Goal: Task Accomplishment & Management: Manage account settings

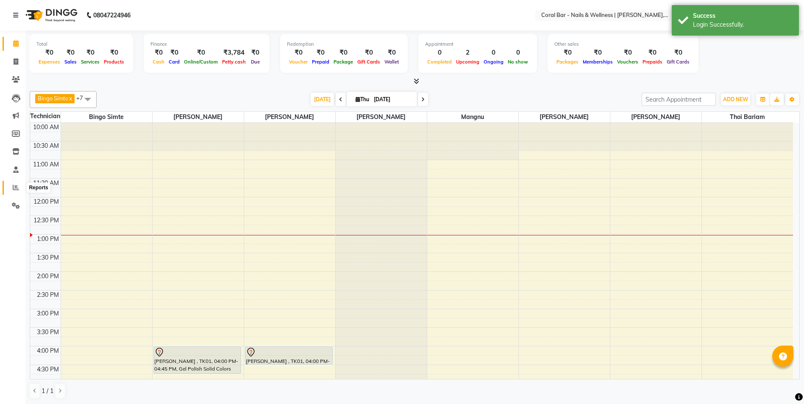
click at [16, 184] on span at bounding box center [15, 188] width 15 height 10
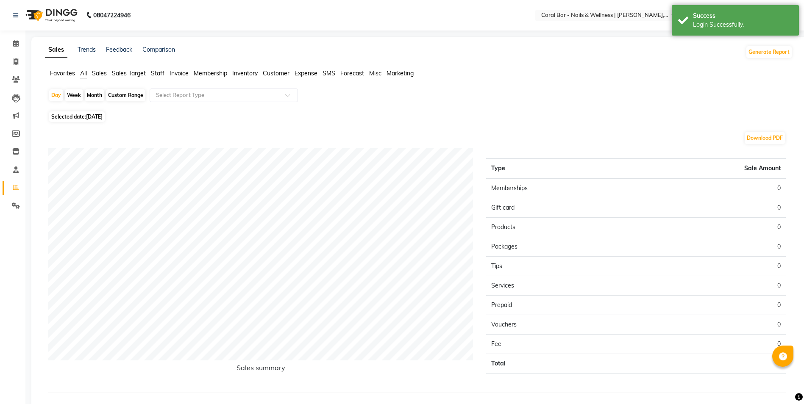
scroll to position [23, 0]
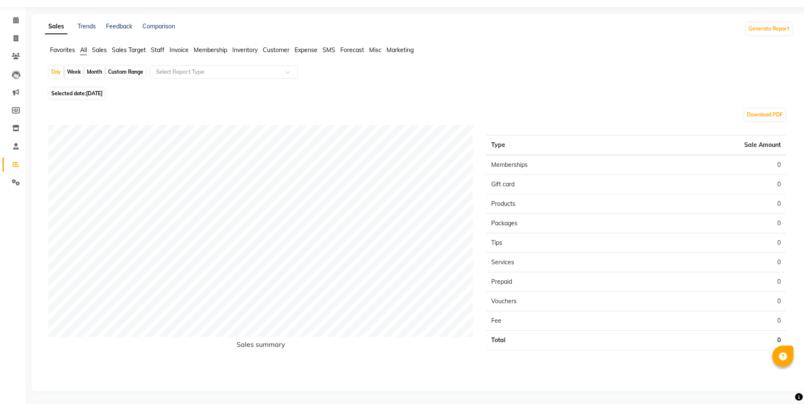
click at [91, 71] on div "Month" at bounding box center [94, 72] width 19 height 12
select select "9"
select select "2025"
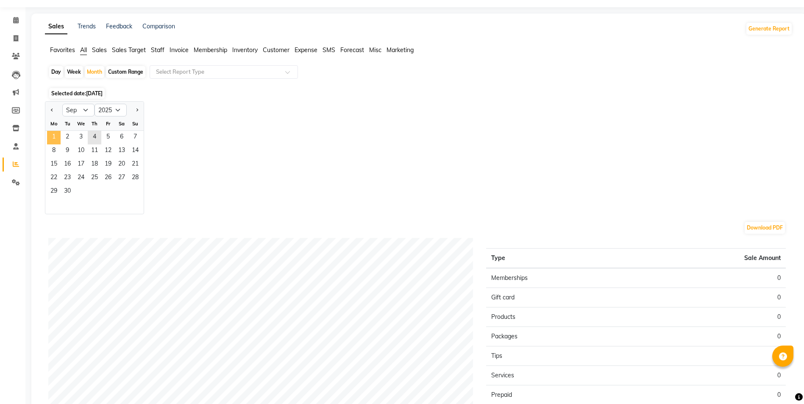
click at [57, 132] on span "1" at bounding box center [54, 138] width 14 height 14
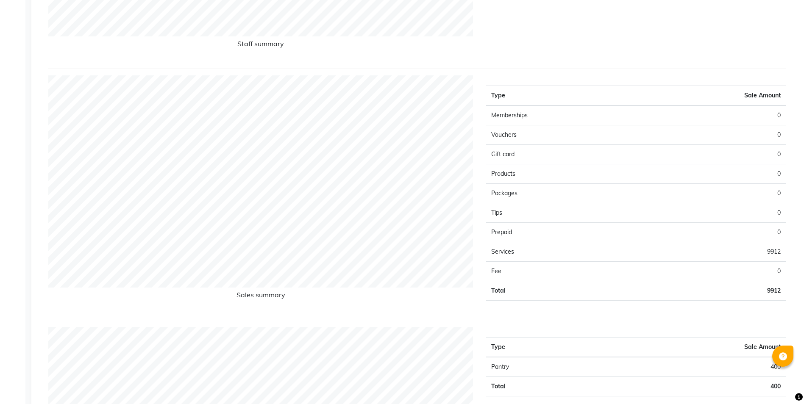
scroll to position [0, 0]
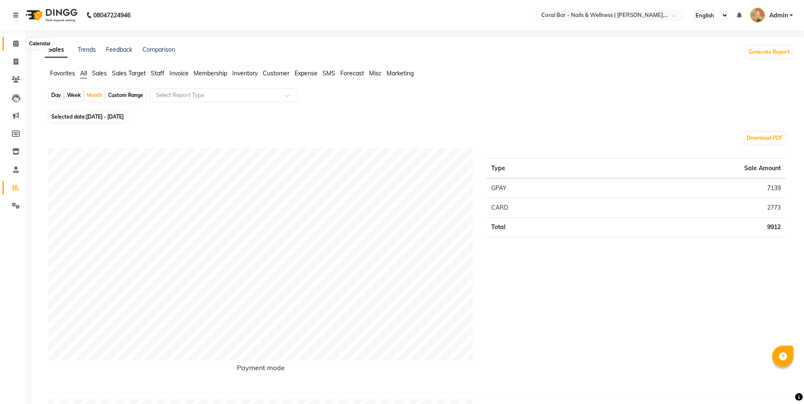
click at [12, 43] on span at bounding box center [15, 44] width 15 height 10
click at [19, 40] on span at bounding box center [15, 44] width 15 height 10
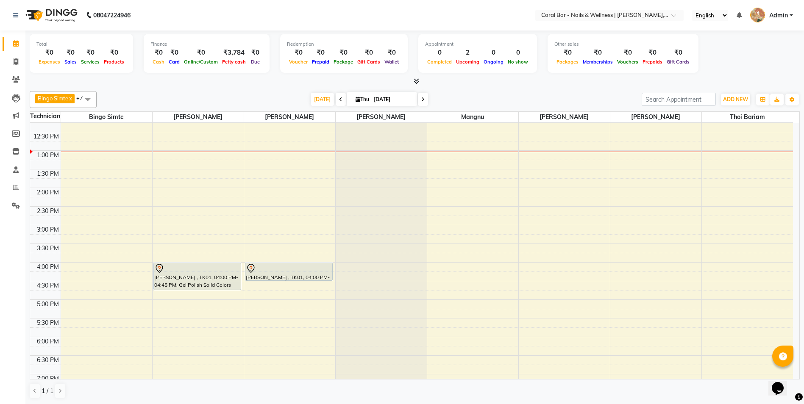
scroll to position [85, 0]
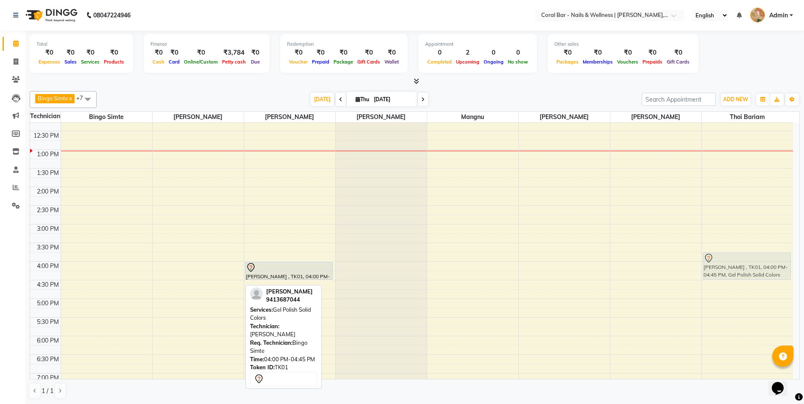
drag, startPoint x: 187, startPoint y: 269, endPoint x: 706, endPoint y: 261, distance: 518.6
click at [706, 261] on tr "Priya Sharma , TK01, 04:00 PM-04:45 PM, Gel Polish Solid Colors Priya Sharma , …" at bounding box center [411, 261] width 763 height 447
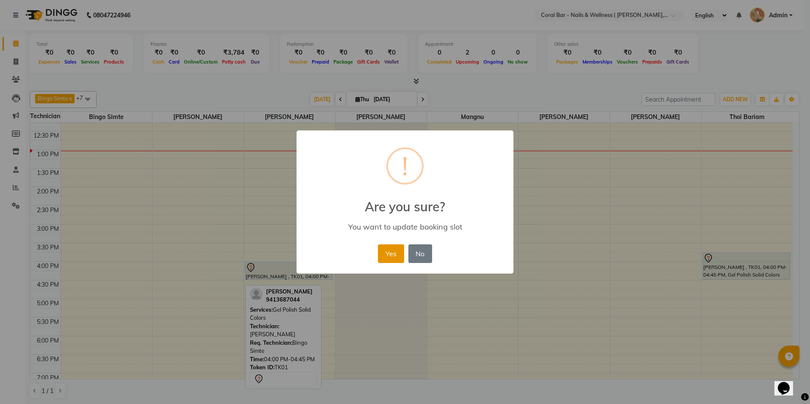
click at [386, 258] on button "Yes" at bounding box center [391, 253] width 26 height 19
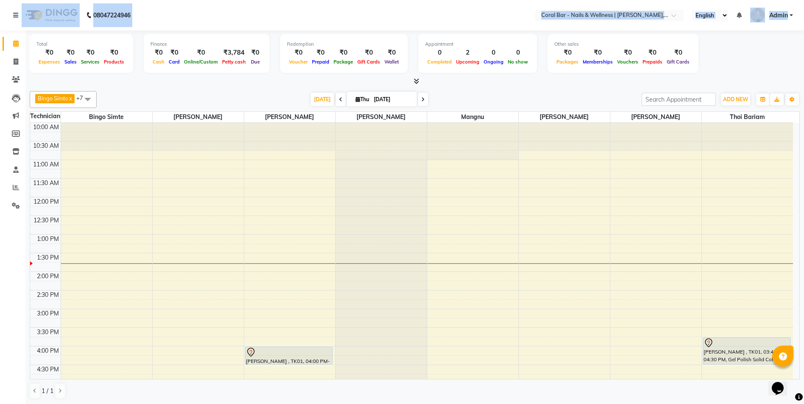
scroll to position [85, 0]
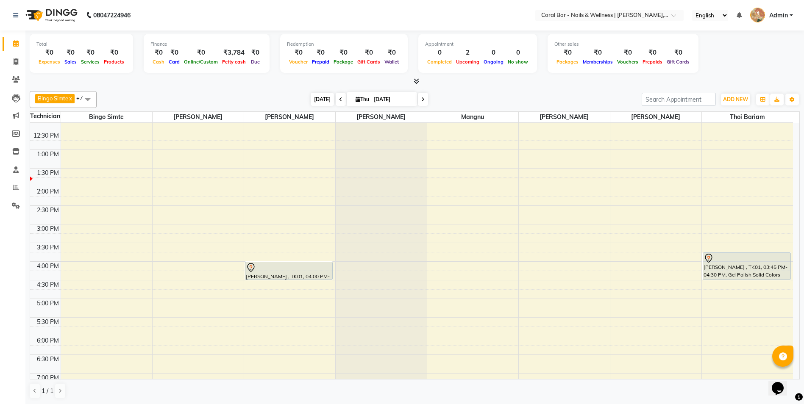
click at [325, 98] on span "Today" at bounding box center [322, 99] width 23 height 13
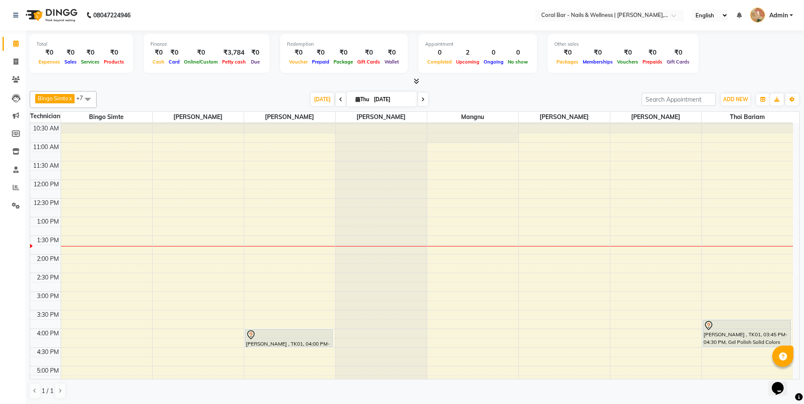
scroll to position [0, 0]
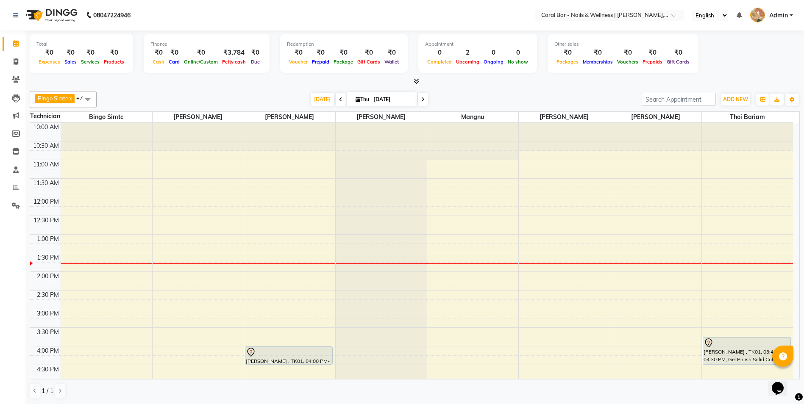
drag, startPoint x: 548, startPoint y: 145, endPoint x: 548, endPoint y: 161, distance: 15.7
click at [548, 161] on div "10:00 AM 10:30 AM 11:00 AM 11:30 AM 12:00 PM 12:30 PM 1:00 PM 1:30 PM 2:00 PM 2…" at bounding box center [411, 346] width 763 height 447
click at [327, 100] on span "[DATE]" at bounding box center [322, 99] width 23 height 13
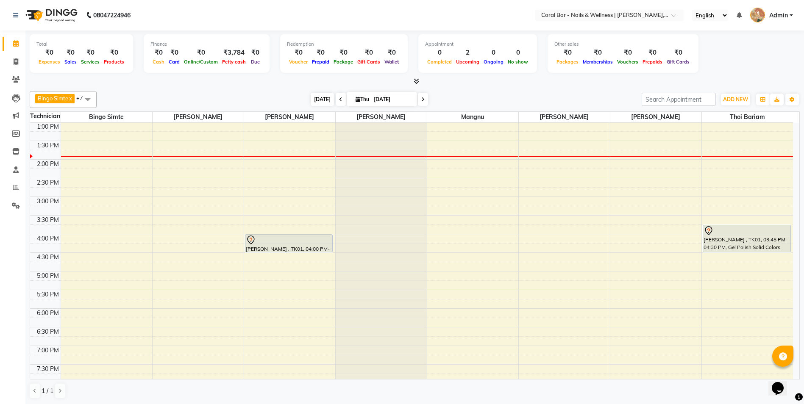
click at [322, 97] on span "[DATE]" at bounding box center [322, 99] width 23 height 13
click at [733, 97] on span "ADD NEW" at bounding box center [735, 99] width 25 height 6
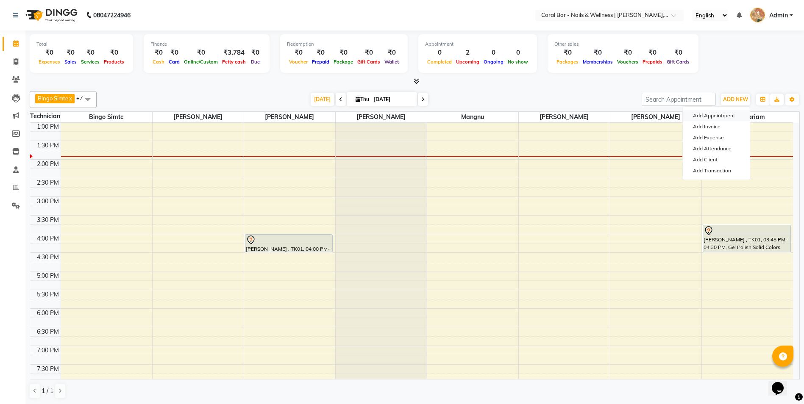
click at [725, 114] on button "Add Appointment" at bounding box center [716, 115] width 67 height 11
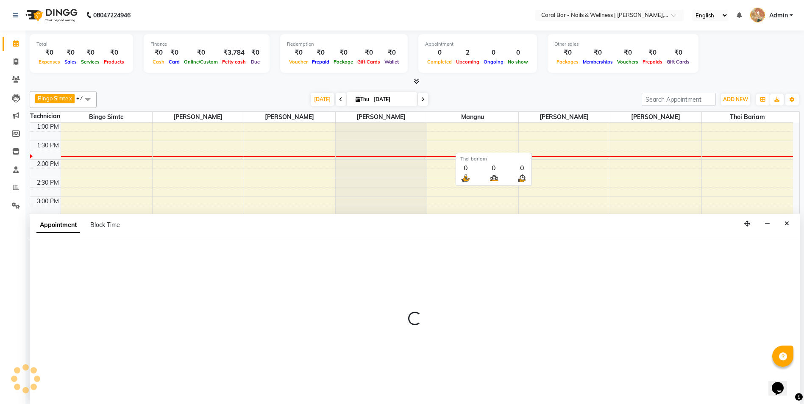
scroll to position [0, 0]
select select "660"
select select "tentative"
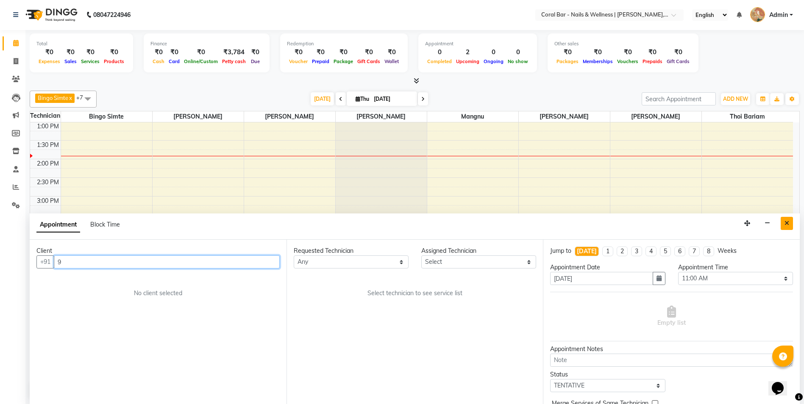
type input "9"
click at [789, 225] on button "Close" at bounding box center [786, 223] width 12 height 13
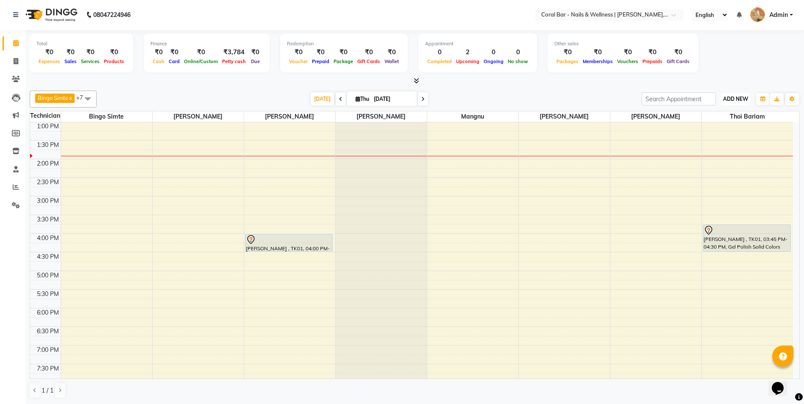
click at [735, 99] on span "ADD NEW" at bounding box center [735, 99] width 25 height 6
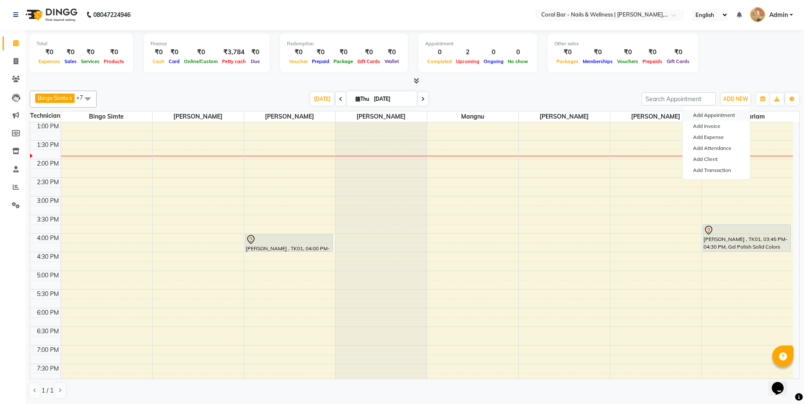
click at [713, 115] on button "Add Appointment" at bounding box center [716, 115] width 67 height 11
select select "tentative"
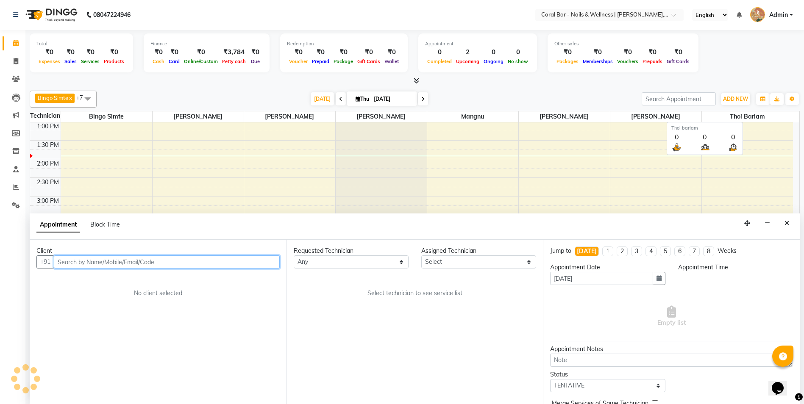
select select "660"
click at [186, 261] on input "text" at bounding box center [167, 261] width 226 height 13
type input "6"
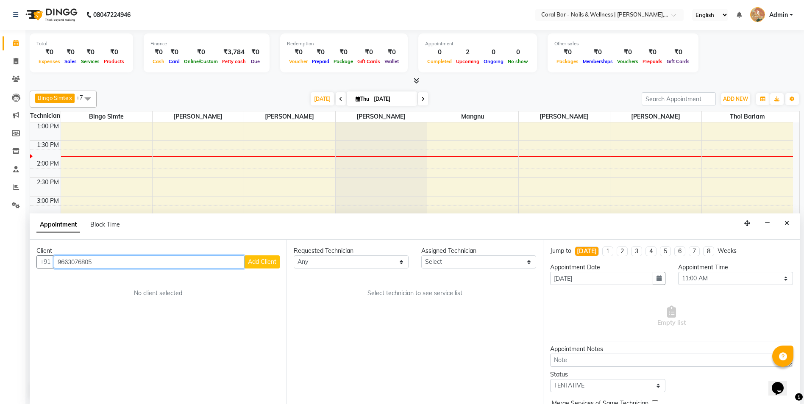
type input "9663076805"
click at [266, 260] on span "Add Client" at bounding box center [262, 262] width 28 height 8
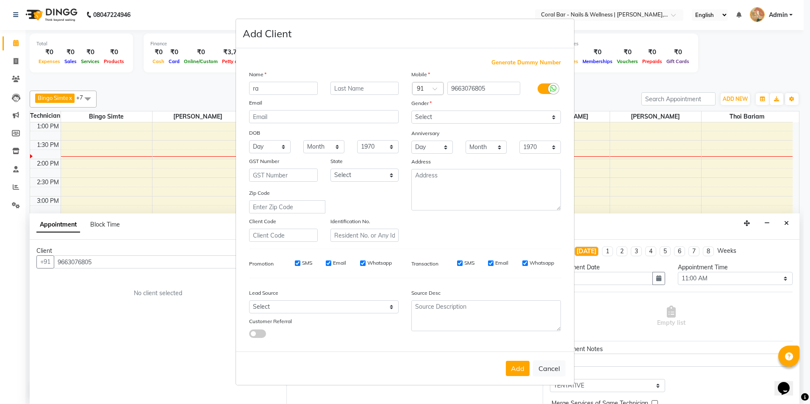
type input "r"
type input "a"
type input "[PERSON_NAME]"
click at [479, 119] on select "Select Male Female Other Prefer Not To Say" at bounding box center [486, 117] width 150 height 13
click at [503, 117] on select "Select Male Female Other Prefer Not To Say" at bounding box center [486, 117] width 150 height 13
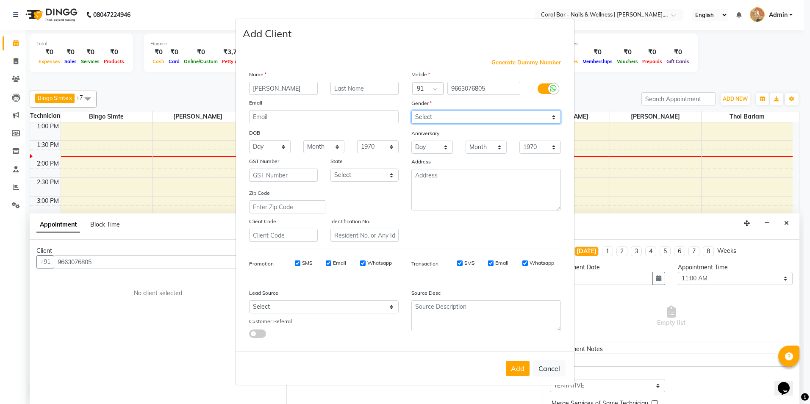
select select "female"
click at [411, 111] on select "Select Male Female Other Prefer Not To Say" at bounding box center [486, 117] width 150 height 13
click at [516, 371] on button "Add" at bounding box center [518, 368] width 24 height 15
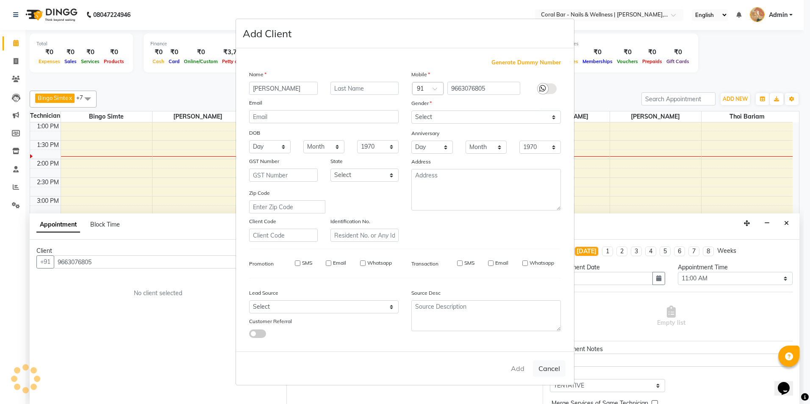
select select
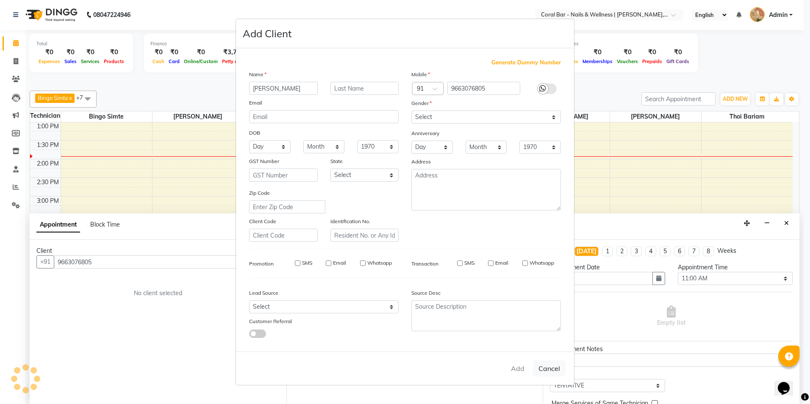
select select
checkbox input "false"
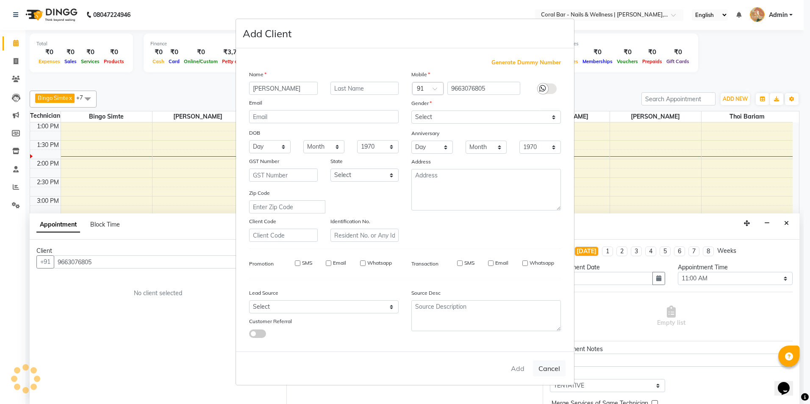
checkbox input "false"
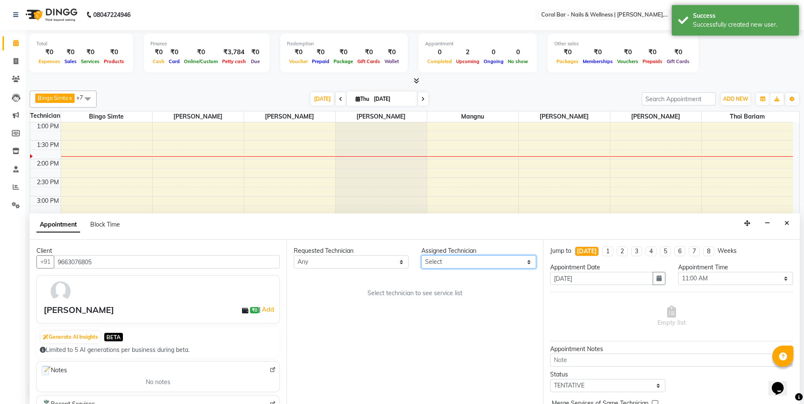
click at [446, 263] on select "Select Bingo Simte Debbie Gery Kimpha kipgen Mangnu Neha Tamang Priya tamang Th…" at bounding box center [478, 261] width 115 height 13
select select "69266"
click at [421, 255] on select "Select Bingo Simte Debbie Gery Kimpha kipgen Mangnu Neha Tamang Priya tamang Th…" at bounding box center [478, 261] width 115 height 13
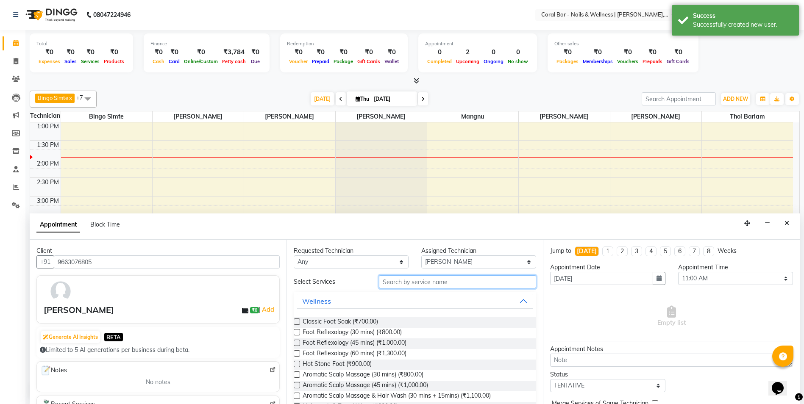
click at [427, 283] on input "text" at bounding box center [458, 281] width 158 height 13
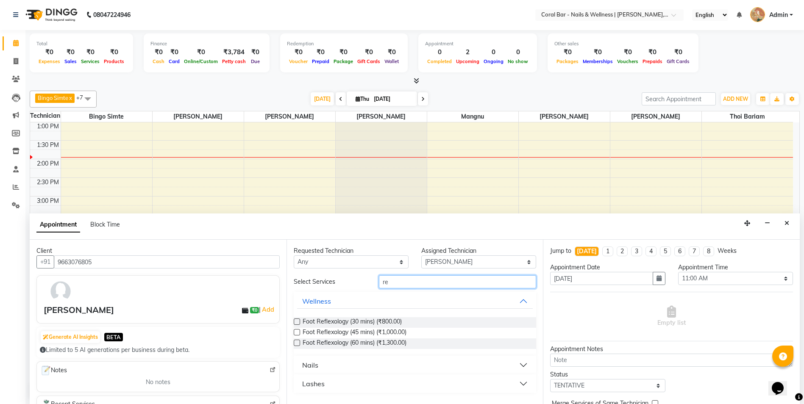
click at [519, 281] on input "re" at bounding box center [458, 281] width 158 height 13
type input "r"
click at [509, 365] on button "Nails" at bounding box center [415, 365] width 236 height 15
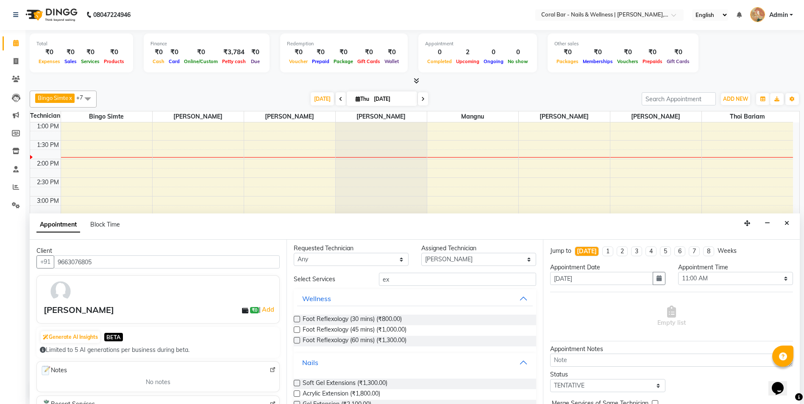
scroll to position [0, 0]
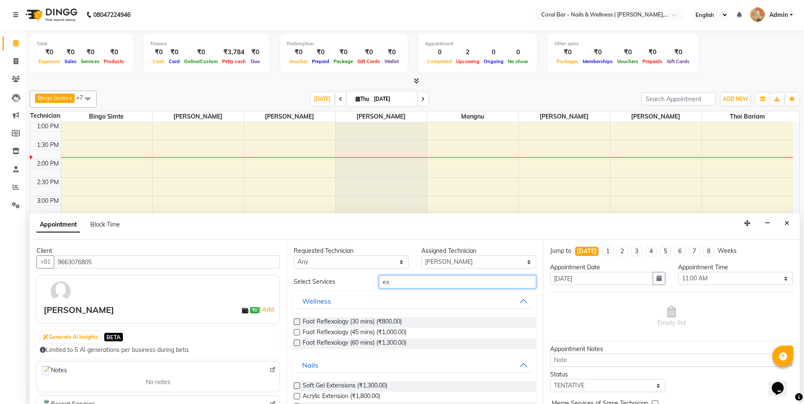
click at [436, 283] on input "ex" at bounding box center [458, 281] width 158 height 13
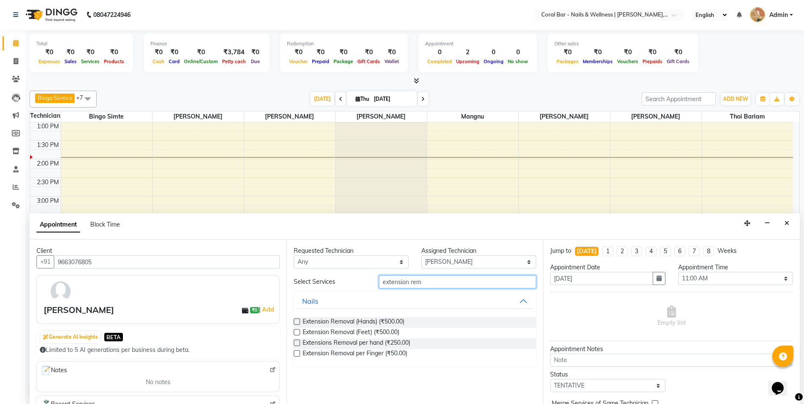
type input "extension rem"
click at [298, 321] on label at bounding box center [297, 322] width 6 height 6
click at [298, 321] on input "checkbox" at bounding box center [297, 323] width 6 height 6
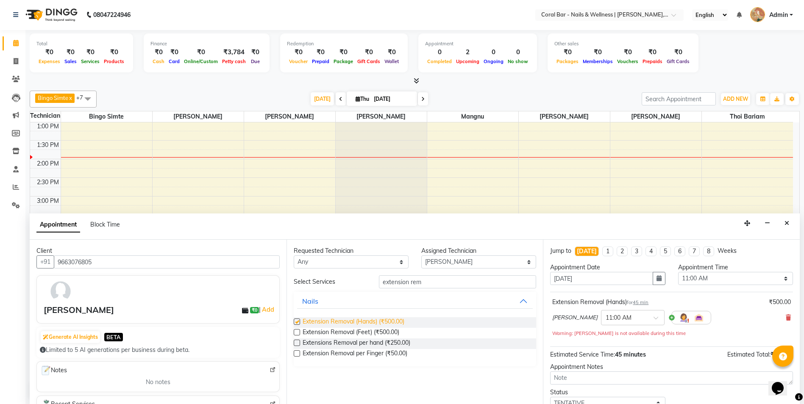
checkbox input "false"
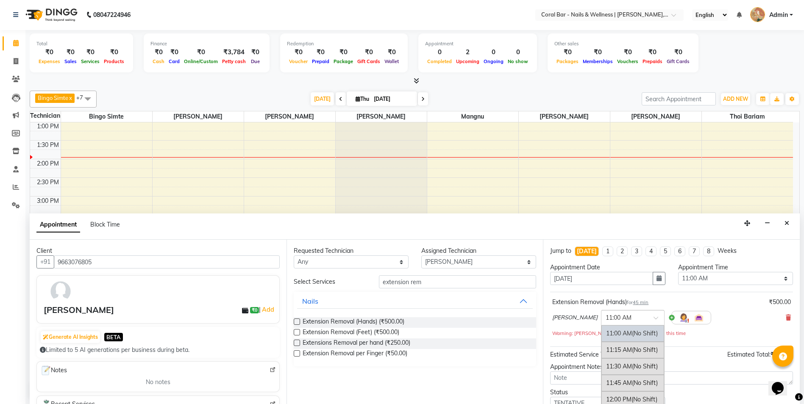
click at [639, 318] on div at bounding box center [632, 317] width 63 height 9
click at [607, 363] on div "02:00 PM (No Shift)" at bounding box center [632, 362] width 63 height 17
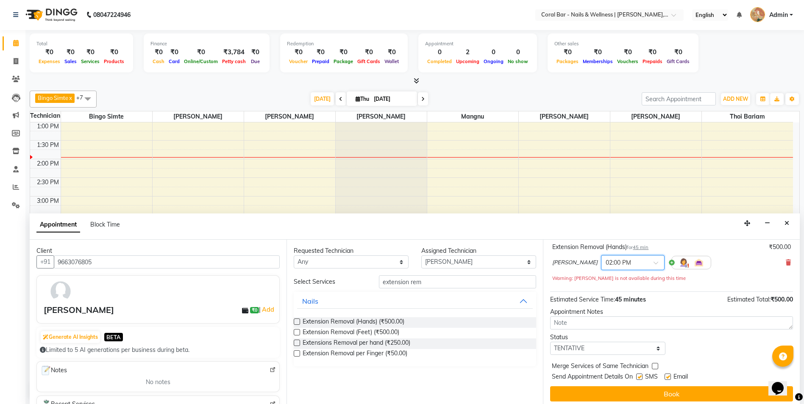
scroll to position [59, 0]
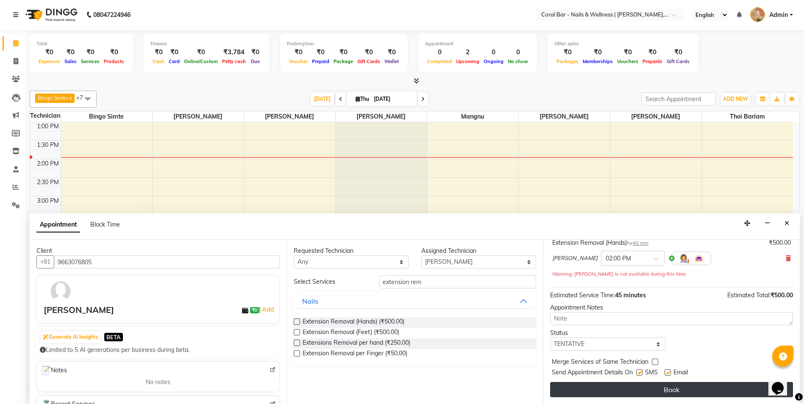
click at [670, 386] on button "Book" at bounding box center [671, 389] width 243 height 15
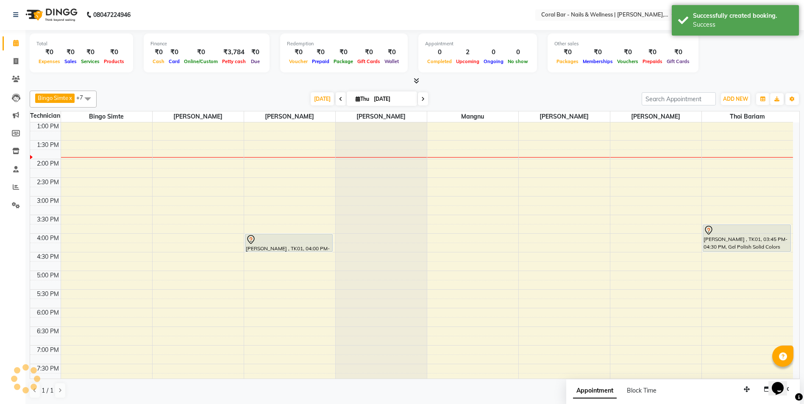
scroll to position [0, 0]
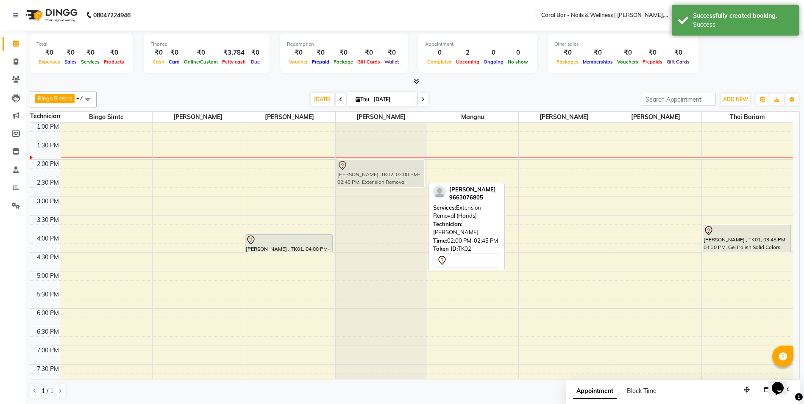
click at [344, 167] on div "Rakshitha, TK02, 02:00 PM-02:45 PM, Extension Removal (Hands) Rakshitha, TK02, …" at bounding box center [381, 234] width 91 height 447
click at [343, 166] on icon at bounding box center [342, 166] width 10 height 10
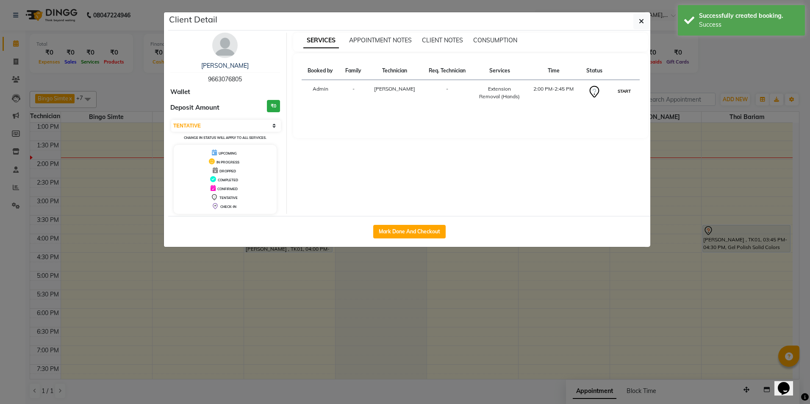
click at [624, 91] on button "START" at bounding box center [624, 91] width 17 height 11
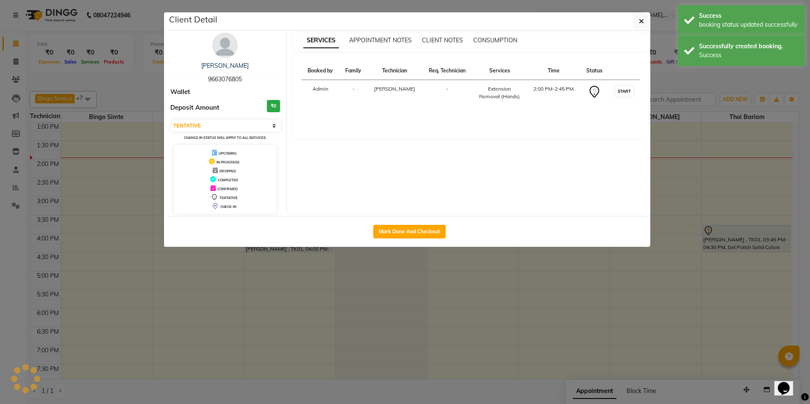
select select "1"
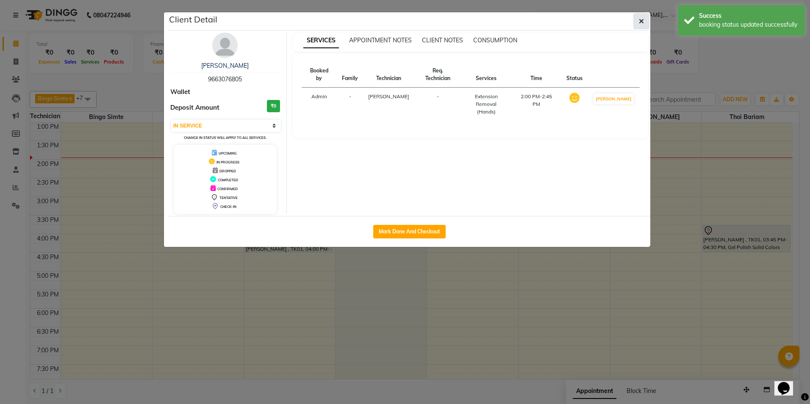
click at [642, 20] on icon "button" at bounding box center [641, 21] width 5 height 7
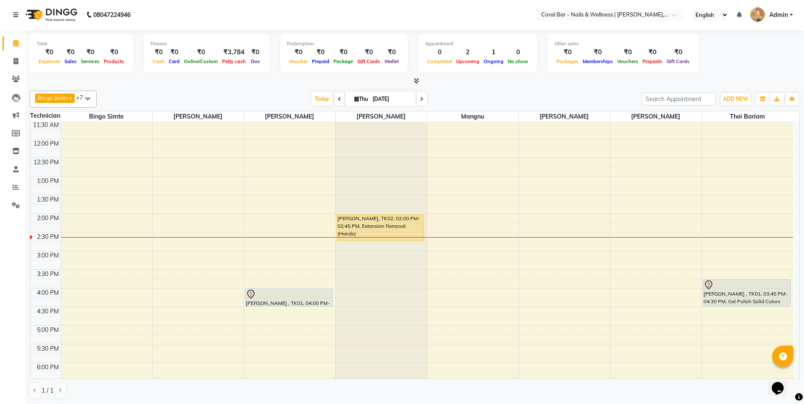
scroll to position [127, 0]
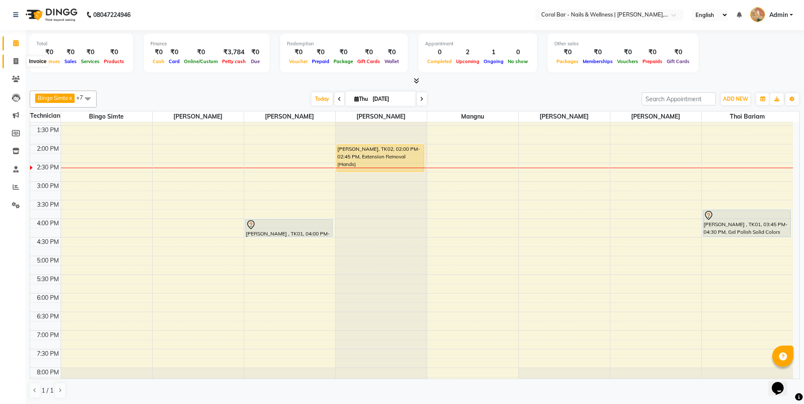
click at [14, 63] on icon at bounding box center [16, 61] width 5 height 6
select select "service"
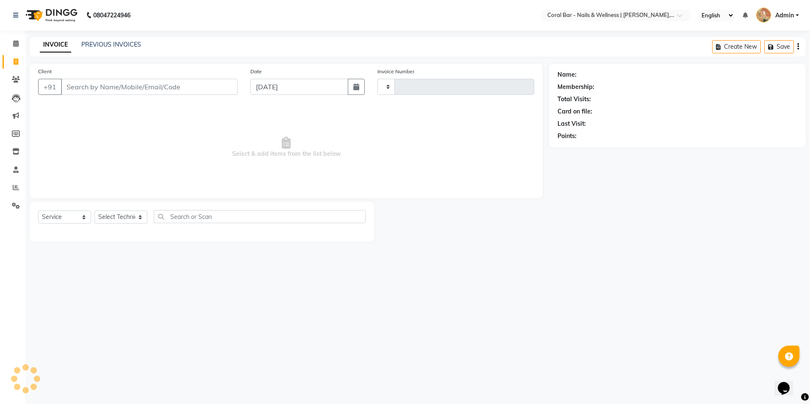
type input "1103"
select select "7157"
click at [204, 85] on input "Client" at bounding box center [149, 87] width 177 height 16
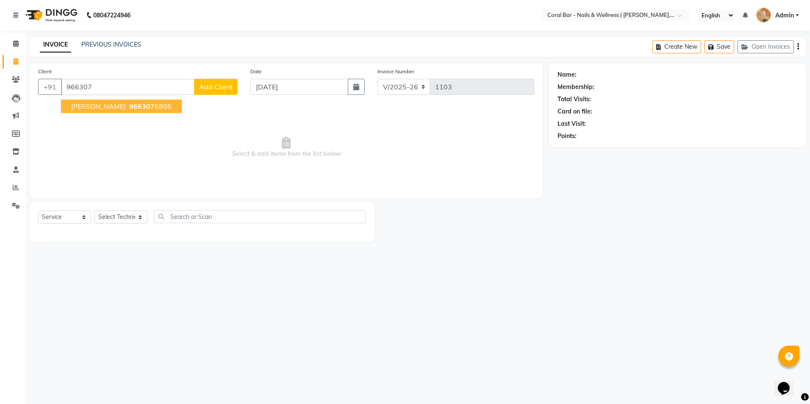
click at [129, 105] on span "966307" at bounding box center [141, 106] width 25 height 8
type input "9663076805"
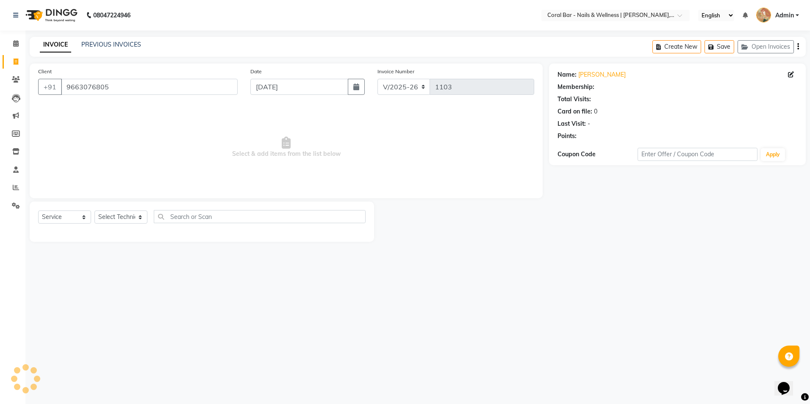
select select "1: Object"
click at [17, 92] on link "Leads" at bounding box center [13, 98] width 20 height 14
click at [15, 39] on span at bounding box center [15, 44] width 15 height 10
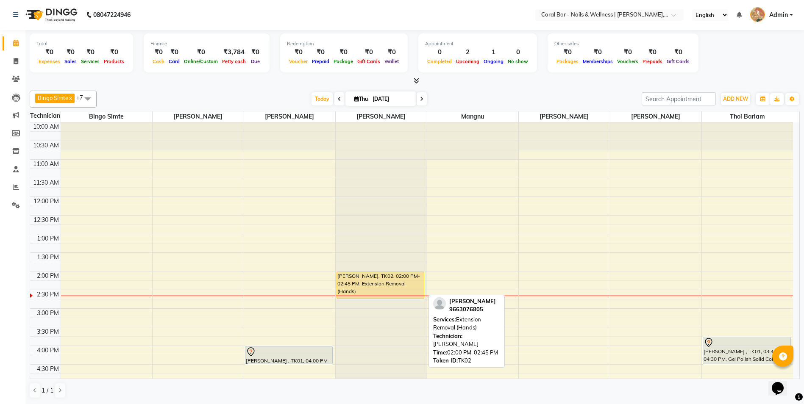
click at [366, 287] on div "Rakshitha, TK02, 02:00 PM-02:45 PM, Extension Removal (Hands)" at bounding box center [380, 285] width 87 height 27
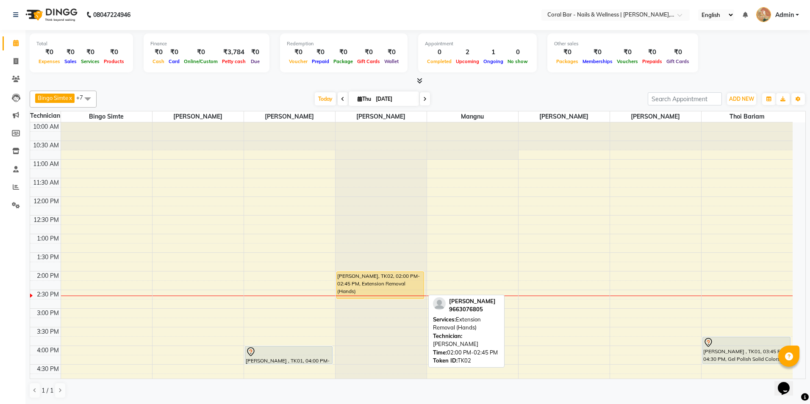
select select "1"
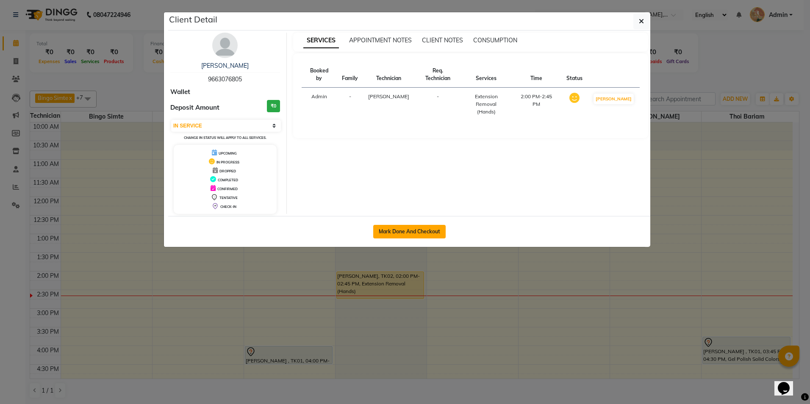
click at [422, 229] on button "Mark Done And Checkout" at bounding box center [409, 232] width 72 height 14
select select "7157"
select select "service"
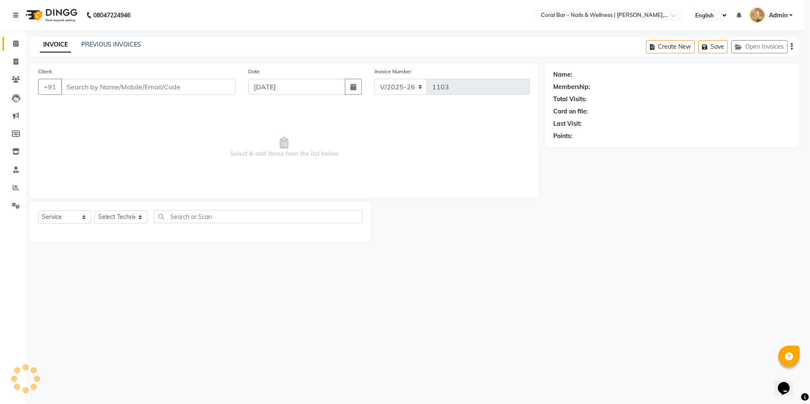
select select "3"
type input "9663076805"
select select "69266"
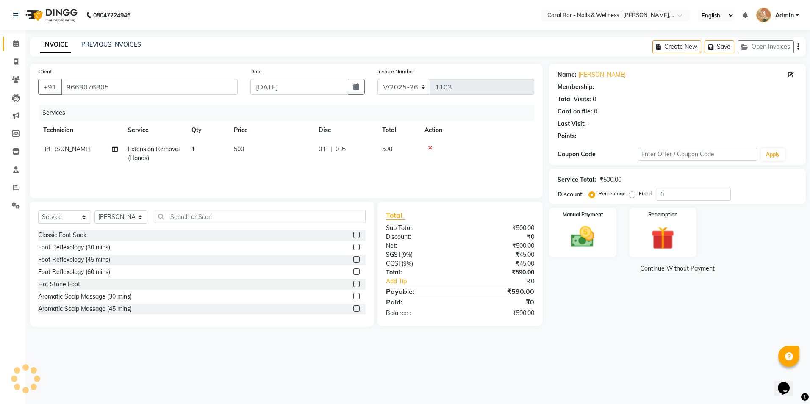
select select "1: Object"
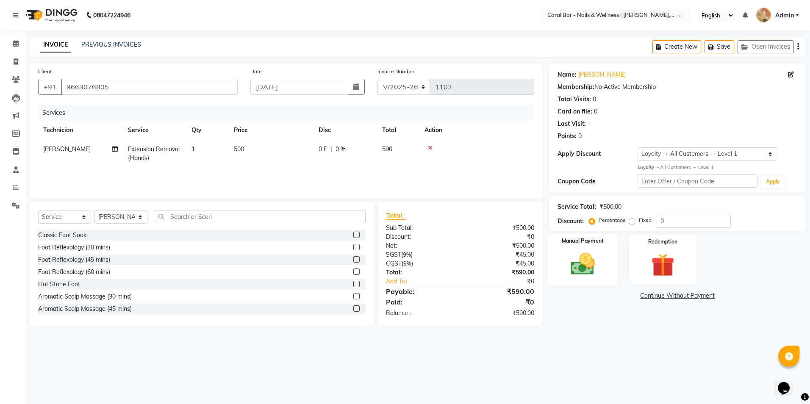
click at [571, 266] on img at bounding box center [582, 264] width 39 height 28
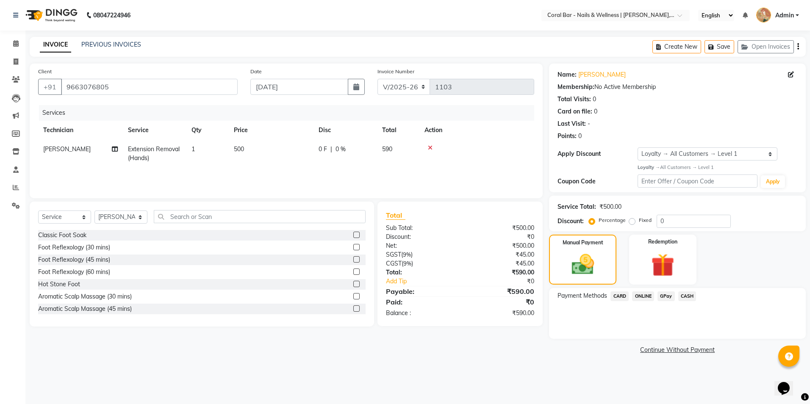
click at [690, 299] on span "CASH" at bounding box center [687, 296] width 18 height 10
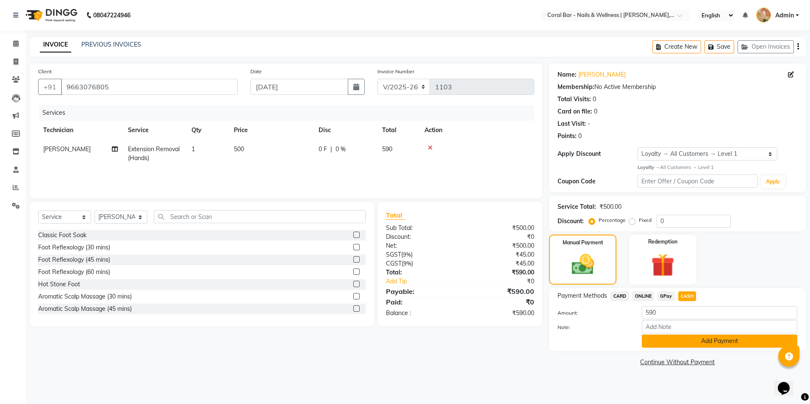
click at [665, 347] on button "Add Payment" at bounding box center [719, 341] width 155 height 13
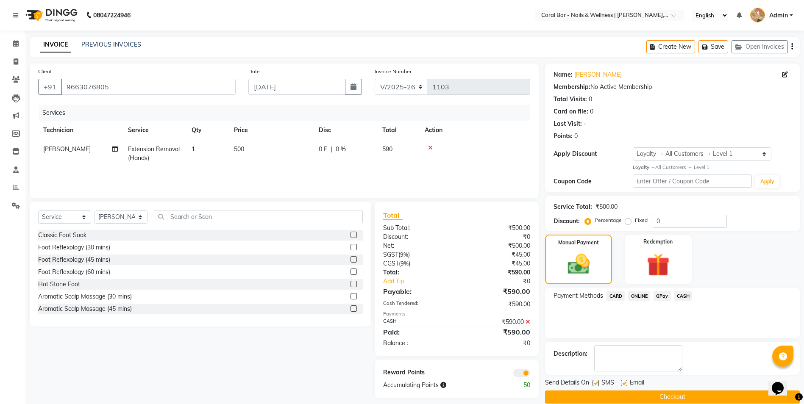
scroll to position [12, 0]
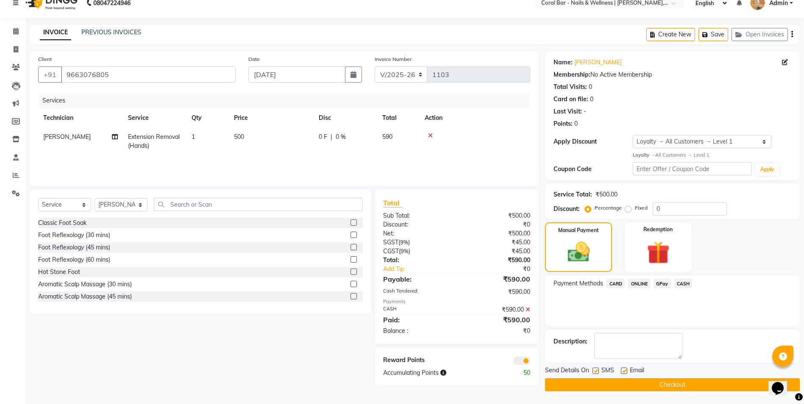
click at [616, 388] on button "Checkout" at bounding box center [672, 384] width 255 height 13
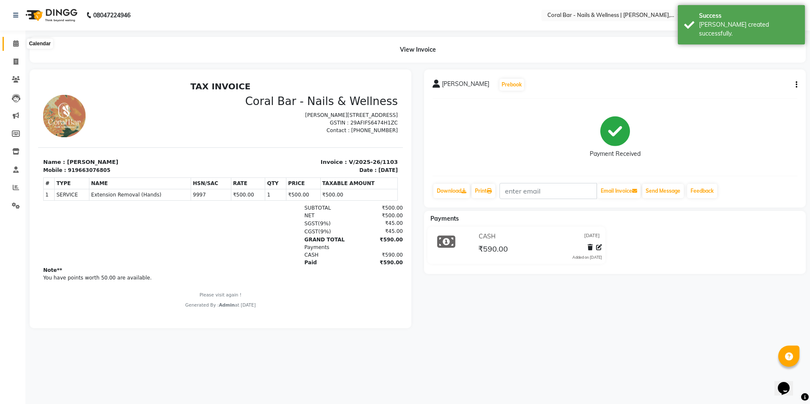
click at [18, 42] on icon at bounding box center [16, 43] width 6 height 6
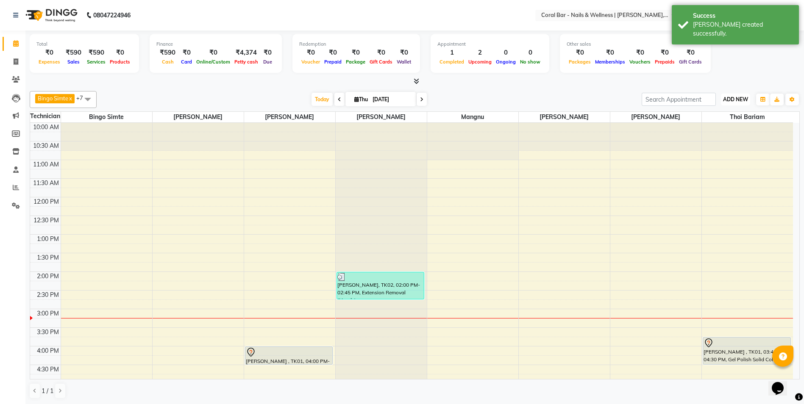
click at [727, 100] on span "ADD NEW" at bounding box center [735, 99] width 25 height 6
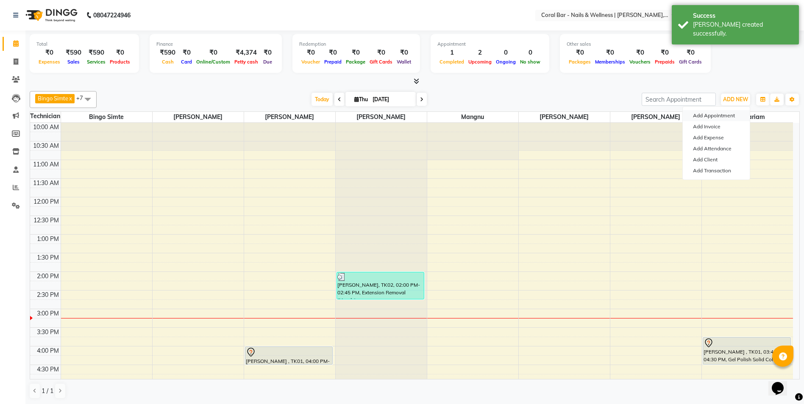
click at [721, 112] on button "Add Appointment" at bounding box center [716, 115] width 67 height 11
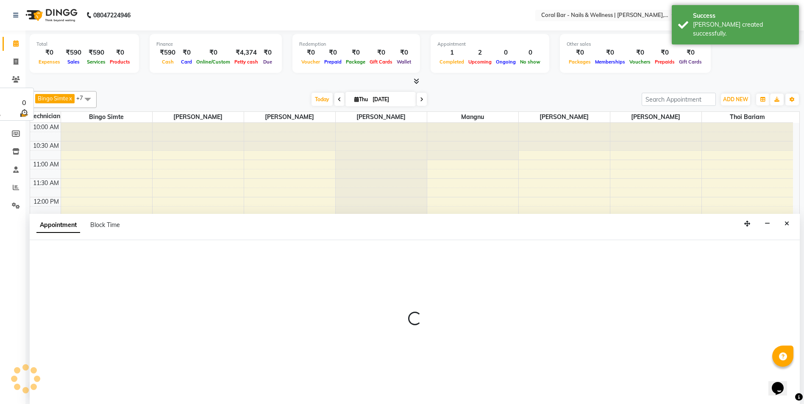
scroll to position [0, 0]
select select "660"
select select "tentative"
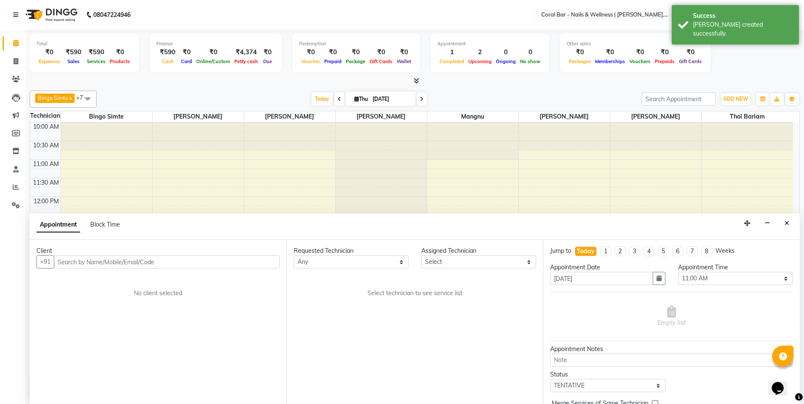
click at [108, 264] on input "text" at bounding box center [167, 261] width 226 height 13
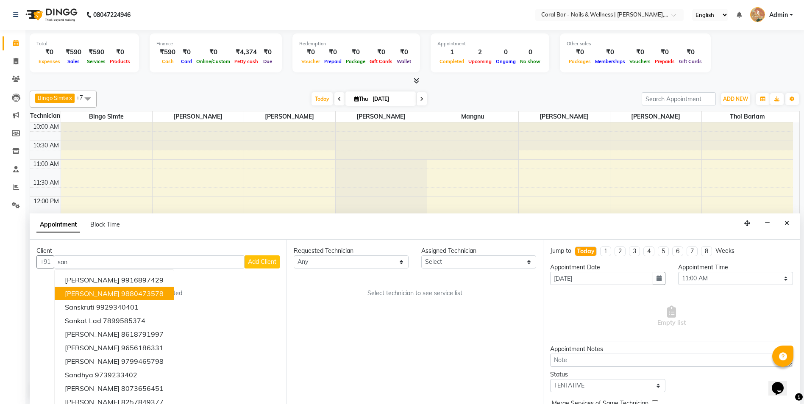
click at [80, 291] on span "[PERSON_NAME]" at bounding box center [92, 293] width 55 height 8
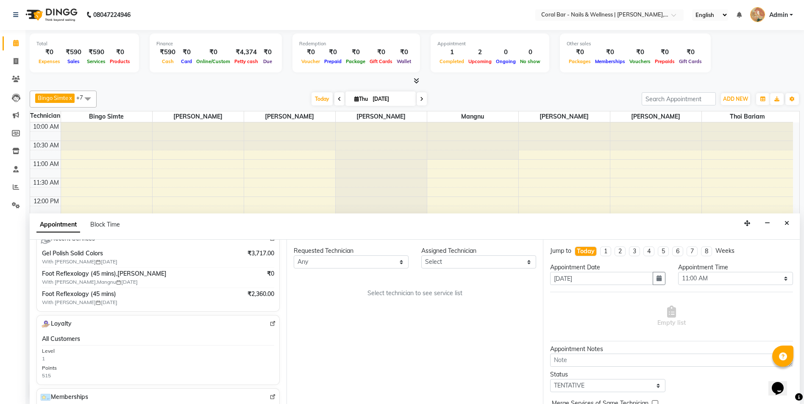
scroll to position [169, 0]
type input "9880473578"
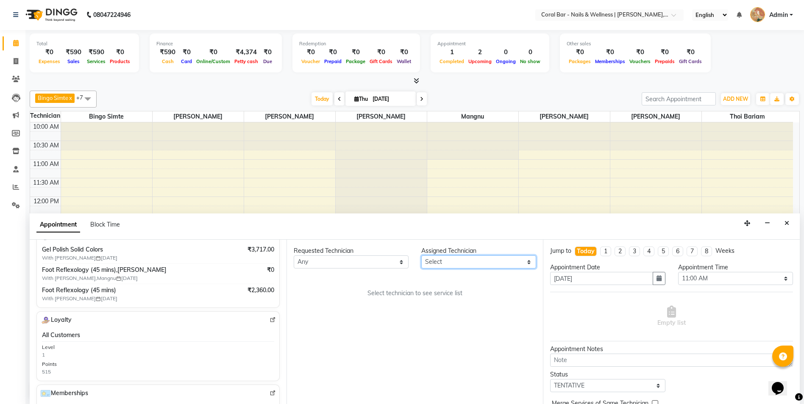
click at [531, 261] on select "Select Bingo Simte [PERSON_NAME] [PERSON_NAME] [PERSON_NAME] Priya [PERSON_NAME…" at bounding box center [478, 261] width 115 height 13
select select "77161"
click at [421, 255] on select "Select Bingo Simte [PERSON_NAME] [PERSON_NAME] [PERSON_NAME] Priya [PERSON_NAME…" at bounding box center [478, 261] width 115 height 13
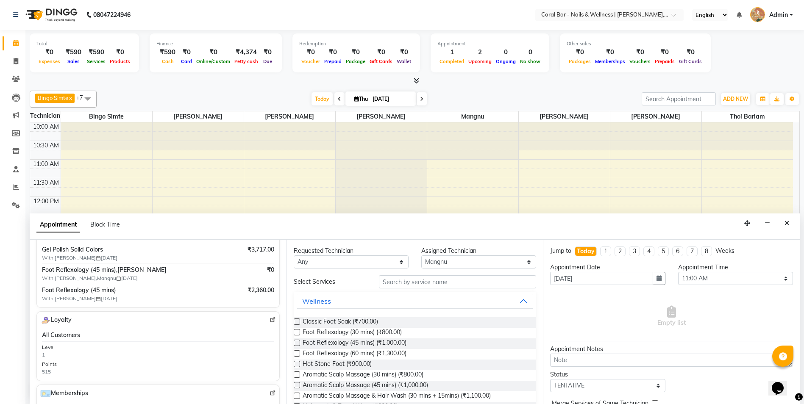
click at [296, 353] on label at bounding box center [297, 353] width 6 height 6
click at [296, 353] on input "checkbox" at bounding box center [297, 355] width 6 height 6
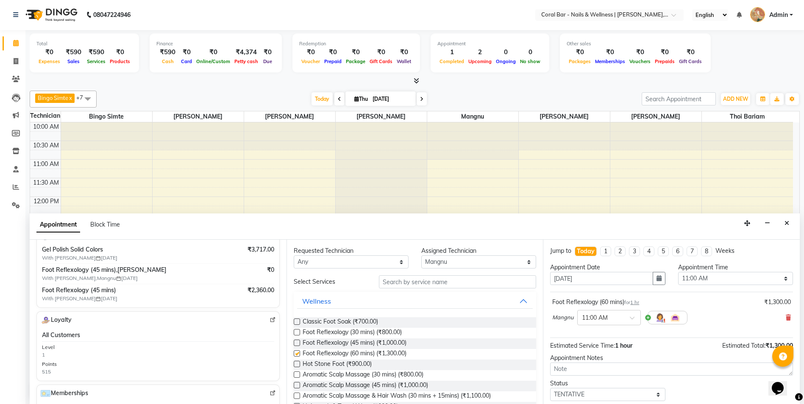
checkbox input "false"
drag, startPoint x: 522, startPoint y: 261, endPoint x: 519, endPoint y: 265, distance: 5.1
click at [522, 261] on select "Select Bingo Simte [PERSON_NAME] [PERSON_NAME] [PERSON_NAME] Priya [PERSON_NAME…" at bounding box center [478, 261] width 115 height 13
select select "69128"
click at [421, 255] on select "Select Bingo Simte [PERSON_NAME] [PERSON_NAME] [PERSON_NAME] Priya [PERSON_NAME…" at bounding box center [478, 261] width 115 height 13
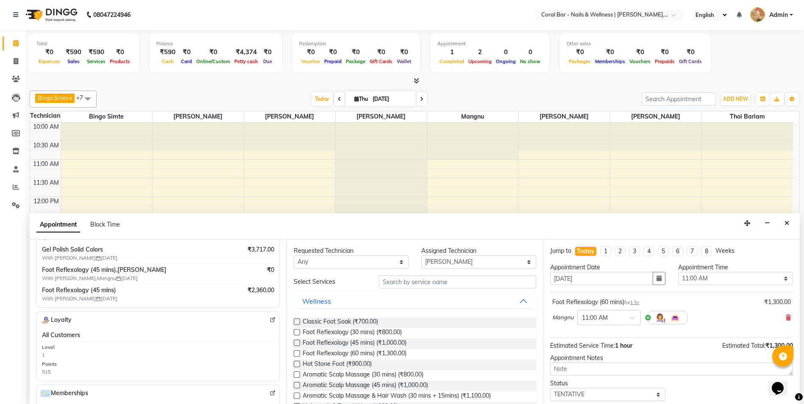
click at [296, 353] on label at bounding box center [297, 353] width 6 height 6
click at [296, 353] on input "checkbox" at bounding box center [297, 355] width 6 height 6
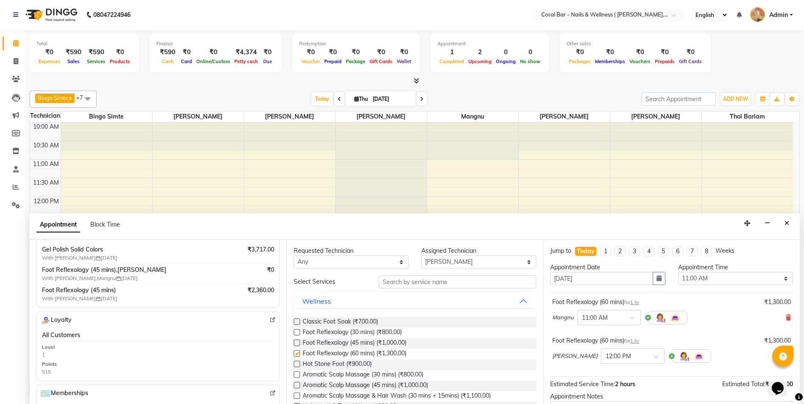
checkbox input "false"
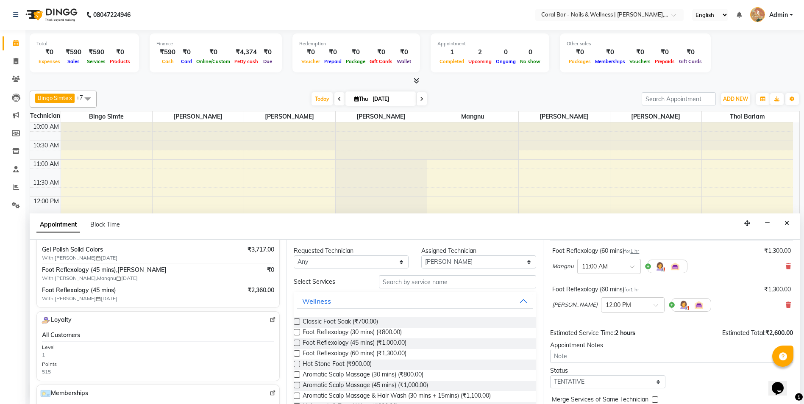
scroll to position [0, 0]
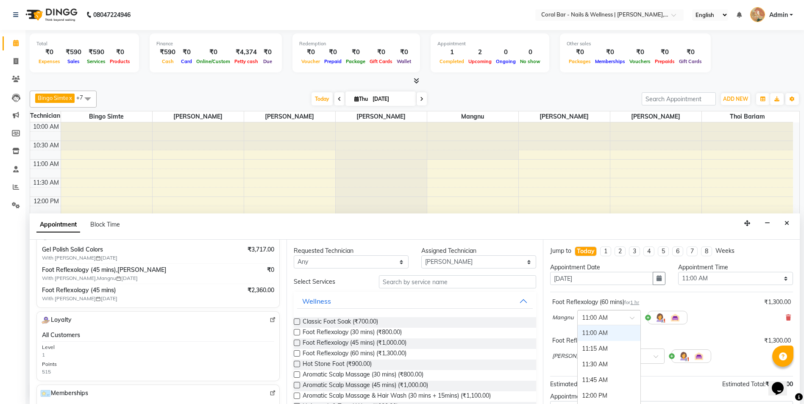
click at [630, 317] on span at bounding box center [635, 320] width 11 height 9
click at [590, 377] on div "04:30 PM" at bounding box center [608, 382] width 63 height 16
click at [624, 354] on div at bounding box center [632, 355] width 63 height 9
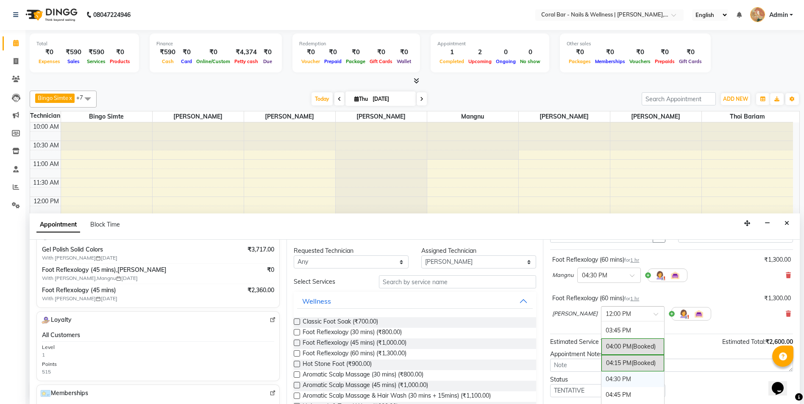
click at [601, 378] on div "04:30 PM" at bounding box center [632, 380] width 63 height 16
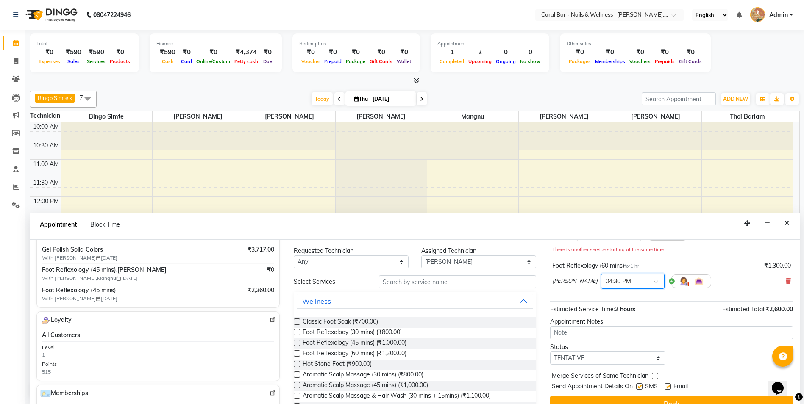
scroll to position [98, 0]
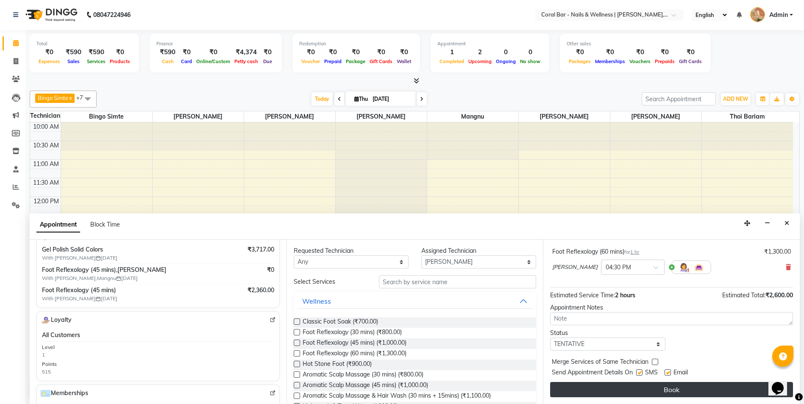
click at [576, 390] on button "Book" at bounding box center [671, 389] width 243 height 15
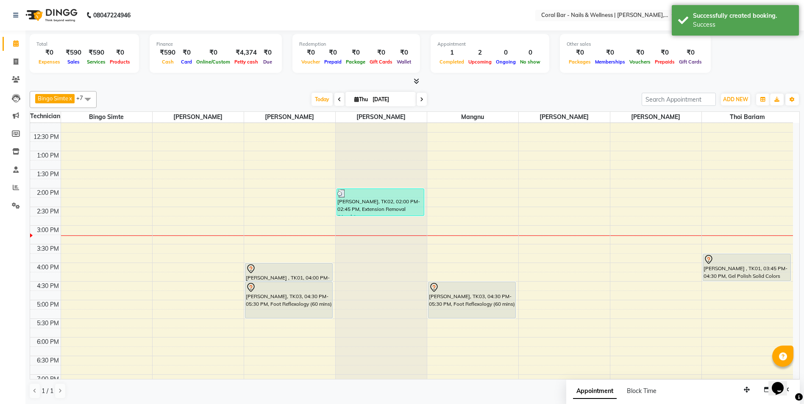
scroll to position [85, 0]
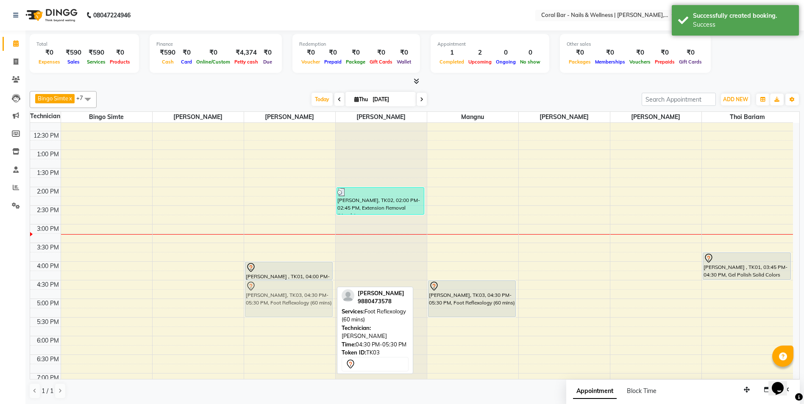
drag, startPoint x: 302, startPoint y: 303, endPoint x: 298, endPoint y: 308, distance: 5.4
click at [298, 308] on div "Priya Sharma , TK01, 04:00 PM-04:30 PM, Foot Reflexology (30 mins) Sanjana Dhar…" at bounding box center [289, 261] width 91 height 447
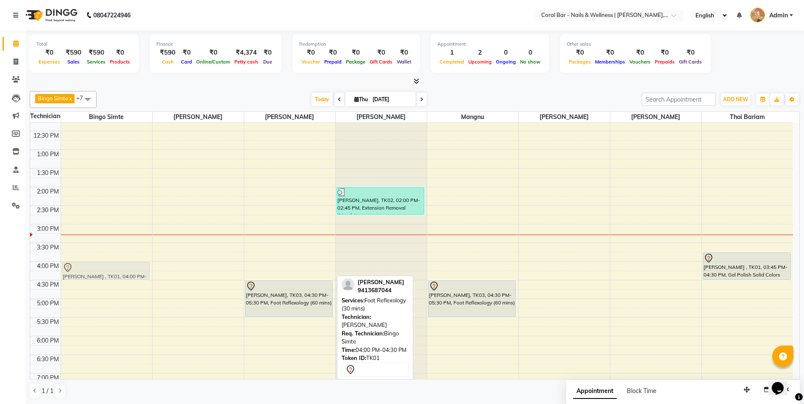
drag, startPoint x: 300, startPoint y: 275, endPoint x: 135, endPoint y: 276, distance: 164.8
click at [135, 276] on tr "Priya Sharma , TK01, 04:00 PM-04:30 PM, Foot Reflexology (30 mins) Priya Sharma…" at bounding box center [411, 261] width 763 height 447
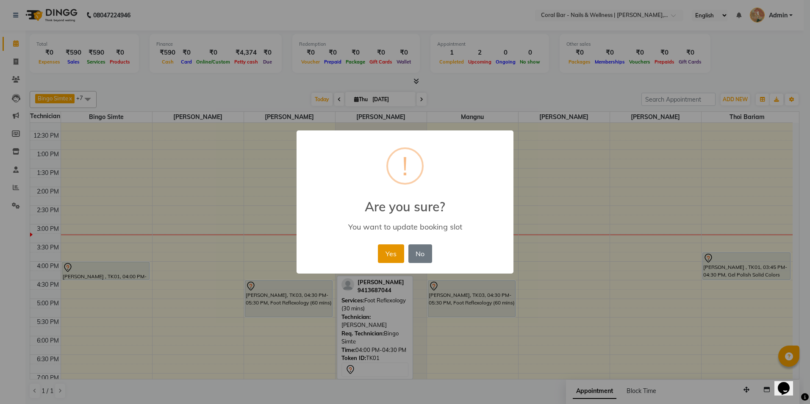
click at [386, 253] on button "Yes" at bounding box center [391, 253] width 26 height 19
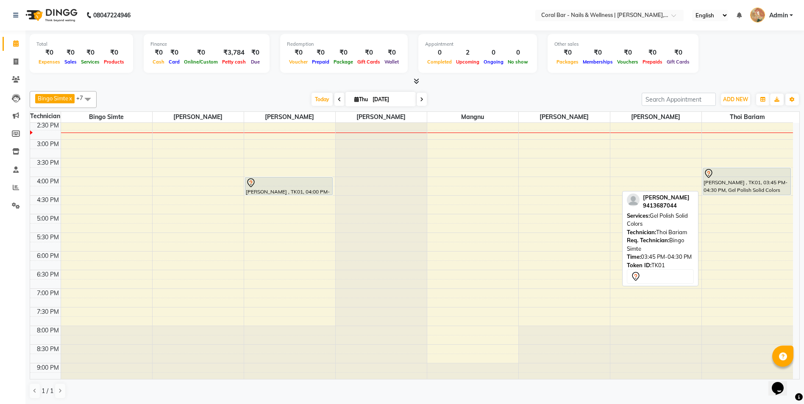
scroll to position [191, 0]
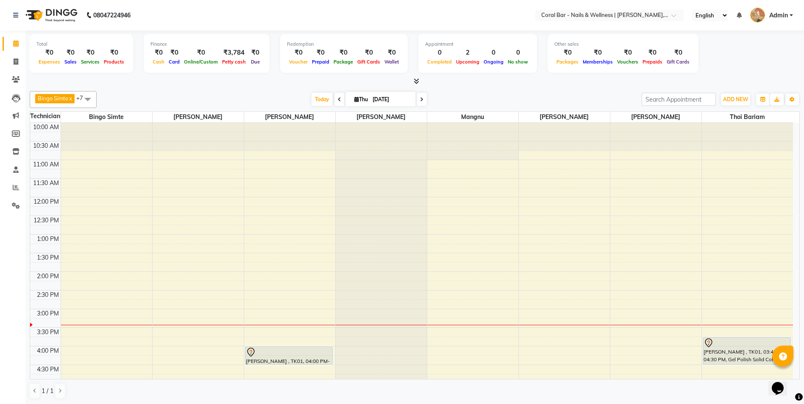
scroll to position [106, 0]
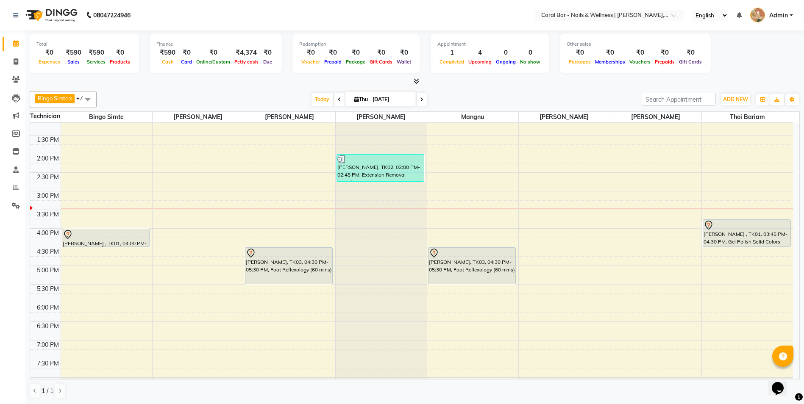
scroll to position [127, 0]
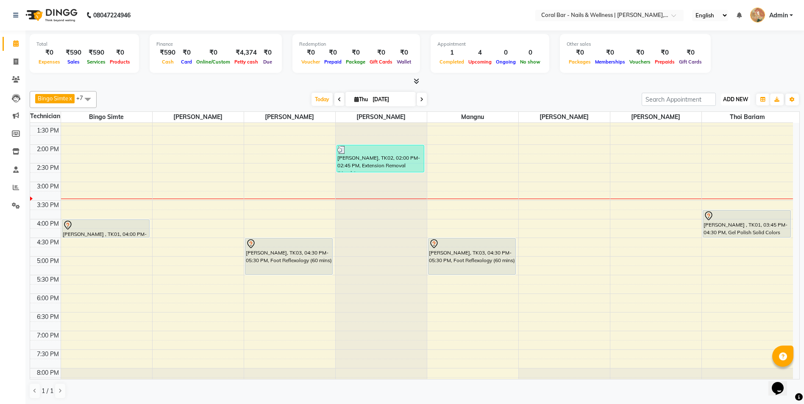
click at [739, 96] on span "ADD NEW" at bounding box center [735, 99] width 25 height 6
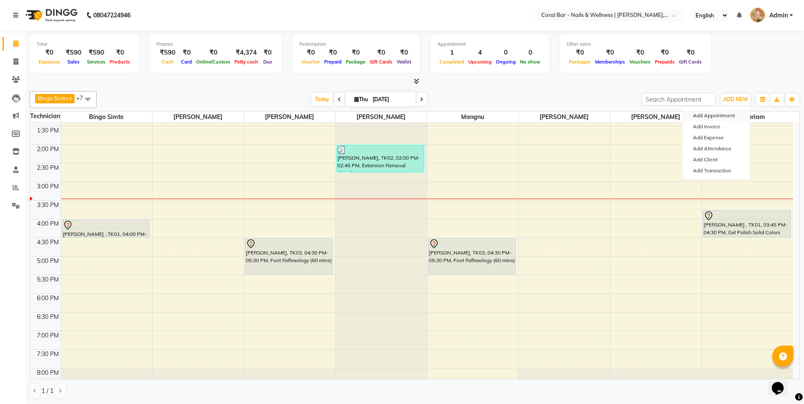
click at [718, 114] on button "Add Appointment" at bounding box center [716, 115] width 67 height 11
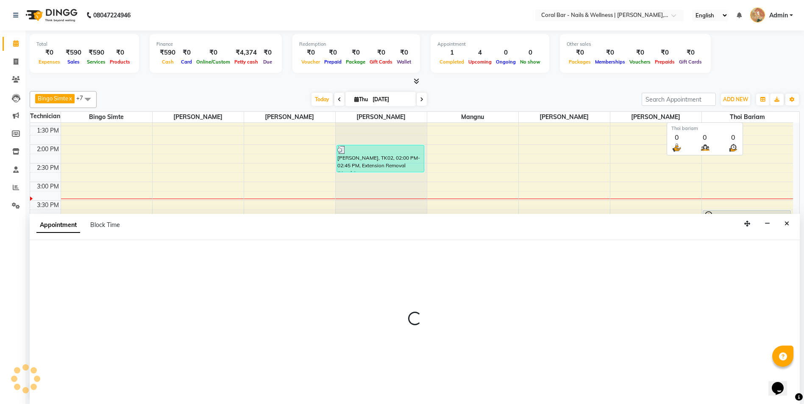
scroll to position [0, 0]
select select "660"
select select "tentative"
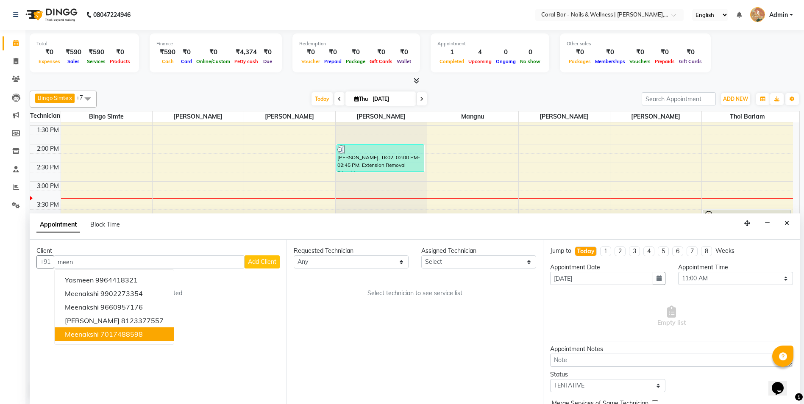
click at [129, 337] on ngb-highlight "7017488598" at bounding box center [121, 334] width 42 height 8
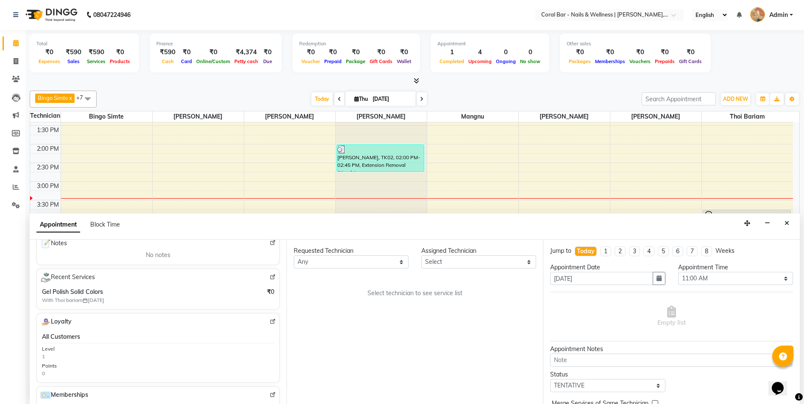
scroll to position [0, 0]
type input "7017488598"
click at [474, 261] on select "Select Bingo Simte [PERSON_NAME] [PERSON_NAME] [PERSON_NAME] Priya [PERSON_NAME…" at bounding box center [478, 262] width 115 height 13
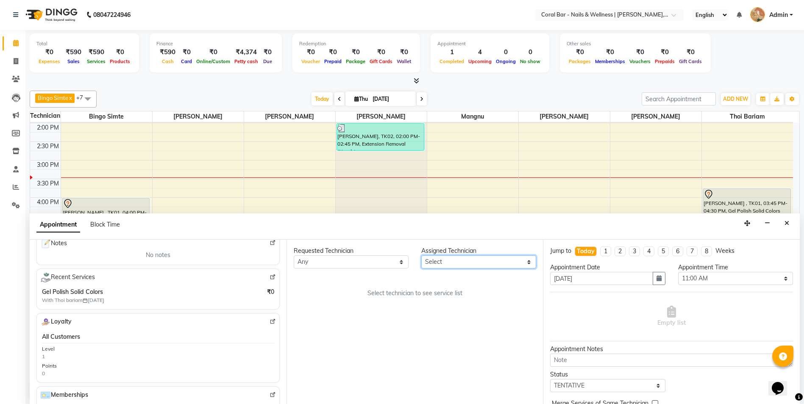
click at [441, 265] on select "Select Bingo Simte [PERSON_NAME] [PERSON_NAME] [PERSON_NAME] Priya [PERSON_NAME…" at bounding box center [478, 261] width 115 height 13
click at [421, 255] on select "Select Bingo Simte [PERSON_NAME] [PERSON_NAME] [PERSON_NAME] Priya [PERSON_NAME…" at bounding box center [478, 261] width 115 height 13
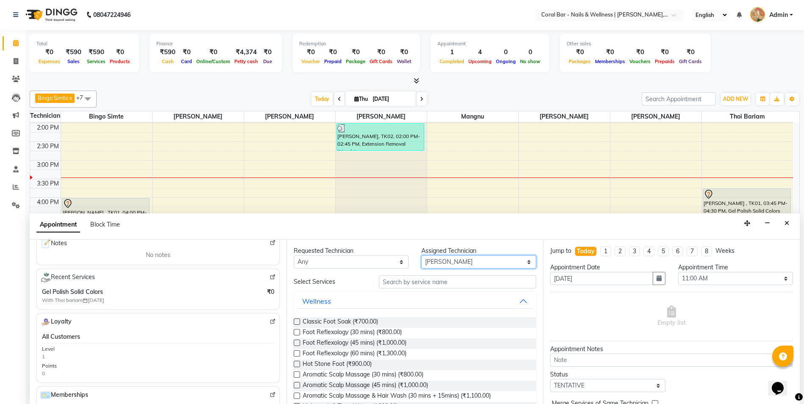
drag, startPoint x: 439, startPoint y: 264, endPoint x: 439, endPoint y: 268, distance: 4.7
click at [439, 266] on select "Select Bingo Simte [PERSON_NAME] [PERSON_NAME] [PERSON_NAME] Priya [PERSON_NAME…" at bounding box center [478, 261] width 115 height 13
select select "70303"
click at [421, 255] on select "Select Bingo Simte [PERSON_NAME] [PERSON_NAME] [PERSON_NAME] Priya [PERSON_NAME…" at bounding box center [478, 261] width 115 height 13
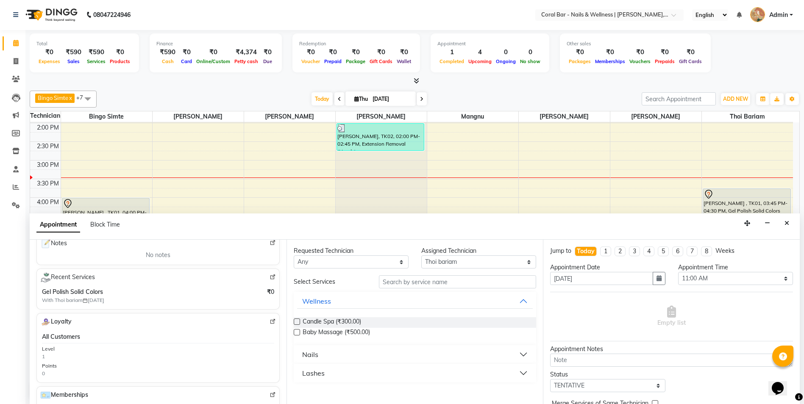
click at [321, 347] on button "Nails" at bounding box center [415, 354] width 236 height 15
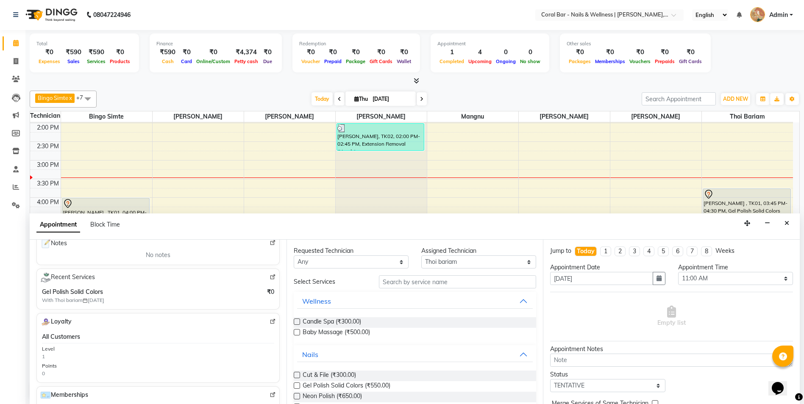
click at [292, 384] on div "Requested Technician Any Bingo Simte Debbie Gery Kimpha kipgen Mangnu Neha Tama…" at bounding box center [414, 322] width 257 height 164
click at [295, 383] on label at bounding box center [297, 386] width 6 height 6
click at [295, 384] on input "checkbox" at bounding box center [297, 387] width 6 height 6
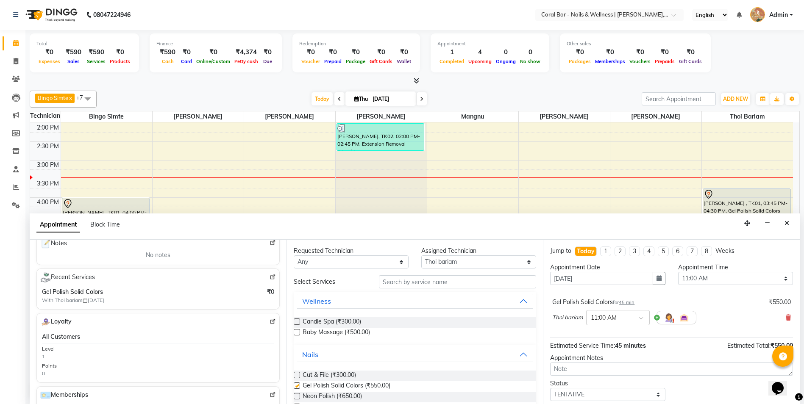
checkbox input "false"
click at [622, 322] on div "× 11:00 AM" at bounding box center [611, 318] width 50 height 9
click at [609, 387] on div "06:30 PM" at bounding box center [617, 383] width 63 height 16
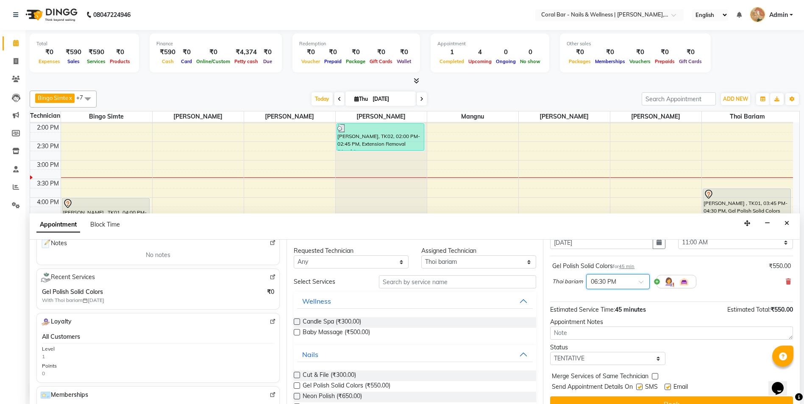
scroll to position [50, 0]
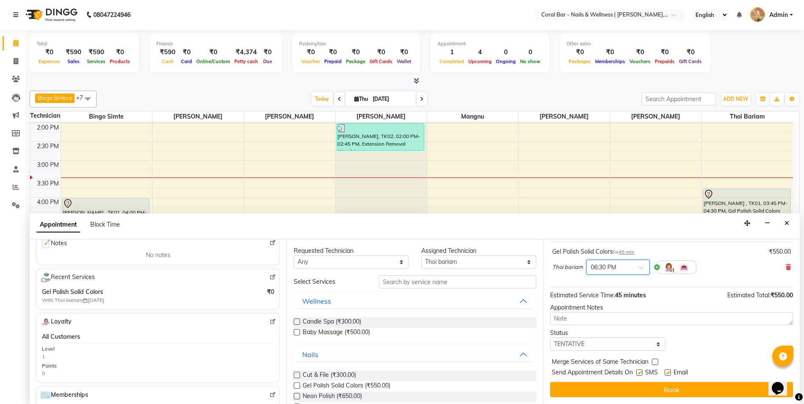
click at [668, 385] on button "Book" at bounding box center [671, 389] width 243 height 15
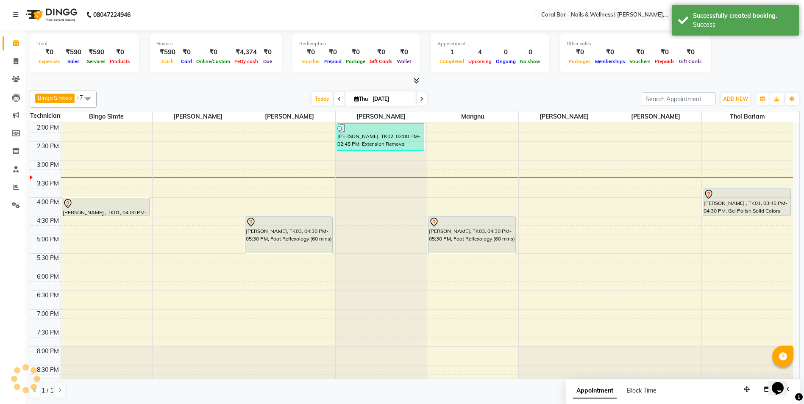
scroll to position [0, 0]
click at [317, 96] on span "Today" at bounding box center [321, 99] width 21 height 13
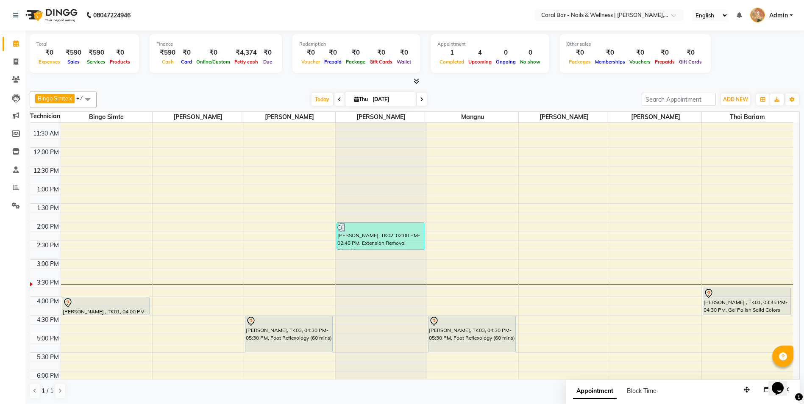
scroll to position [49, 0]
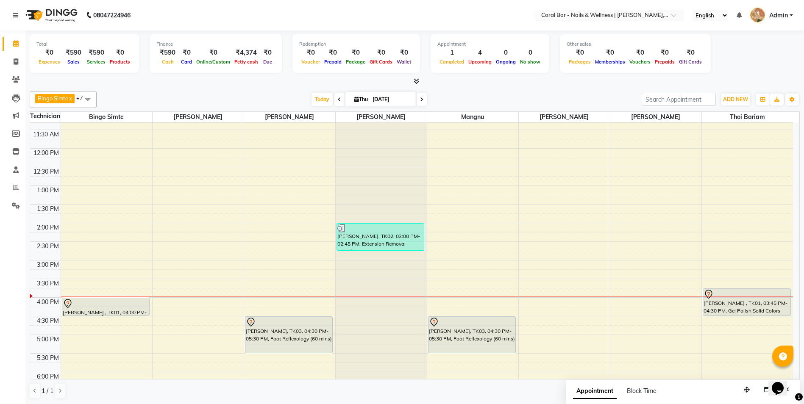
click at [15, 19] on link at bounding box center [17, 15] width 8 height 24
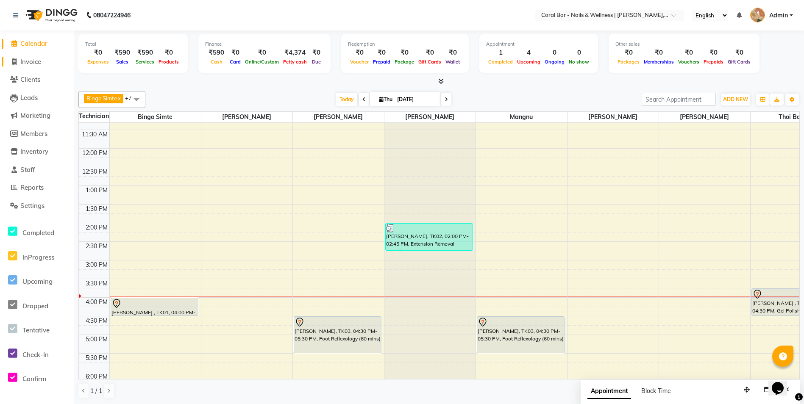
click at [28, 65] on span "Invoice" at bounding box center [30, 62] width 21 height 8
select select "service"
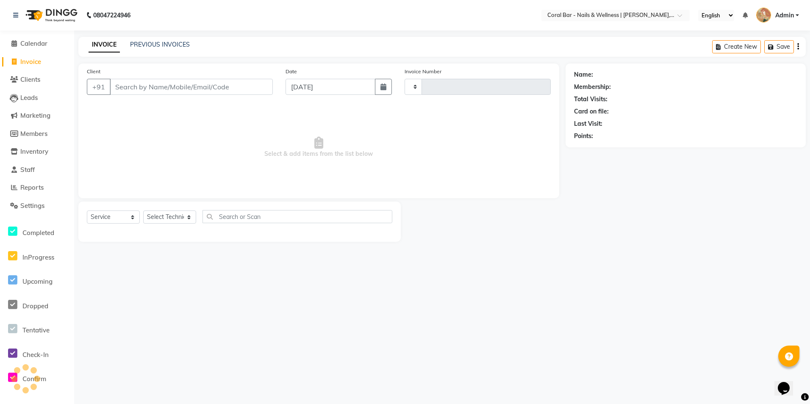
type input "1104"
select select "7157"
click at [29, 45] on span "Calendar" at bounding box center [33, 43] width 27 height 8
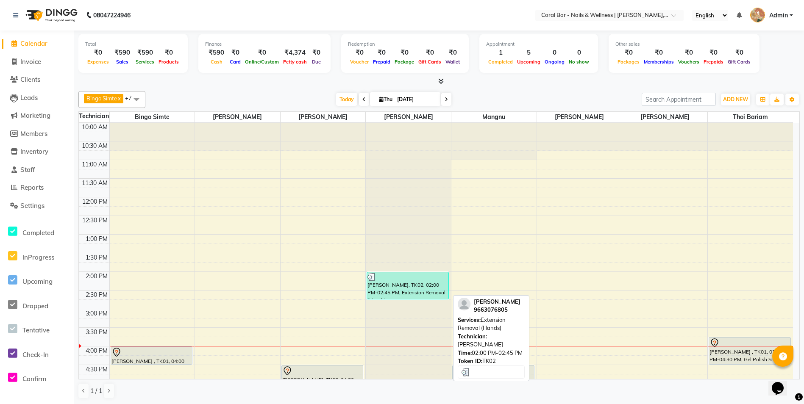
scroll to position [42, 0]
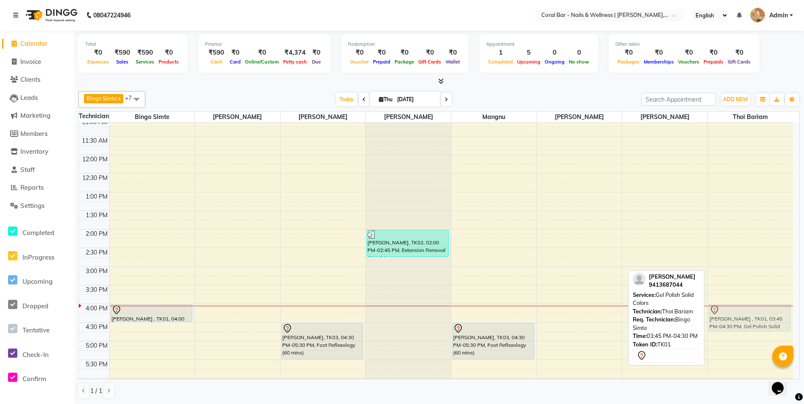
drag, startPoint x: 735, startPoint y: 305, endPoint x: 734, endPoint y: 314, distance: 9.3
click at [734, 314] on div "Priya Sharma , TK01, 03:45 PM-04:30 PM, Gel Polish Solid Colors Meenakshi, TK04…" at bounding box center [750, 303] width 85 height 447
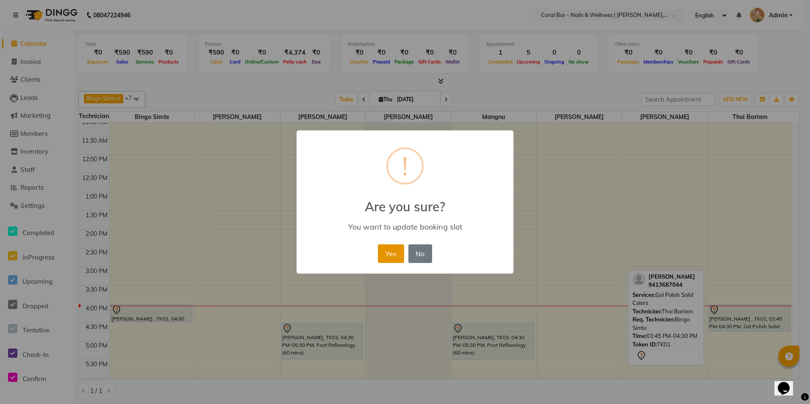
click at [383, 254] on button "Yes" at bounding box center [391, 253] width 26 height 19
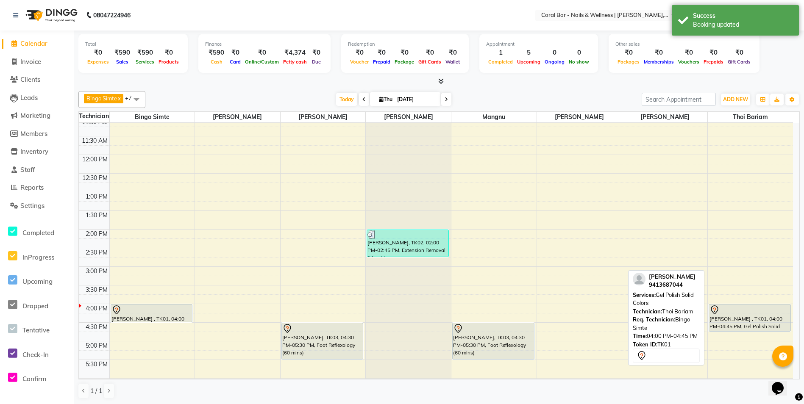
click at [723, 327] on div "[PERSON_NAME] , TK01, 04:00 PM-04:45 PM, Gel Polish Solid Colors" at bounding box center [749, 318] width 81 height 27
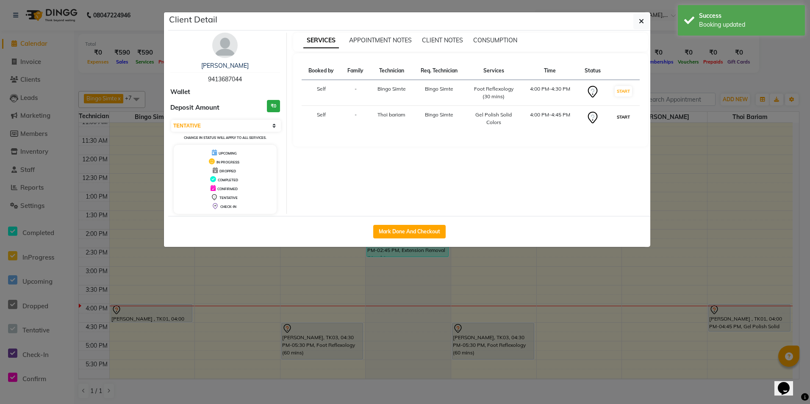
click at [621, 112] on button "START" at bounding box center [623, 117] width 17 height 11
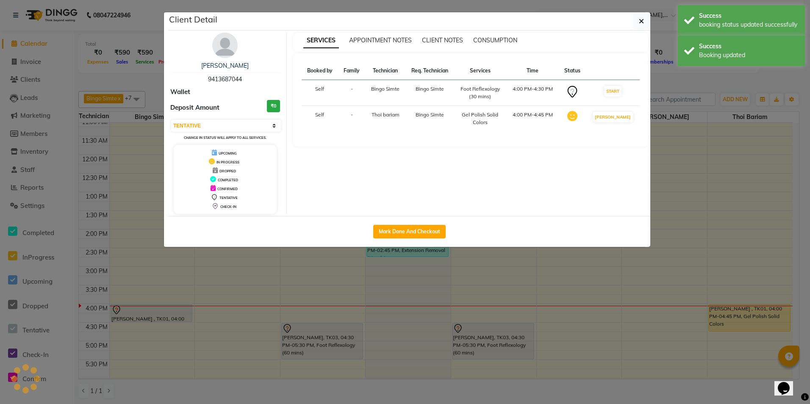
select select "select"
click at [702, 175] on ngb-modal-window "Client Detail Priya Sharma 9413687044 Wallet Deposit Amount ₹0 Select IN SERVIC…" at bounding box center [405, 202] width 810 height 404
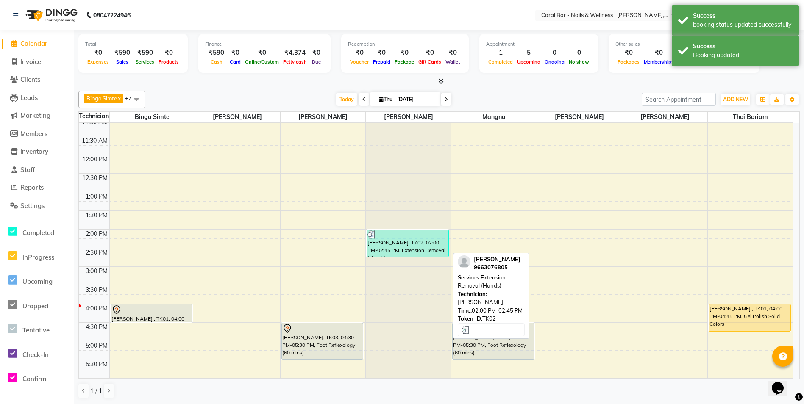
click at [410, 239] on div "[PERSON_NAME], TK02, 02:00 PM-02:45 PM, Extension Removal (Hands)" at bounding box center [407, 243] width 81 height 27
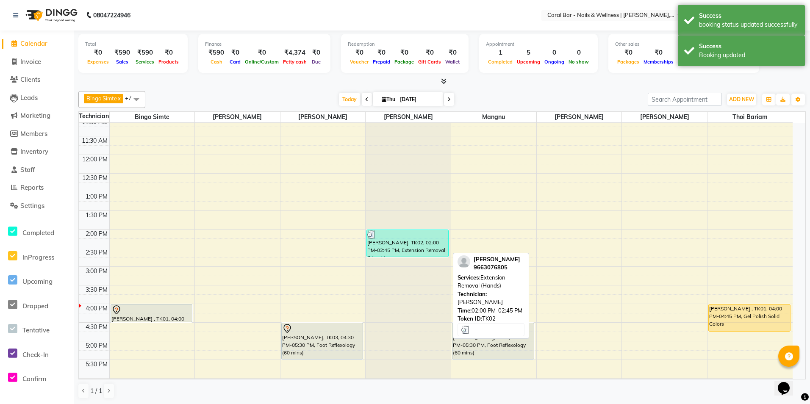
select select "3"
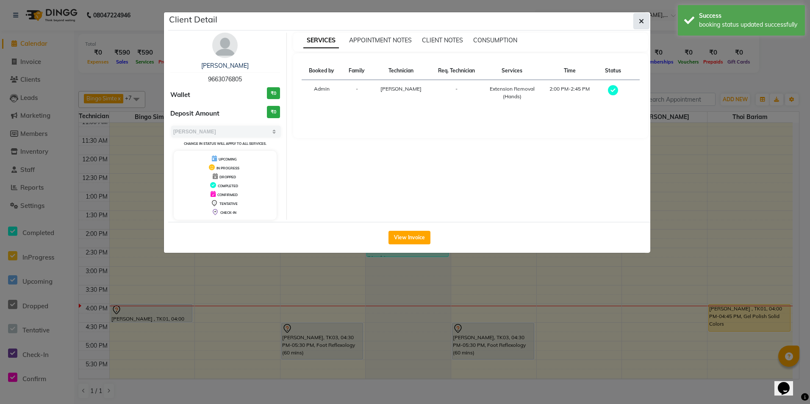
click at [643, 22] on icon "button" at bounding box center [641, 21] width 5 height 7
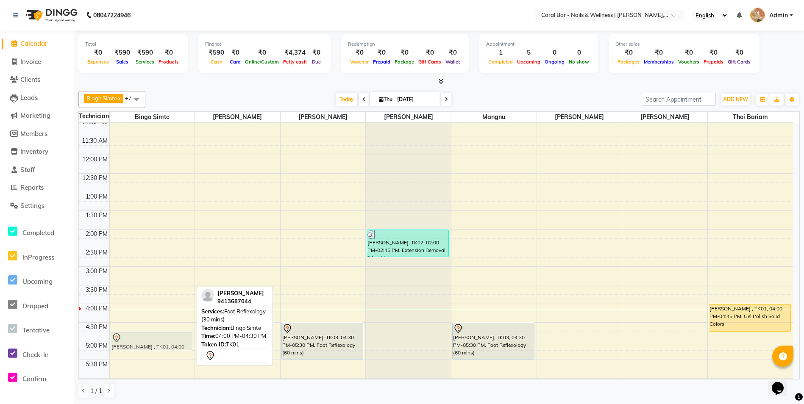
drag, startPoint x: 151, startPoint y: 318, endPoint x: 152, endPoint y: 350, distance: 32.6
click at [152, 350] on div "Priya Sharma , TK01, 04:00 PM-04:30 PM, Foot Reflexology (30 mins) Priya Sharma…" at bounding box center [152, 303] width 85 height 447
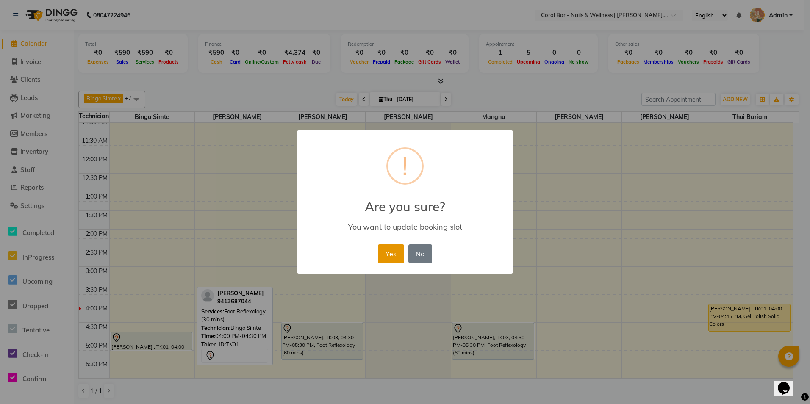
click at [383, 258] on button "Yes" at bounding box center [391, 253] width 26 height 19
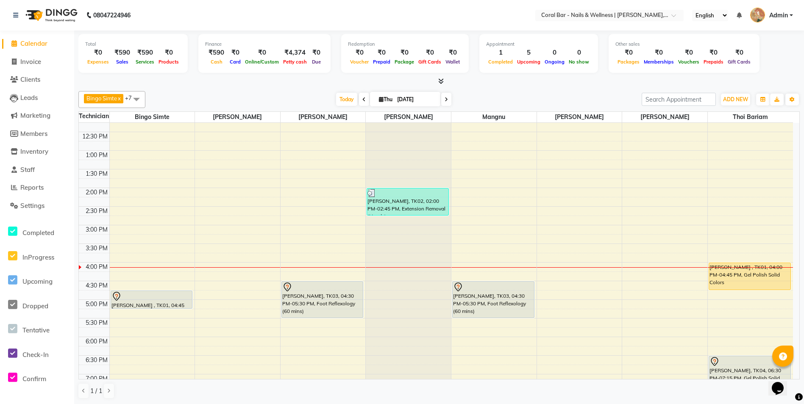
scroll to position [85, 0]
click at [602, 93] on div "Today Thu 04-09-2025" at bounding box center [394, 99] width 488 height 13
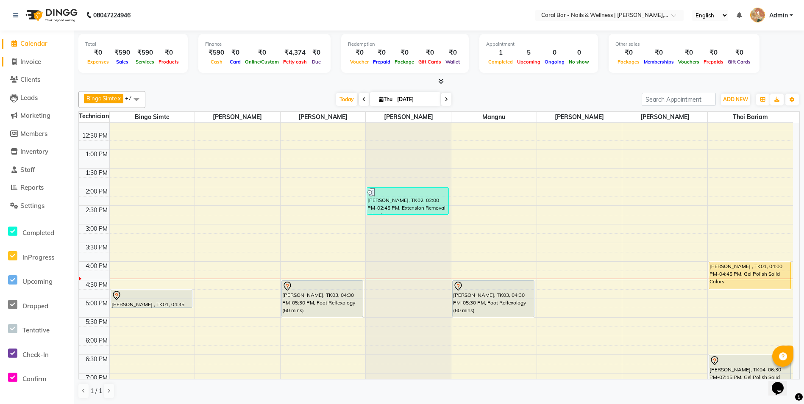
click at [18, 61] on span at bounding box center [14, 62] width 13 height 10
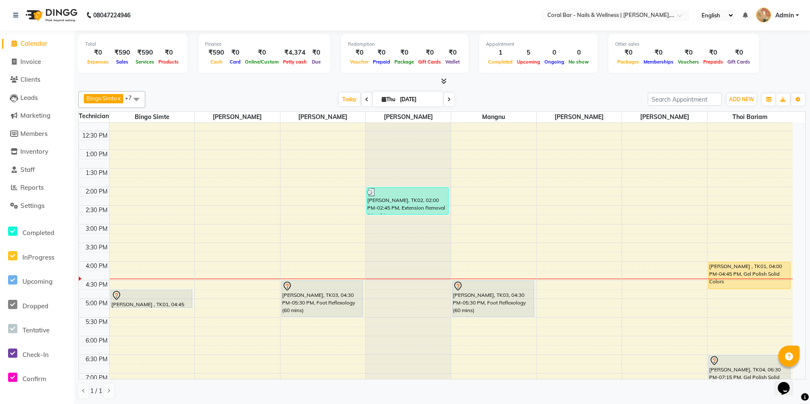
select select "7157"
select select "service"
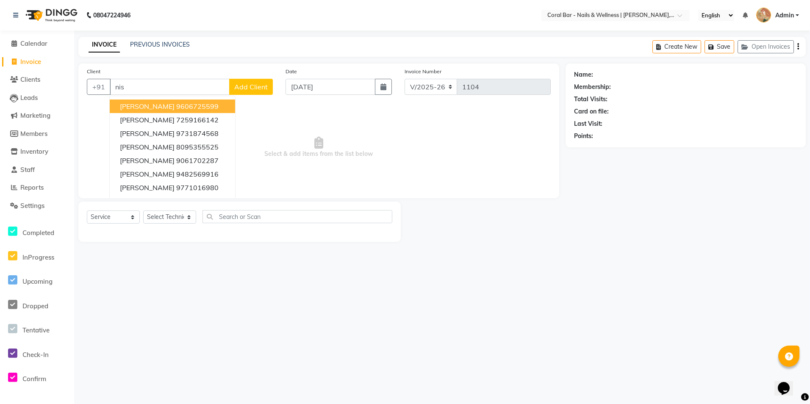
click at [169, 112] on button "manisha 9606725599" at bounding box center [172, 107] width 125 height 14
type input "9606725599"
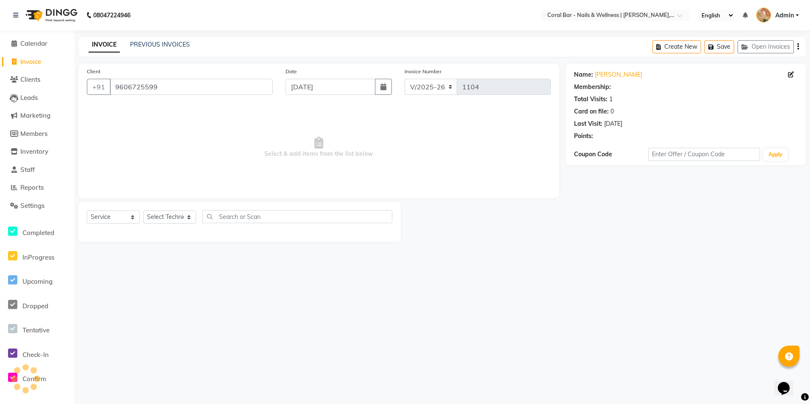
select select "1: Object"
click at [175, 219] on select "Select Technician Bhavani CA Bingo Simte Debbie Gery Govind Thappa Kimpha kipge…" at bounding box center [169, 217] width 53 height 13
select select "66070"
click at [143, 211] on select "Select Technician Bhavani CA Bingo Simte Debbie Gery Govind Thappa Kimpha kipge…" at bounding box center [169, 217] width 53 height 13
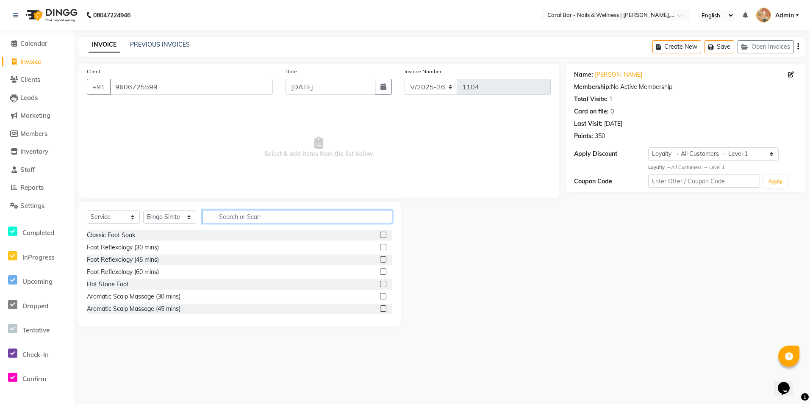
click at [242, 212] on input "text" at bounding box center [298, 216] width 190 height 13
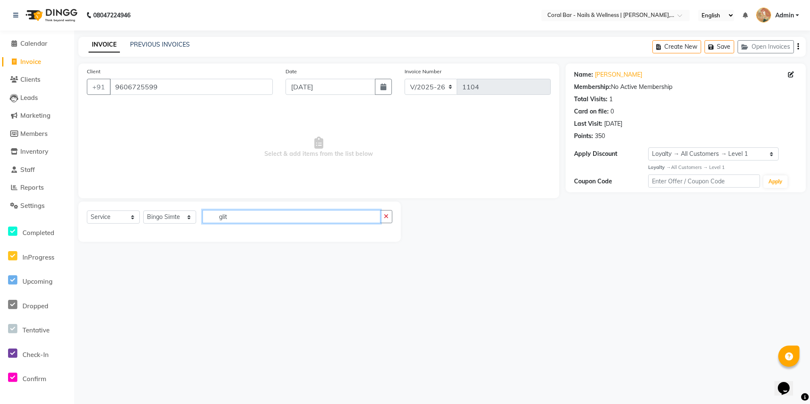
type input "glit"
click at [162, 222] on select "Select Technician Bhavani CA Bingo Simte Debbie Gery Govind Thappa Kimpha kipge…" at bounding box center [169, 217] width 53 height 13
select select "66532"
click at [143, 211] on select "Select Technician Bhavani CA Bingo Simte Debbie Gery Govind Thappa Kimpha kipge…" at bounding box center [169, 217] width 53 height 13
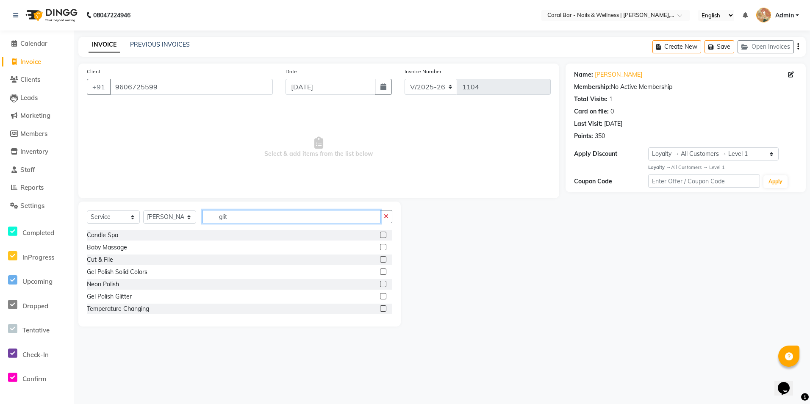
click at [241, 216] on input "glit" at bounding box center [292, 216] width 178 height 13
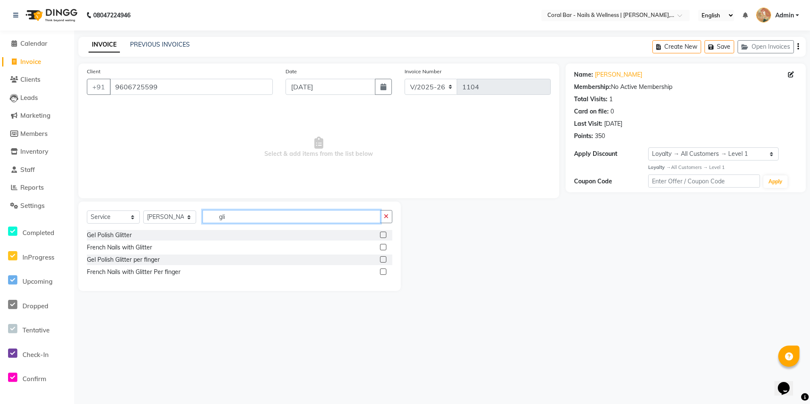
type input "gli"
click at [383, 260] on label at bounding box center [383, 259] width 6 height 6
click at [383, 260] on input "checkbox" at bounding box center [383, 260] width 6 height 6
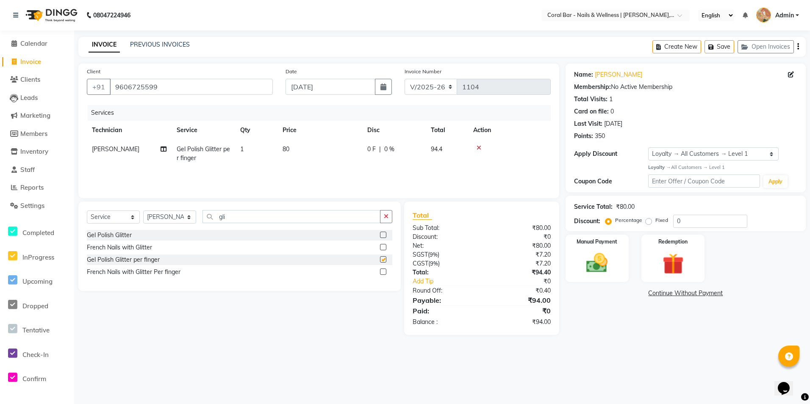
checkbox input "false"
click at [241, 150] on span "1" at bounding box center [241, 149] width 3 height 8
select select "66532"
click at [294, 150] on input "1" at bounding box center [296, 151] width 32 height 13
type input "6"
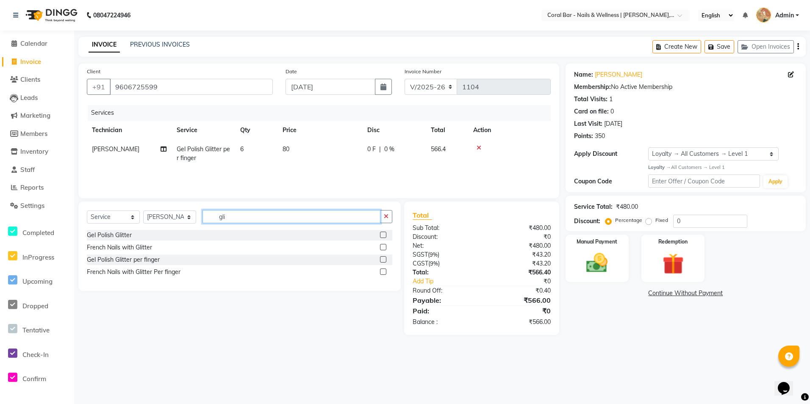
click at [281, 215] on input "gli" at bounding box center [292, 216] width 178 height 13
type input "g"
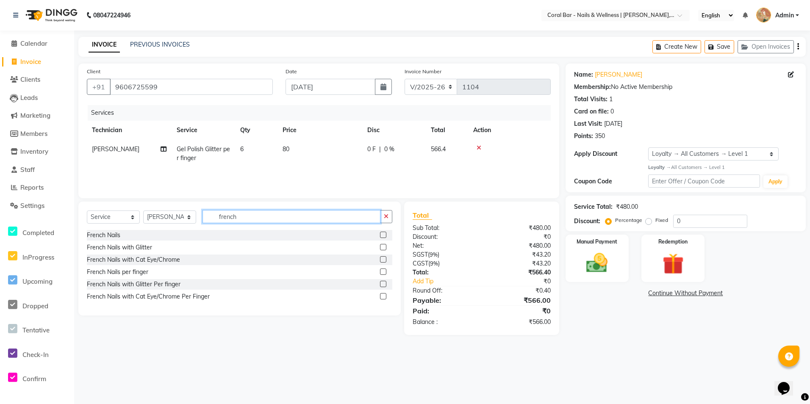
type input "french"
click at [386, 247] on label at bounding box center [383, 247] width 6 height 6
click at [386, 247] on input "checkbox" at bounding box center [383, 248] width 6 height 6
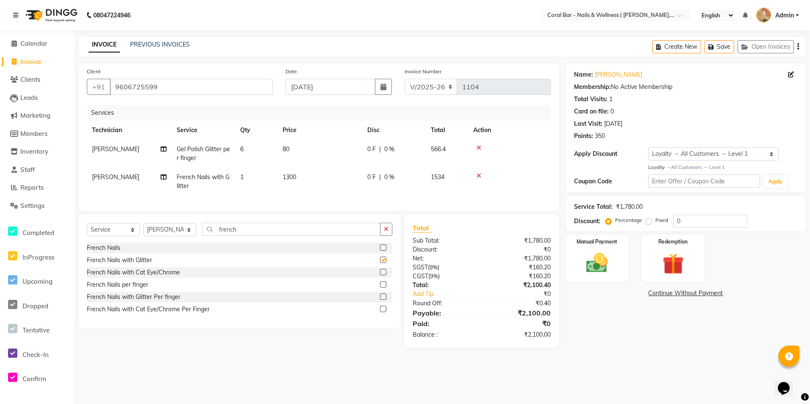
checkbox input "false"
drag, startPoint x: 384, startPoint y: 303, endPoint x: 401, endPoint y: 278, distance: 29.8
click at [385, 300] on label at bounding box center [383, 297] width 6 height 6
click at [385, 300] on input "checkbox" at bounding box center [383, 297] width 6 height 6
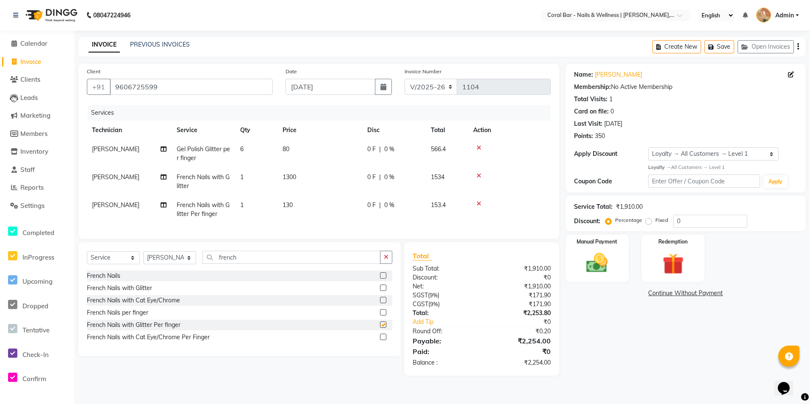
checkbox input "false"
click at [480, 175] on icon at bounding box center [479, 176] width 5 height 6
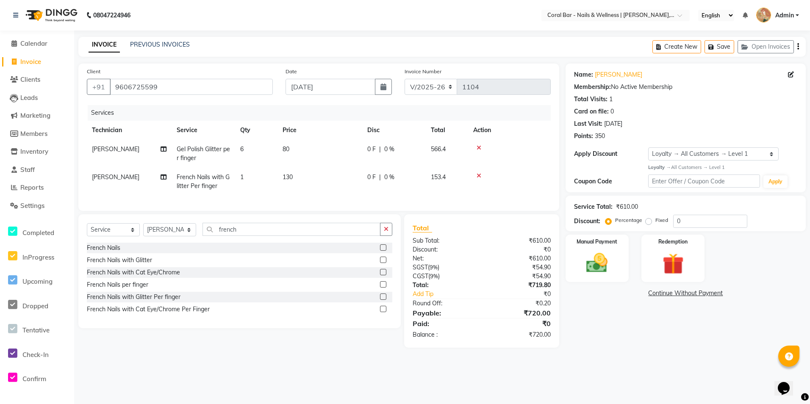
click at [241, 175] on span "1" at bounding box center [241, 177] width 3 height 8
select select "66532"
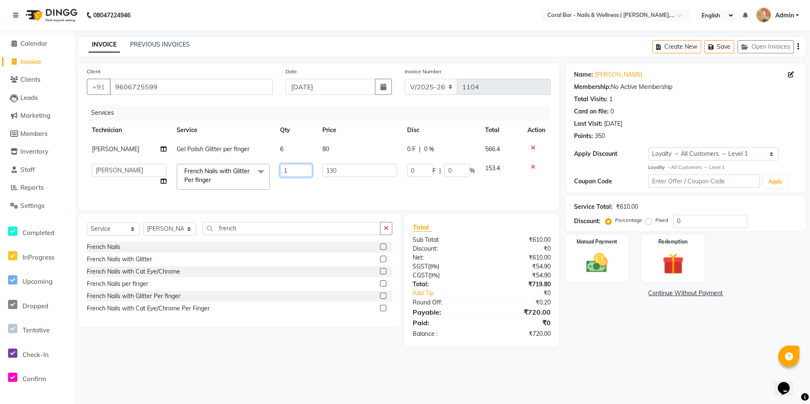
click at [294, 171] on input "1" at bounding box center [296, 170] width 32 height 13
type input "2"
click at [577, 360] on main "INVOICE PREVIOUS INVOICES Create New Save Open Invoices Client +91 9606725599 D…" at bounding box center [442, 198] width 736 height 323
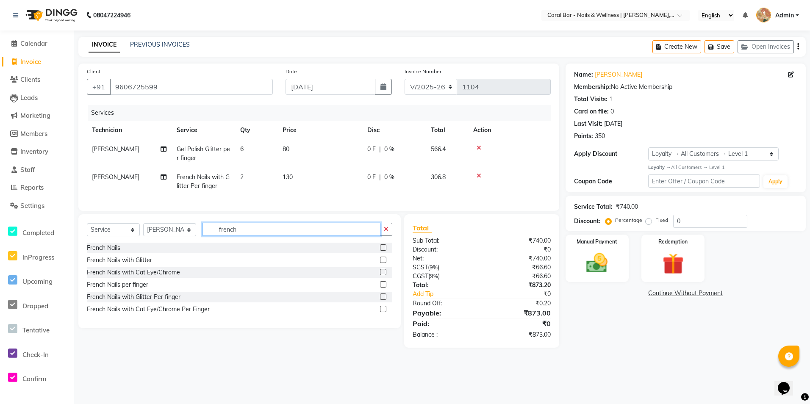
click at [257, 236] on input "french" at bounding box center [292, 229] width 178 height 13
type input "f"
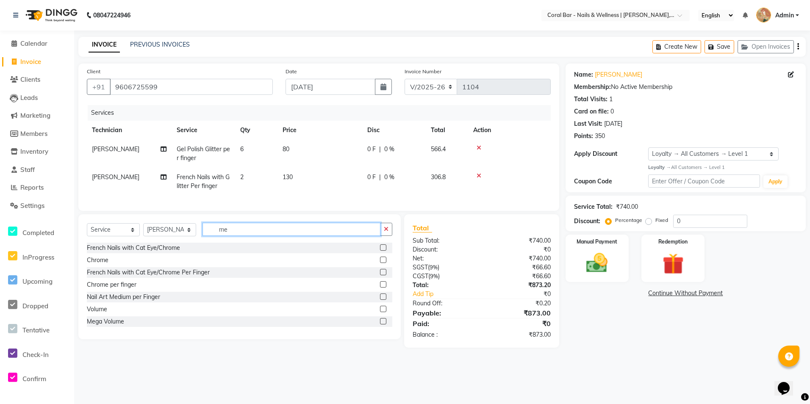
type input "m"
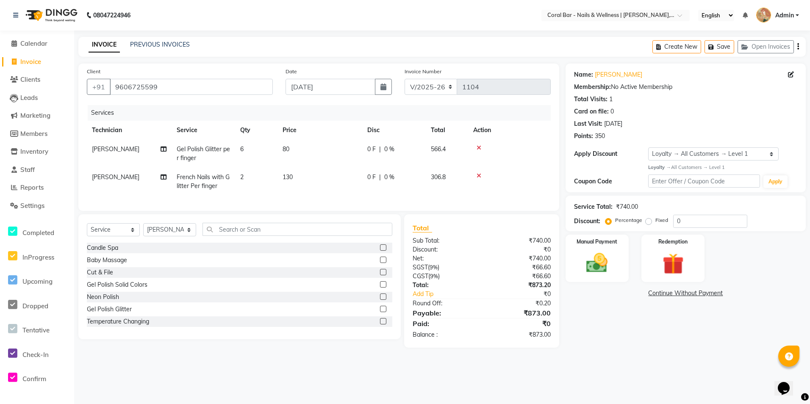
click at [243, 178] on span "2" at bounding box center [241, 177] width 3 height 8
select select "66532"
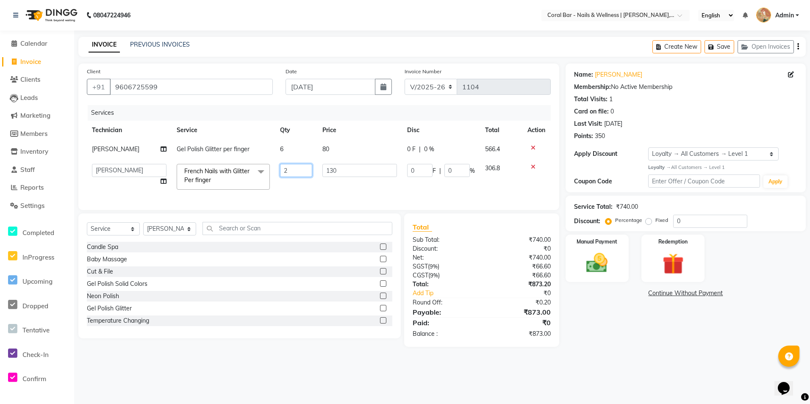
click at [288, 166] on input "2" at bounding box center [296, 170] width 32 height 13
type input "4"
click at [588, 377] on div "08047224946 Select Location × Coral Bar - Nails & Wellness | Samatha Leisure, H…" at bounding box center [405, 202] width 810 height 404
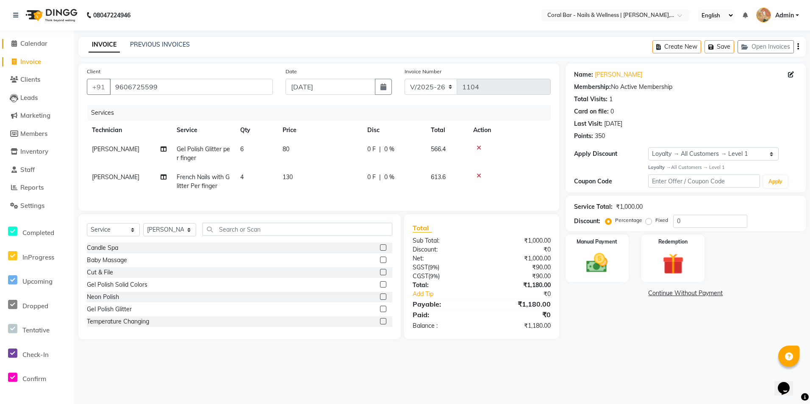
click at [47, 45] on span "Calendar" at bounding box center [33, 43] width 27 height 8
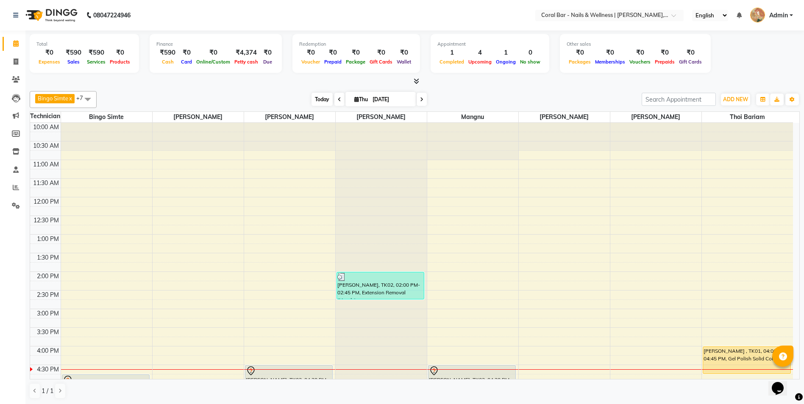
click at [317, 104] on span "Today" at bounding box center [321, 99] width 21 height 13
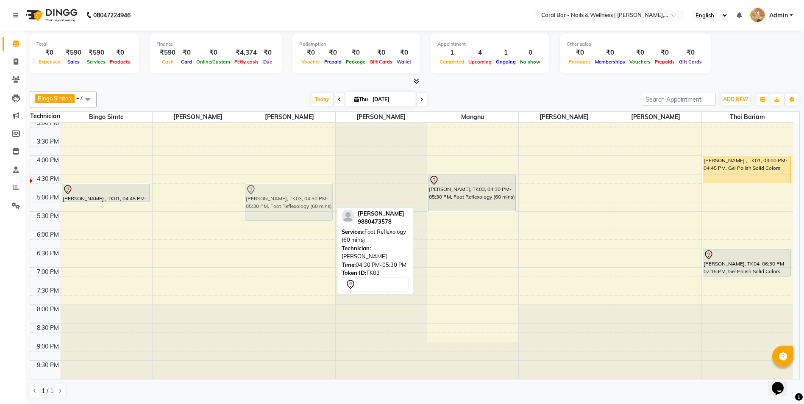
click at [297, 192] on div "[PERSON_NAME], TK03, 04:30 PM-05:30 PM, Foot Reflexology (60 mins) [PERSON_NAME…" at bounding box center [289, 155] width 91 height 447
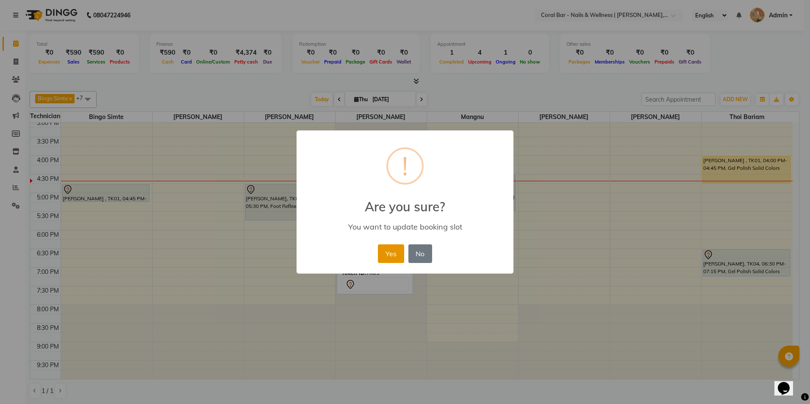
click at [394, 253] on button "Yes" at bounding box center [391, 253] width 26 height 19
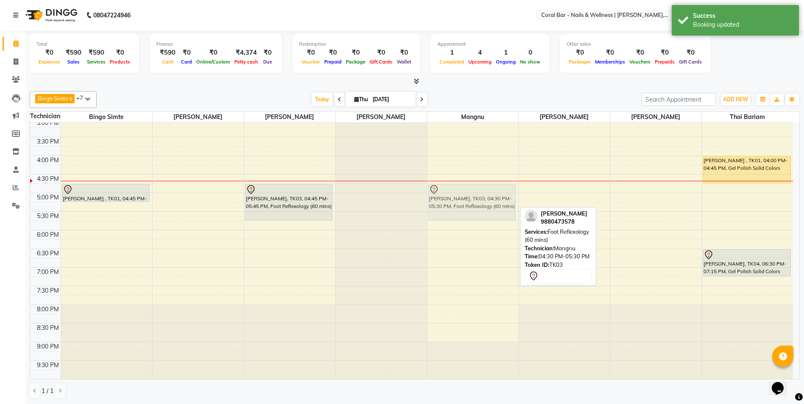
drag, startPoint x: 481, startPoint y: 189, endPoint x: 481, endPoint y: 200, distance: 11.9
click at [481, 200] on div "[PERSON_NAME], TK03, 04:30 PM-05:30 PM, Foot Reflexology (60 mins) [PERSON_NAME…" at bounding box center [472, 155] width 91 height 447
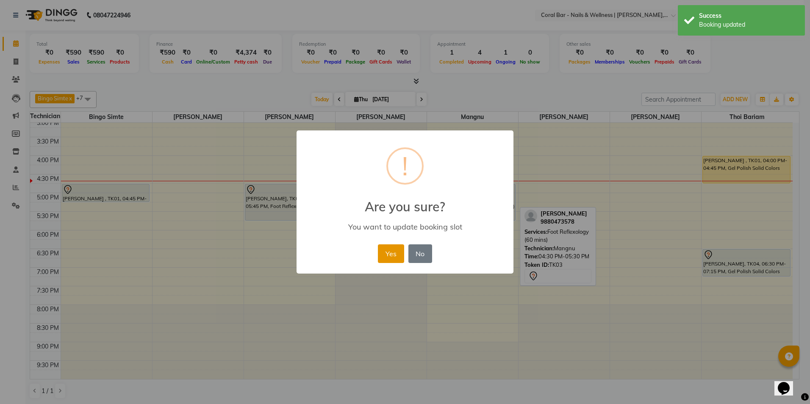
click at [389, 253] on button "Yes" at bounding box center [391, 253] width 26 height 19
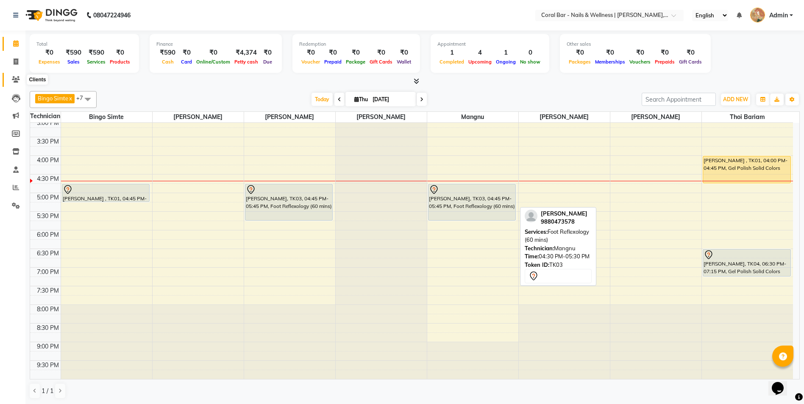
click at [18, 80] on icon at bounding box center [16, 79] width 8 height 6
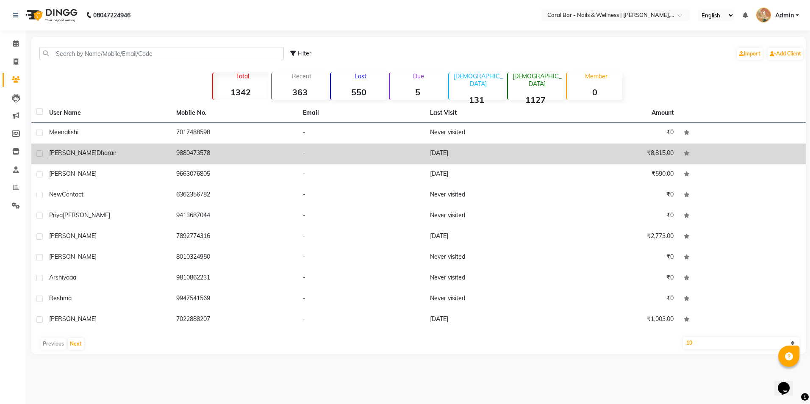
click at [69, 161] on td "[PERSON_NAME]" at bounding box center [107, 154] width 127 height 21
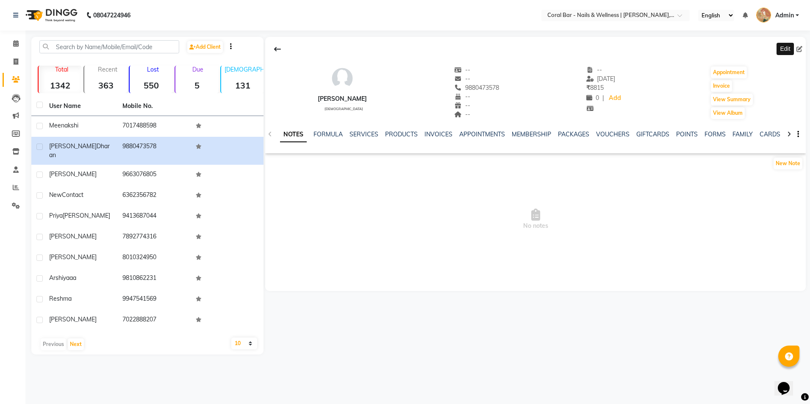
click at [803, 47] on span at bounding box center [800, 49] width 9 height 9
click at [798, 50] on icon at bounding box center [799, 49] width 6 height 6
select select "[DEMOGRAPHIC_DATA]"
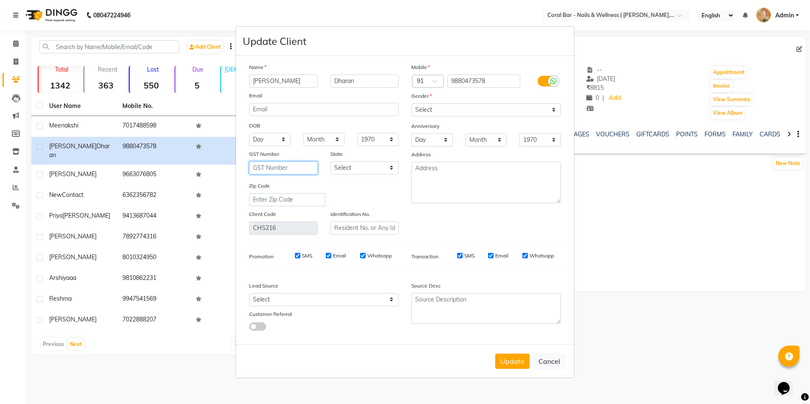
click at [278, 166] on input "text" at bounding box center [283, 167] width 69 height 13
click at [356, 168] on select "Select Andaman and Nicobar Islands Andhra Pradesh Arunachal Pradesh Assam Bihar…" at bounding box center [364, 167] width 69 height 13
select select "17"
click at [330, 161] on select "Select Andaman and Nicobar Islands Andhra Pradesh Arunachal Pradesh Assam Bihar…" at bounding box center [364, 167] width 69 height 13
click at [260, 164] on input "text" at bounding box center [283, 167] width 69 height 13
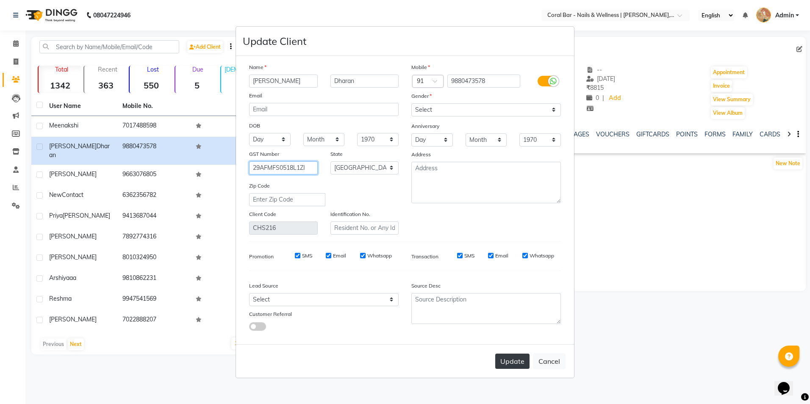
type input "29AFMFS0518L1ZI"
click at [514, 360] on button "Update" at bounding box center [512, 361] width 34 height 15
select select
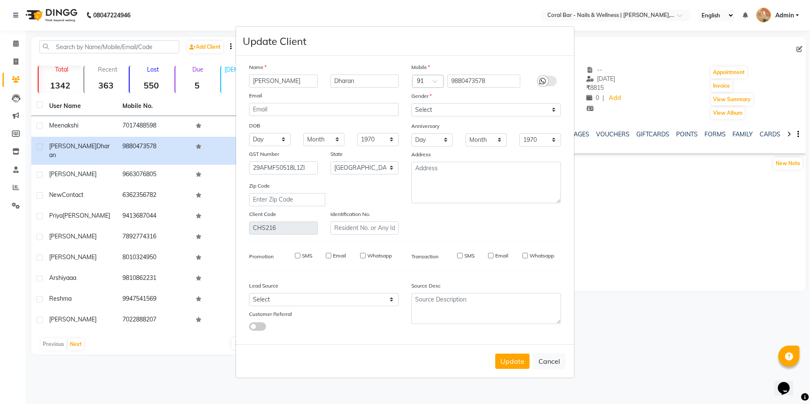
select select "null"
select select
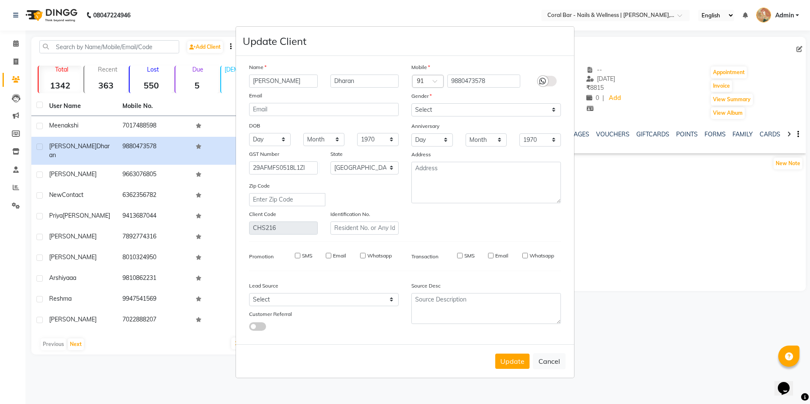
checkbox input "false"
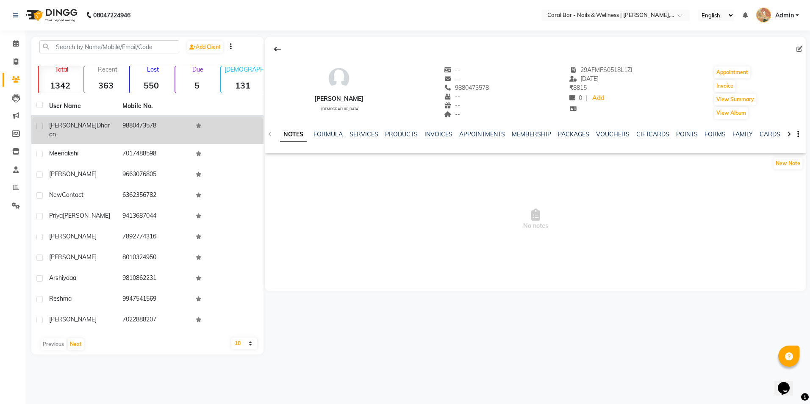
click at [157, 125] on td "9880473578" at bounding box center [153, 130] width 73 height 28
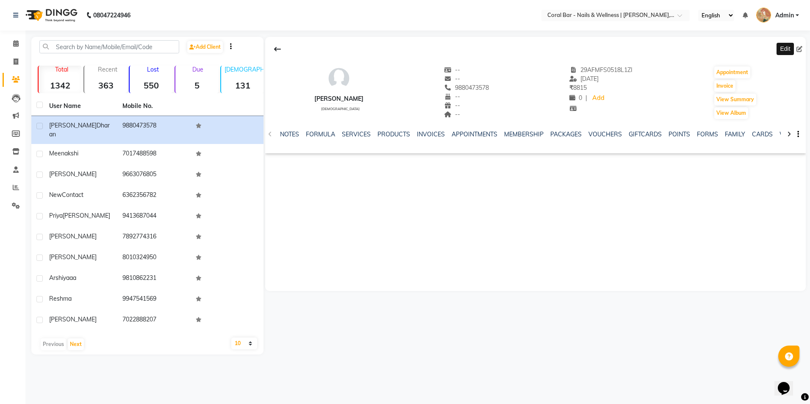
click at [801, 45] on span at bounding box center [800, 49] width 9 height 9
click at [677, 135] on link "POINTS" at bounding box center [680, 134] width 22 height 8
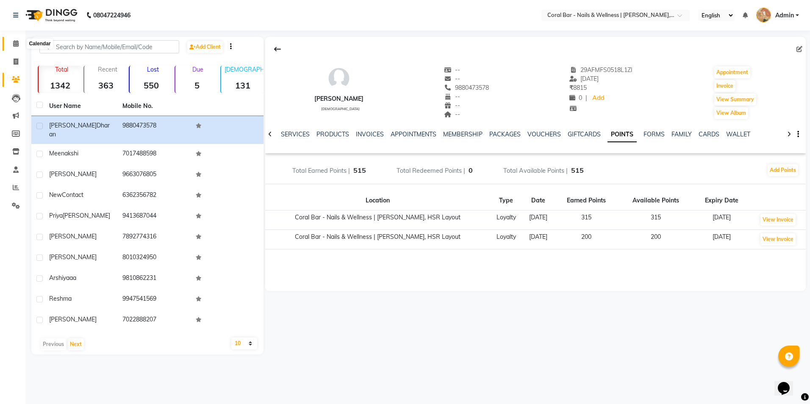
click at [20, 47] on span at bounding box center [15, 44] width 15 height 10
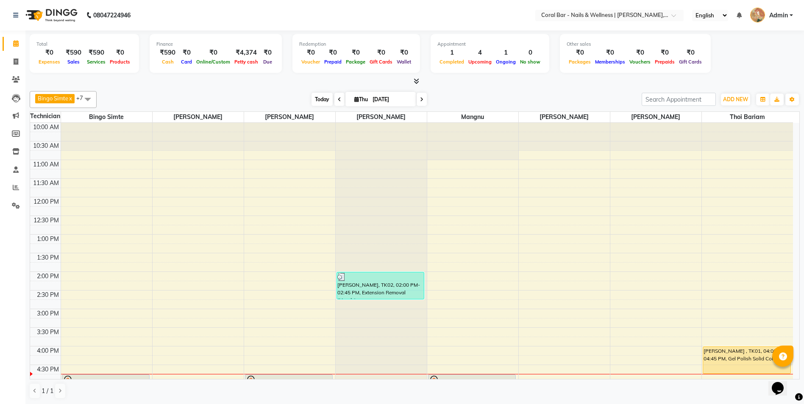
click at [323, 95] on span "Today" at bounding box center [321, 99] width 21 height 13
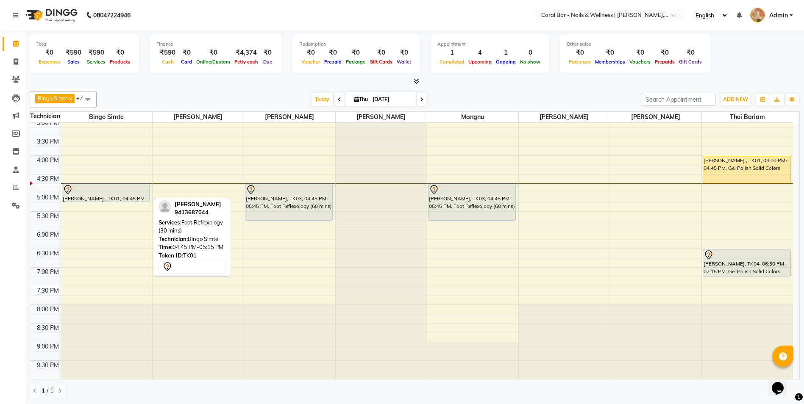
click at [119, 195] on div "[PERSON_NAME] , TK01, 04:45 PM-05:15 PM, Foot Reflexology (30 mins)" at bounding box center [105, 192] width 87 height 17
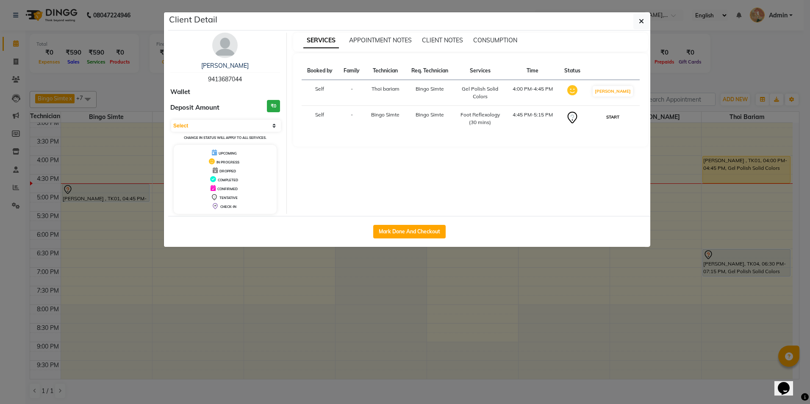
click at [621, 119] on button "START" at bounding box center [612, 117] width 17 height 11
select select "1"
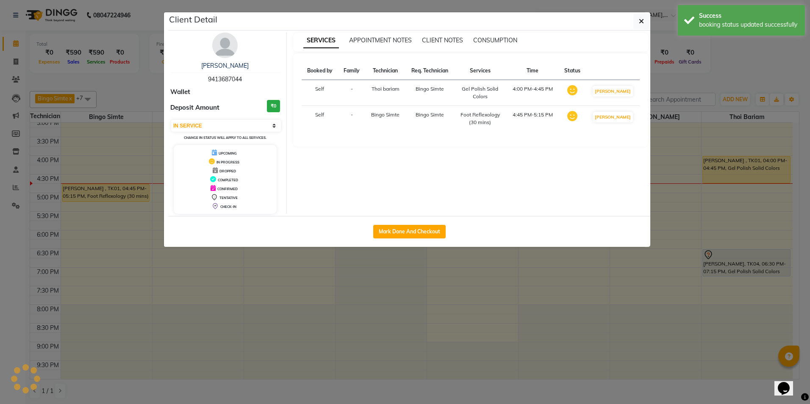
click at [604, 319] on ngb-modal-window "Client Detail Priya Sharma 9413687044 Wallet Deposit Amount ₹0 Select IN SERVIC…" at bounding box center [405, 202] width 810 height 404
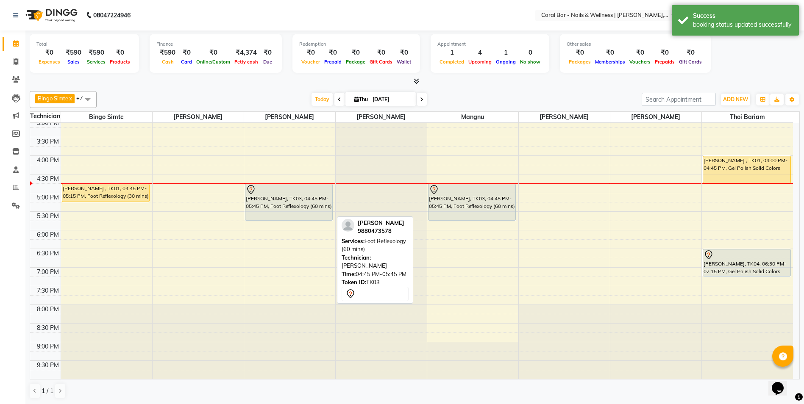
click at [283, 211] on div "[PERSON_NAME], TK03, 04:45 PM-05:45 PM, Foot Reflexology (60 mins)" at bounding box center [288, 202] width 87 height 36
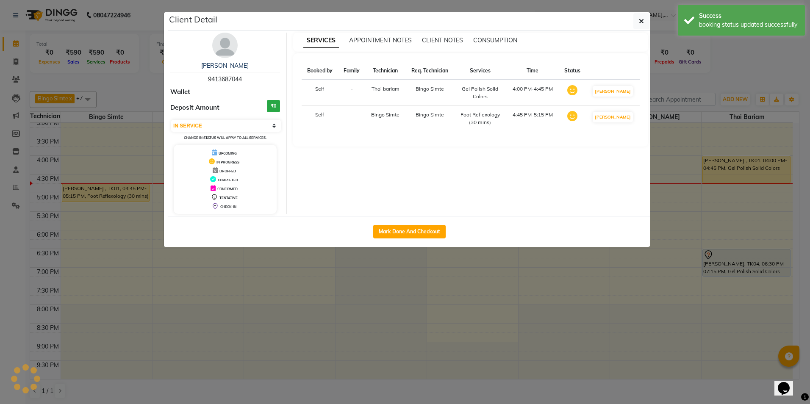
select select "7"
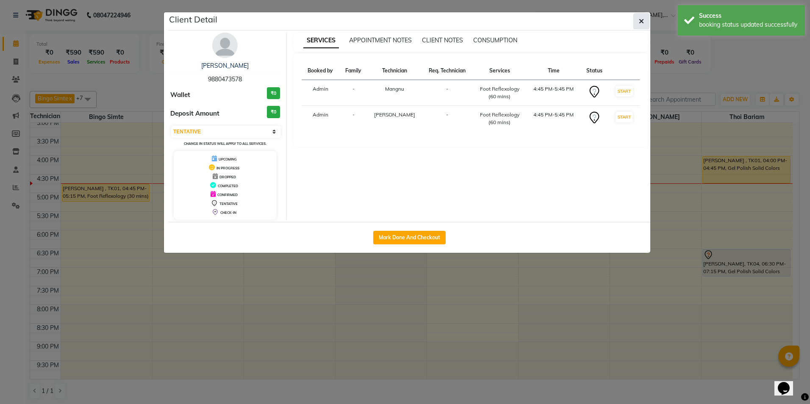
click at [639, 18] on icon "button" at bounding box center [641, 21] width 5 height 7
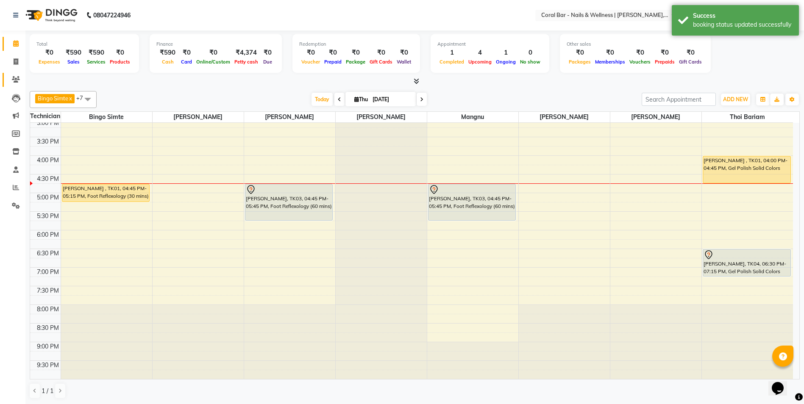
click at [16, 85] on link "Clients" at bounding box center [13, 80] width 20 height 14
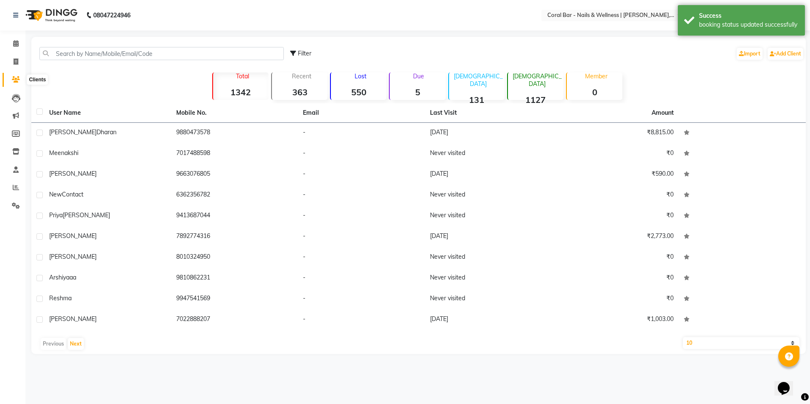
click at [16, 84] on span at bounding box center [15, 80] width 15 height 10
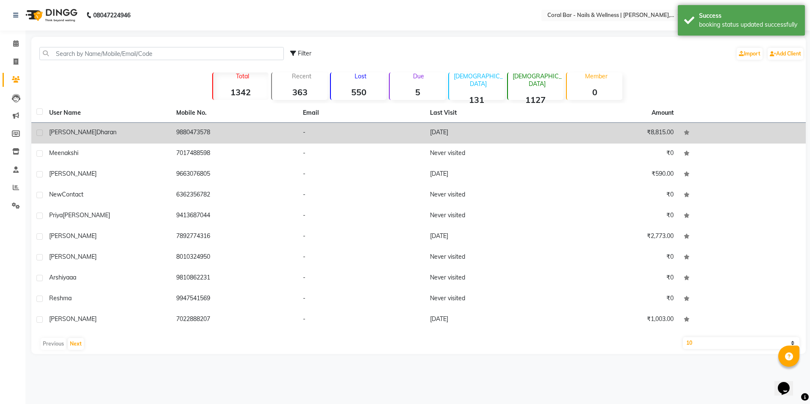
click at [115, 133] on div "Sanjana Dharan" at bounding box center [107, 132] width 117 height 9
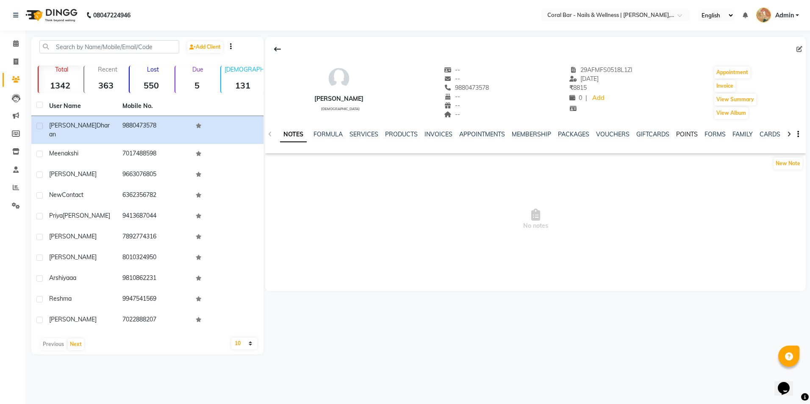
click at [686, 134] on link "POINTS" at bounding box center [687, 134] width 22 height 8
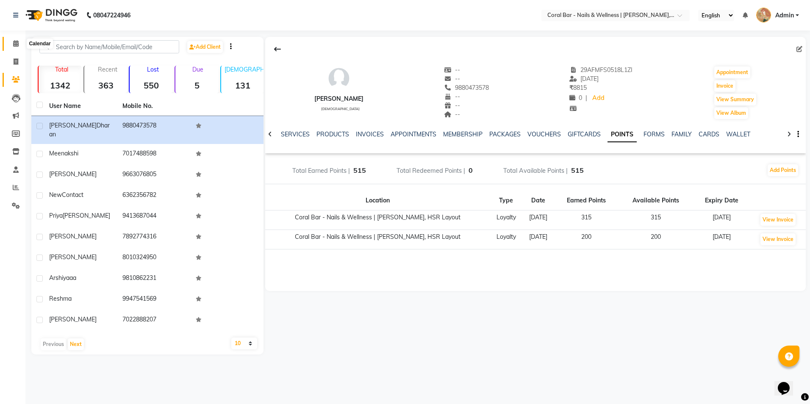
click at [17, 44] on icon at bounding box center [16, 43] width 6 height 6
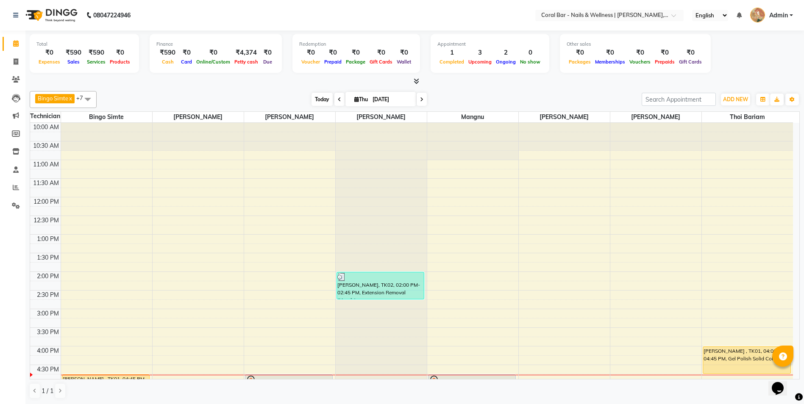
click at [328, 101] on span "Today" at bounding box center [321, 99] width 21 height 13
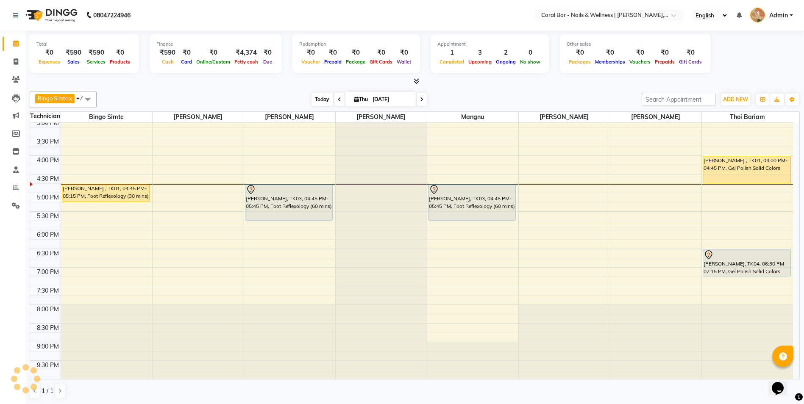
click at [330, 97] on span "Today" at bounding box center [321, 99] width 21 height 13
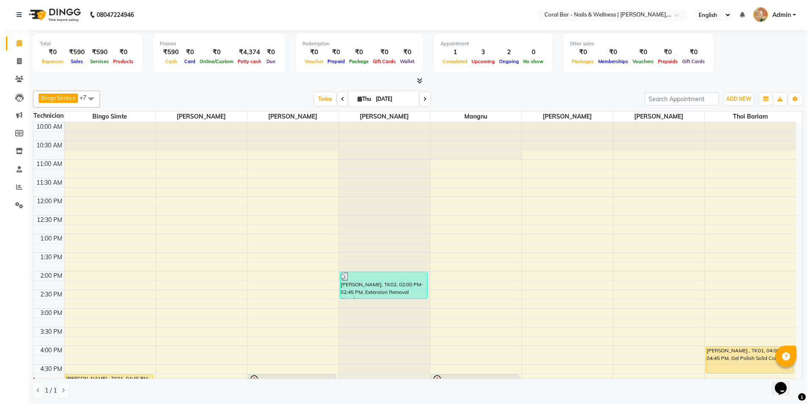
scroll to position [169, 0]
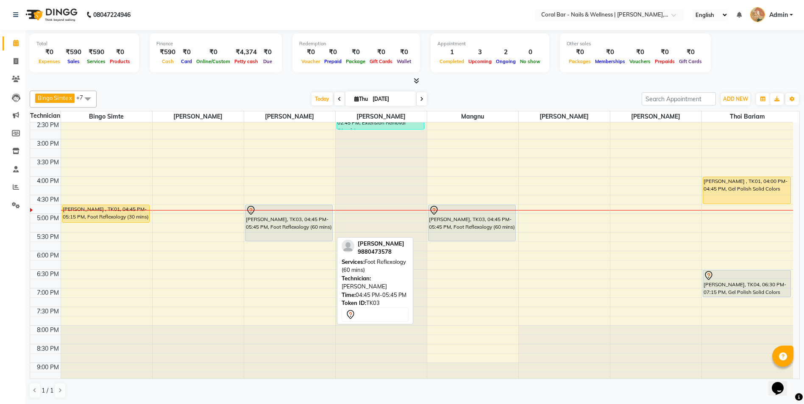
click at [291, 229] on div "[PERSON_NAME], TK03, 04:45 PM-05:45 PM, Foot Reflexology (60 mins)" at bounding box center [288, 223] width 87 height 36
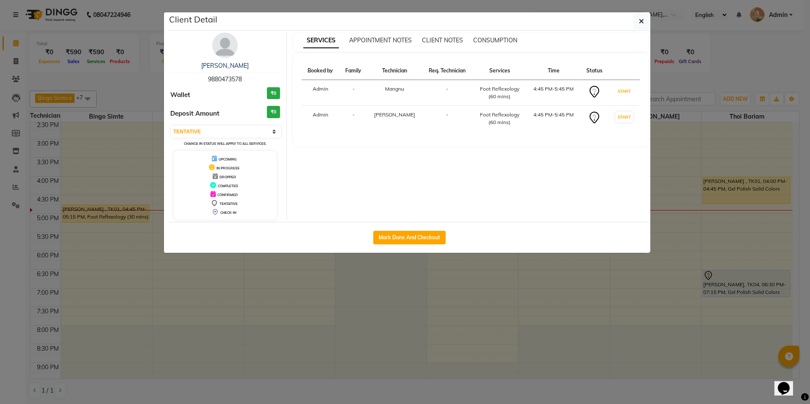
drag, startPoint x: 615, startPoint y: 93, endPoint x: 620, endPoint y: 108, distance: 16.6
click at [617, 93] on button "START" at bounding box center [624, 91] width 17 height 11
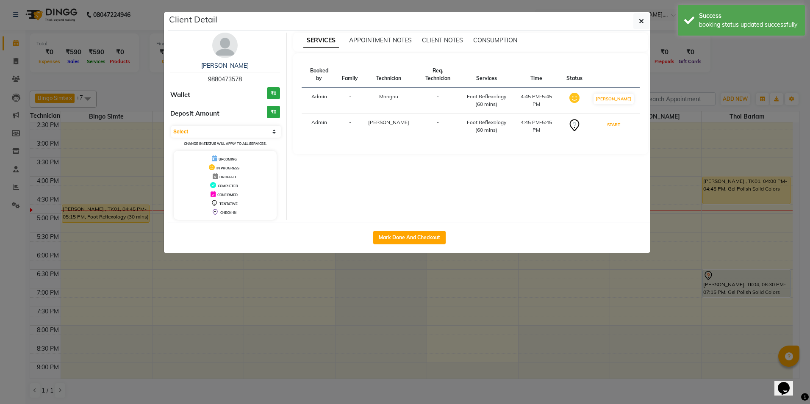
drag, startPoint x: 622, startPoint y: 119, endPoint x: 622, endPoint y: 139, distance: 19.5
click at [622, 120] on button "START" at bounding box center [613, 124] width 17 height 11
select select "1"
click at [560, 272] on ngb-modal-window "Client Detail Sanjana Dharan 9880473578 Wallet ₹0 Deposit Amount ₹0 Select IN S…" at bounding box center [405, 202] width 810 height 404
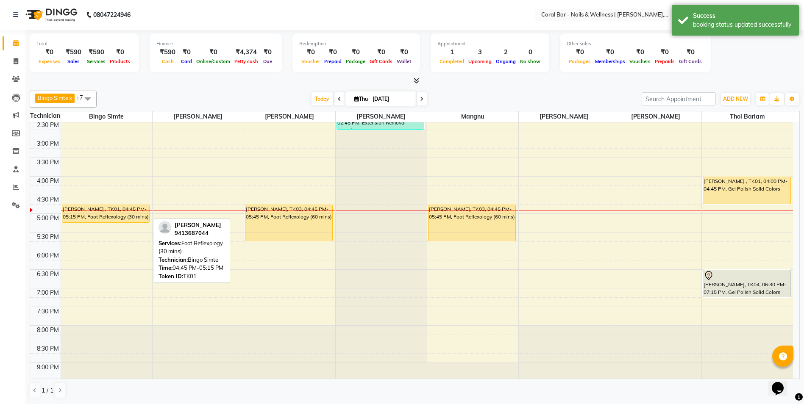
click at [83, 216] on div "[PERSON_NAME] , TK01, 04:45 PM-05:15 PM, Foot Reflexology (30 mins)" at bounding box center [106, 176] width 91 height 447
drag, startPoint x: 70, startPoint y: 218, endPoint x: 79, endPoint y: 216, distance: 8.8
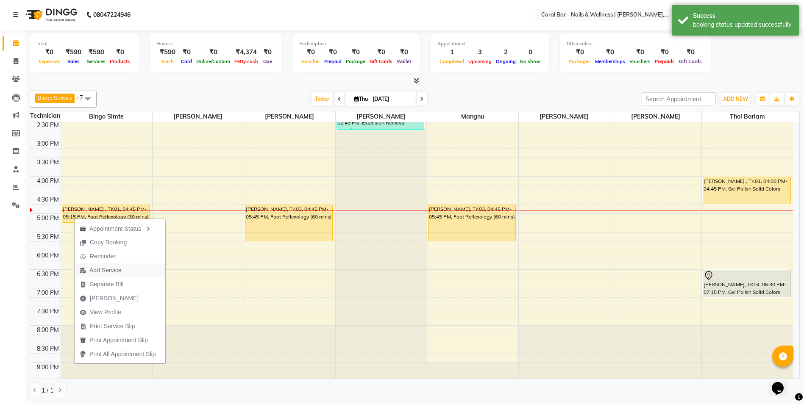
click at [97, 266] on span "Add Service" at bounding box center [101, 271] width 52 height 14
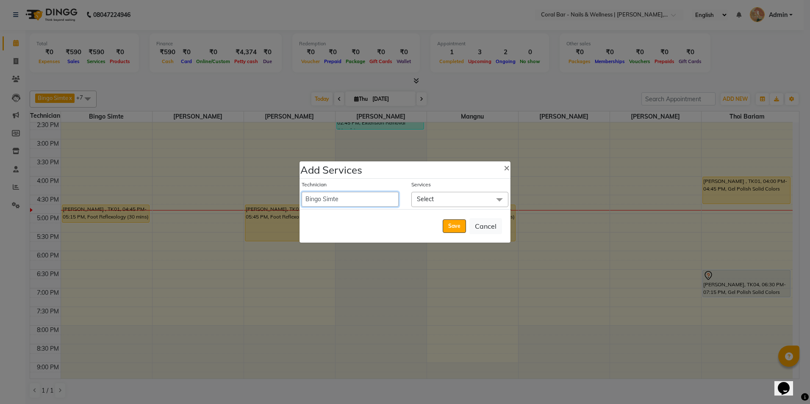
click at [340, 195] on select "Bhavani CA Bingo Simte Debbie Gery Govind Thappa Kimpha kipgen Mangnu Neha Tama…" at bounding box center [350, 199] width 97 height 15
select select "67233"
click at [302, 192] on select "Bhavani CA Bingo Simte Debbie Gery Govind Thappa Kimpha kipgen Mangnu Neha Tama…" at bounding box center [350, 199] width 97 height 15
select select "1035"
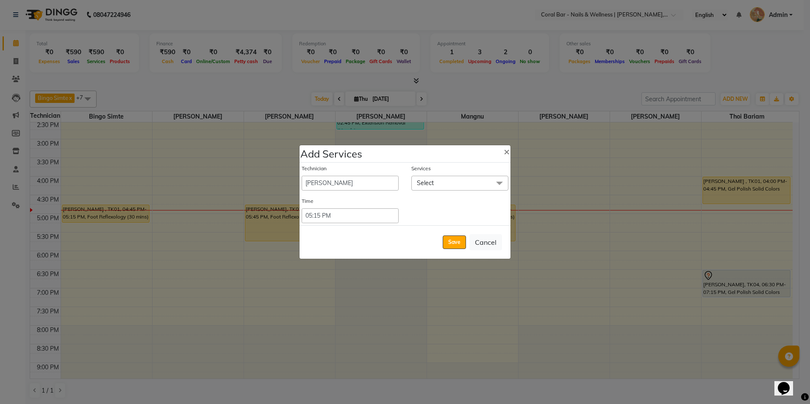
drag, startPoint x: 432, startPoint y: 184, endPoint x: 429, endPoint y: 189, distance: 4.9
click at [432, 185] on span "Select" at bounding box center [425, 183] width 17 height 8
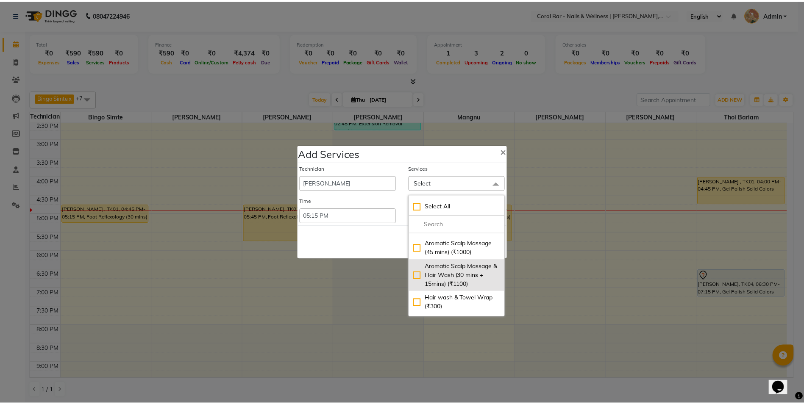
scroll to position [127, 0]
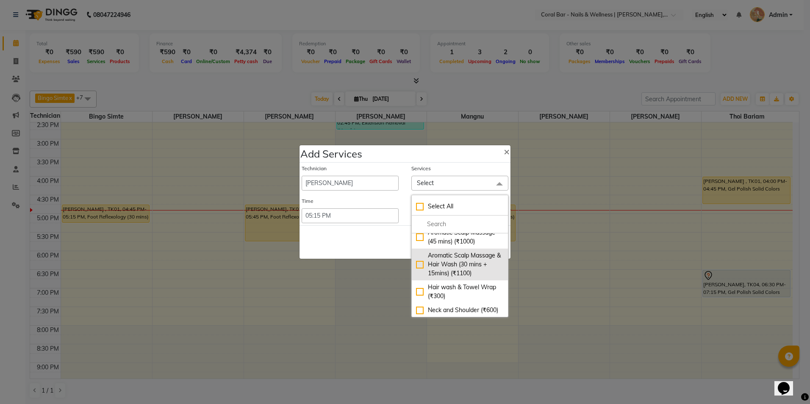
click at [427, 271] on div "Aromatic Scalp Massage & Hair Wash (30 mins + 15mins) (₹1100)" at bounding box center [460, 264] width 88 height 27
checkbox input "true"
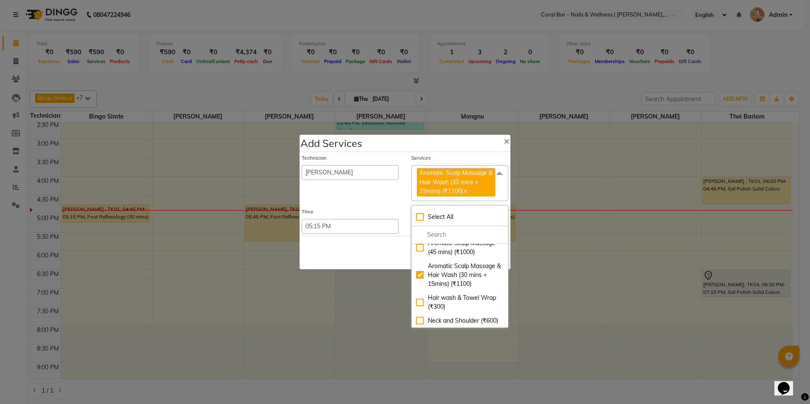
click at [337, 258] on div "Save Cancel" at bounding box center [405, 252] width 211 height 33
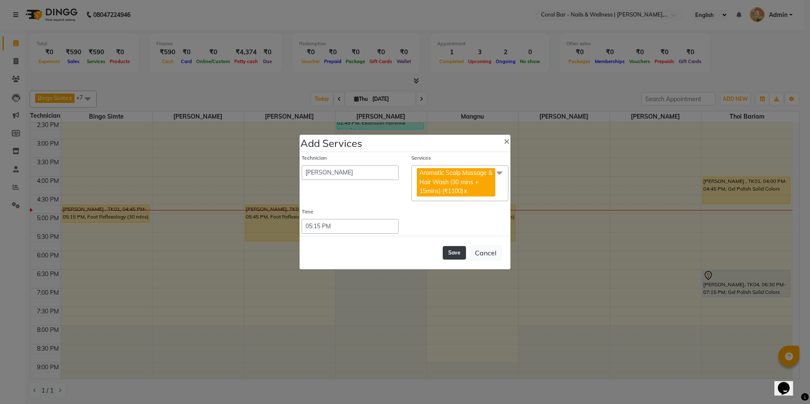
click at [447, 252] on button "Save" at bounding box center [454, 253] width 23 height 14
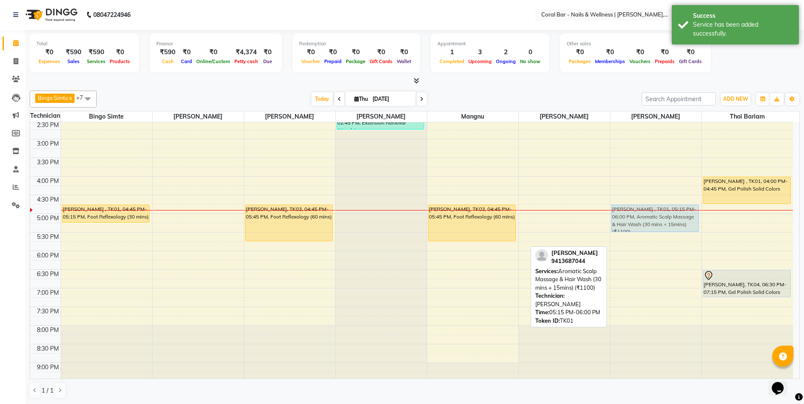
drag, startPoint x: 642, startPoint y: 245, endPoint x: 639, endPoint y: 229, distance: 16.3
click at [639, 229] on div "Priya Sharma , TK01, 05:15 PM-06:00 PM, Aromatic Scalp Massage & Hair Wash (30 …" at bounding box center [655, 176] width 91 height 447
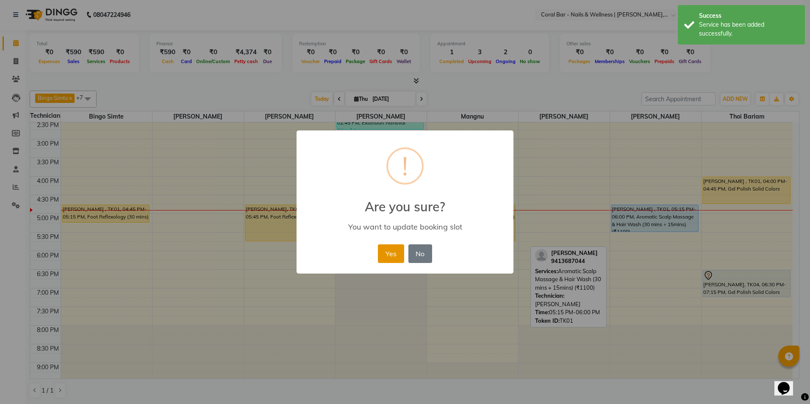
click at [386, 257] on button "Yes" at bounding box center [391, 253] width 26 height 19
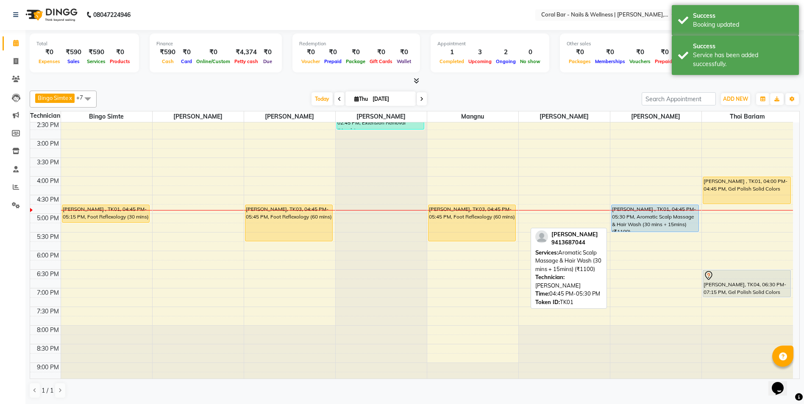
click at [618, 217] on div "[PERSON_NAME] , TK01, 04:45 PM-05:30 PM, Aromatic Scalp Massage & Hair Wash (30…" at bounding box center [654, 218] width 87 height 27
click at [623, 215] on div "[PERSON_NAME] , TK01, 04:45 PM-05:30 PM, Aromatic Scalp Massage & Hair Wash (30…" at bounding box center [654, 218] width 87 height 27
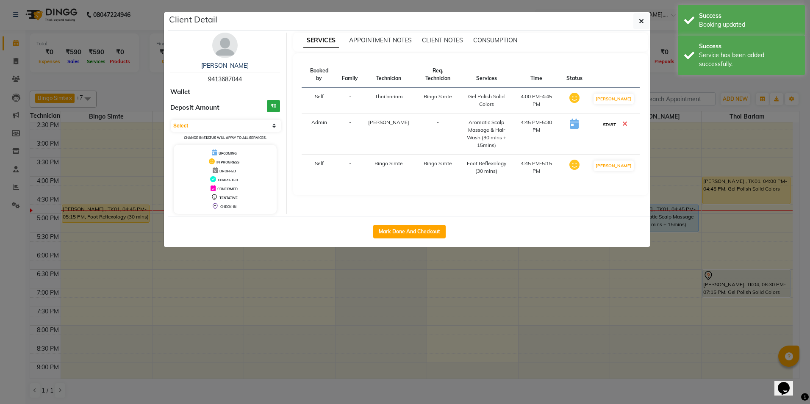
click at [610, 119] on button "START" at bounding box center [609, 124] width 17 height 11
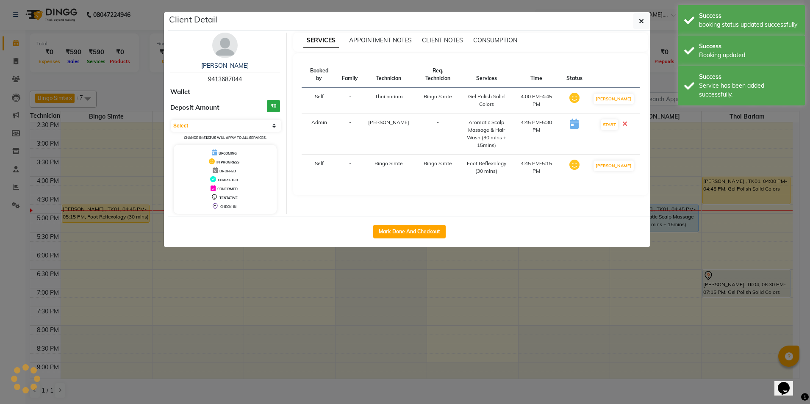
select select "1"
click at [599, 295] on ngb-modal-window "Client Detail Priya Sharma 9413687044 Wallet Deposit Amount ₹0 Select IN SERVIC…" at bounding box center [405, 202] width 810 height 404
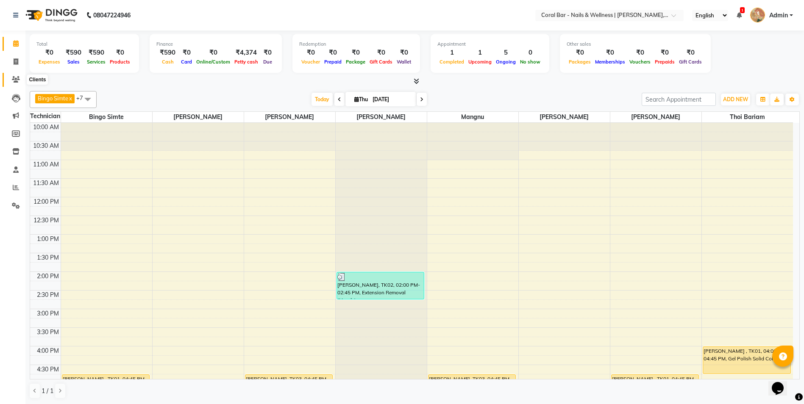
click at [13, 75] on span at bounding box center [15, 80] width 15 height 10
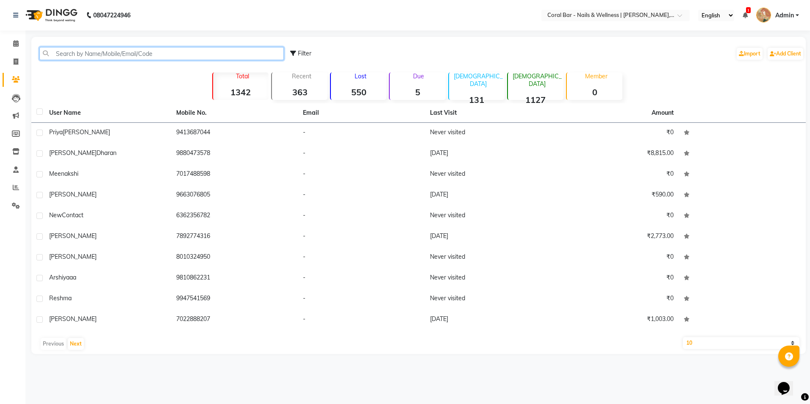
click at [78, 49] on input "text" at bounding box center [161, 53] width 244 height 13
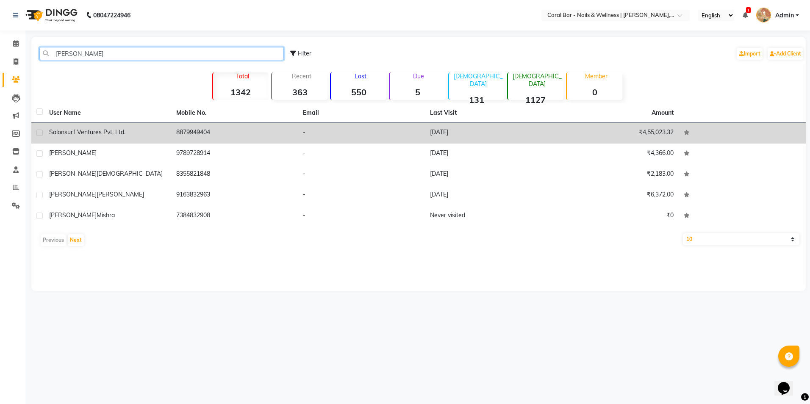
type input "[PERSON_NAME]"
click at [401, 129] on td "-" at bounding box center [361, 133] width 127 height 21
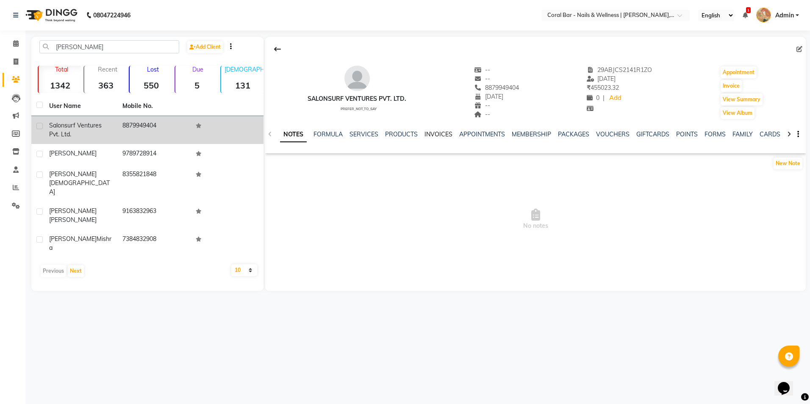
click at [425, 132] on link "INVOICES" at bounding box center [439, 134] width 28 height 8
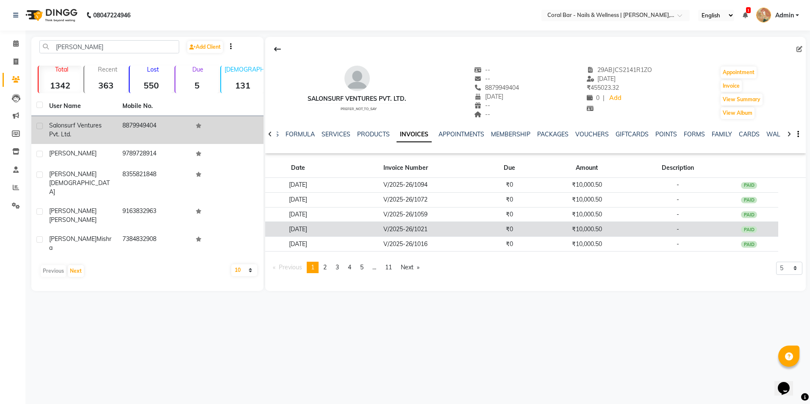
click at [322, 233] on td "[DATE]" at bounding box center [298, 229] width 66 height 15
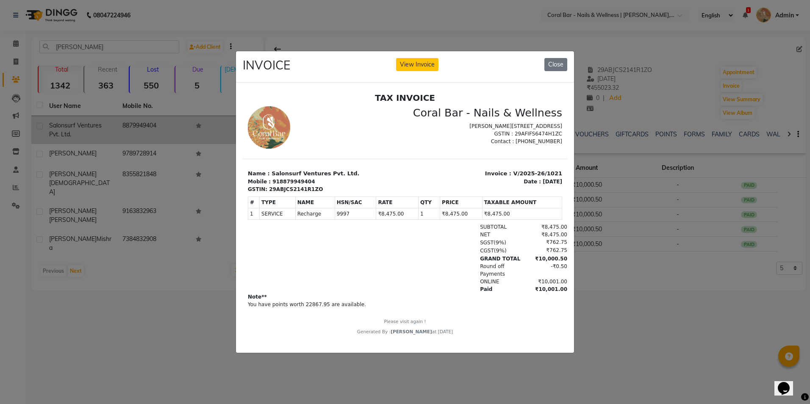
scroll to position [7, 0]
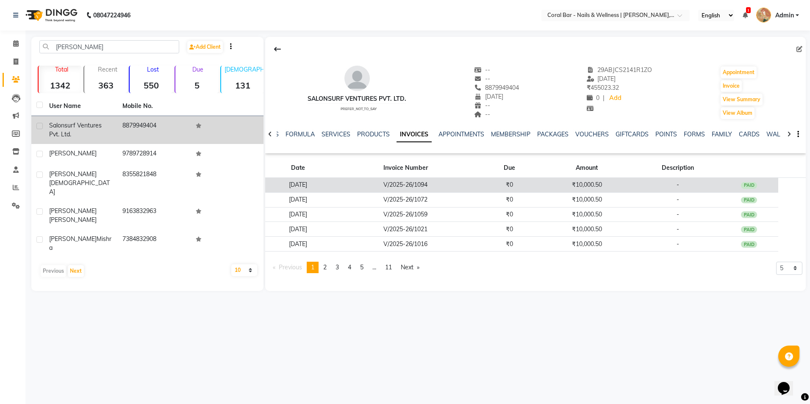
click at [327, 186] on td "[DATE]" at bounding box center [298, 185] width 66 height 15
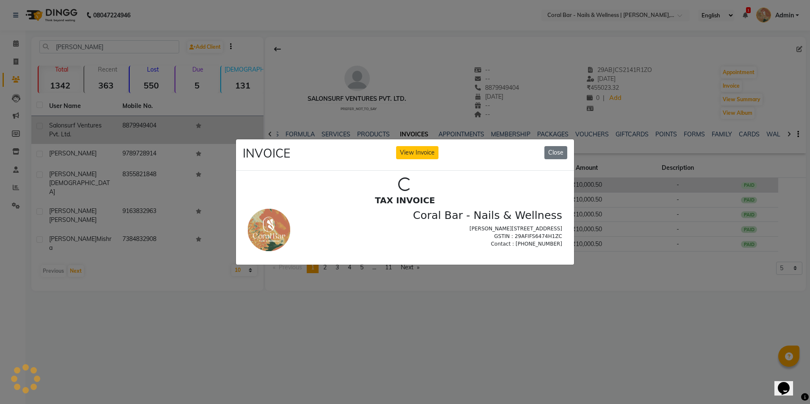
scroll to position [0, 0]
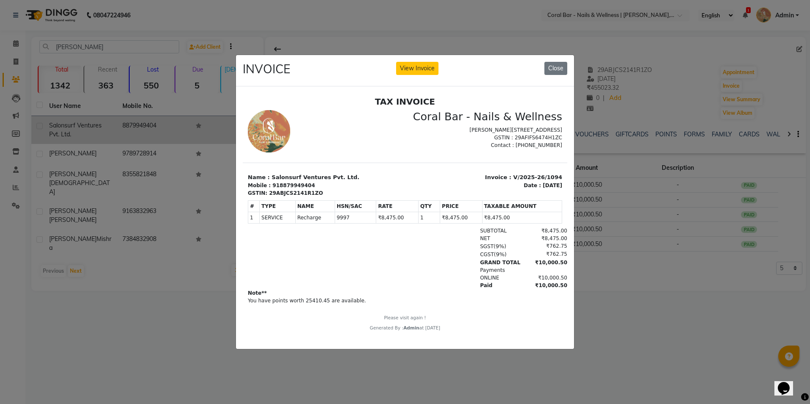
click at [524, 189] on div "Date :" at bounding box center [532, 186] width 17 height 8
click at [411, 62] on button "View Invoice" at bounding box center [417, 68] width 42 height 13
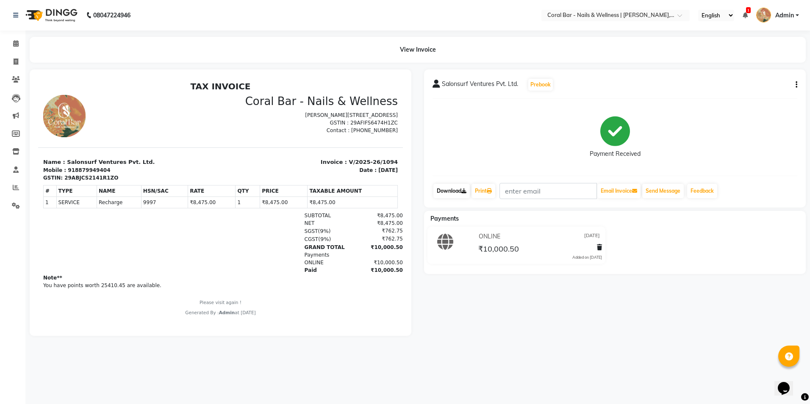
click at [466, 194] on link "Download" at bounding box center [451, 191] width 36 height 14
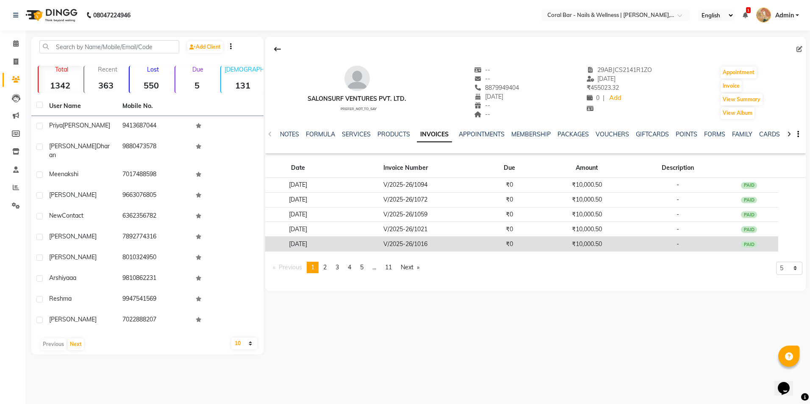
click at [308, 247] on td "[DATE]" at bounding box center [298, 244] width 66 height 15
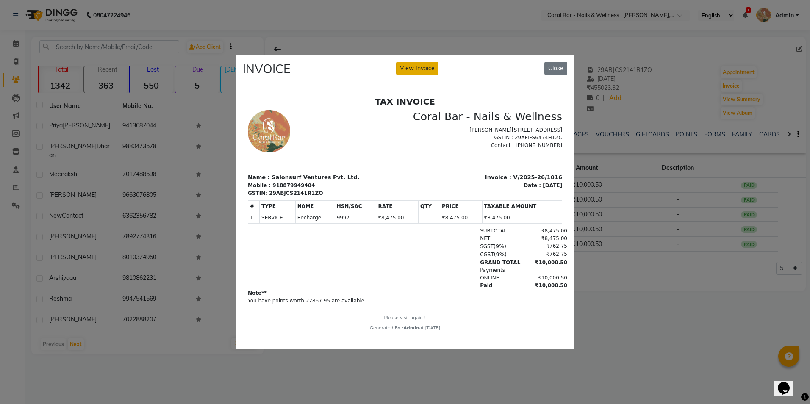
click at [428, 62] on button "View Invoice" at bounding box center [417, 68] width 42 height 13
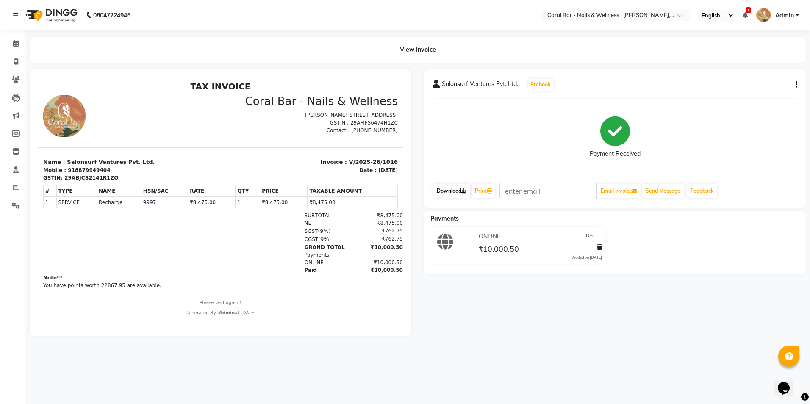
click at [455, 195] on link "Download" at bounding box center [451, 191] width 36 height 14
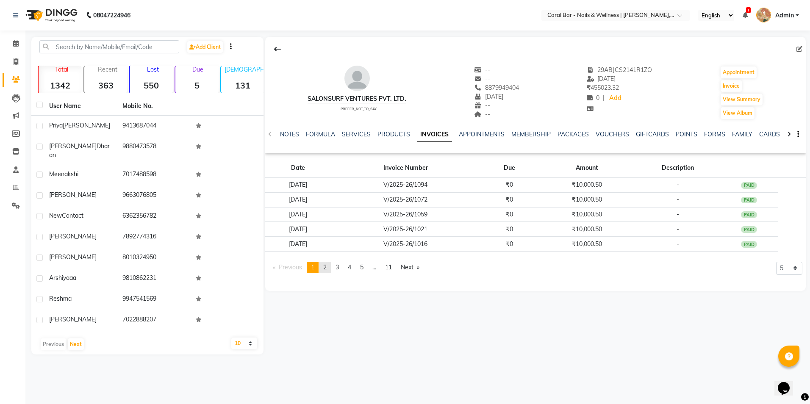
click at [324, 270] on link "page 2" at bounding box center [325, 267] width 12 height 11
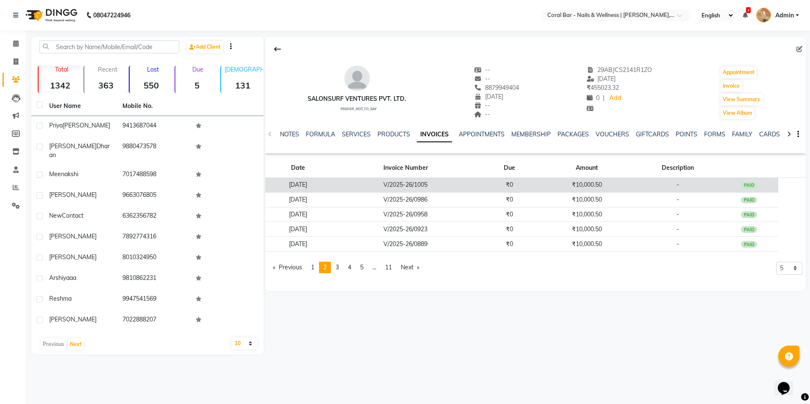
click at [296, 186] on td "[DATE]" at bounding box center [298, 185] width 66 height 15
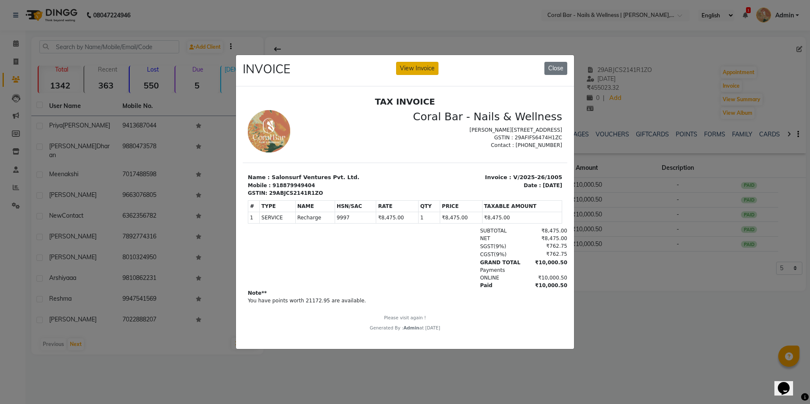
click at [412, 67] on button "View Invoice" at bounding box center [417, 68] width 42 height 13
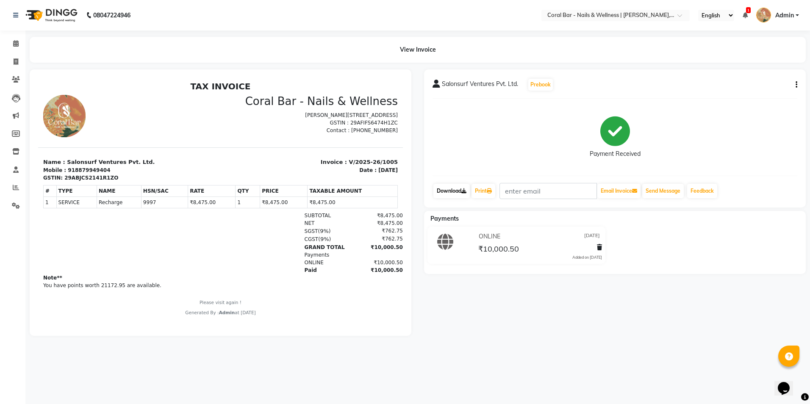
click at [458, 193] on link "Download" at bounding box center [451, 191] width 36 height 14
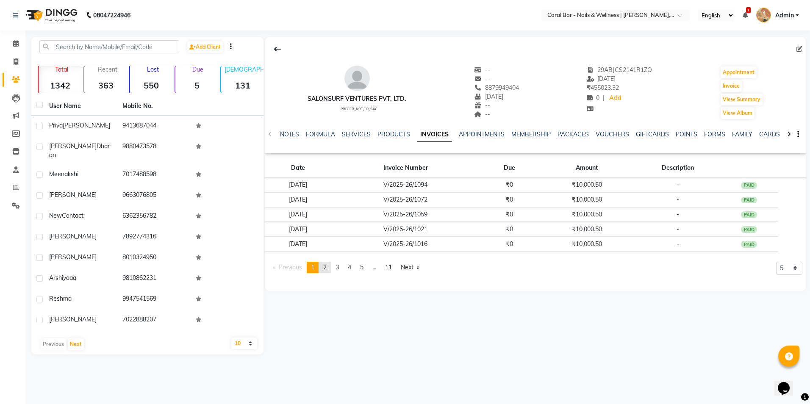
click at [325, 269] on span "2" at bounding box center [324, 268] width 3 height 8
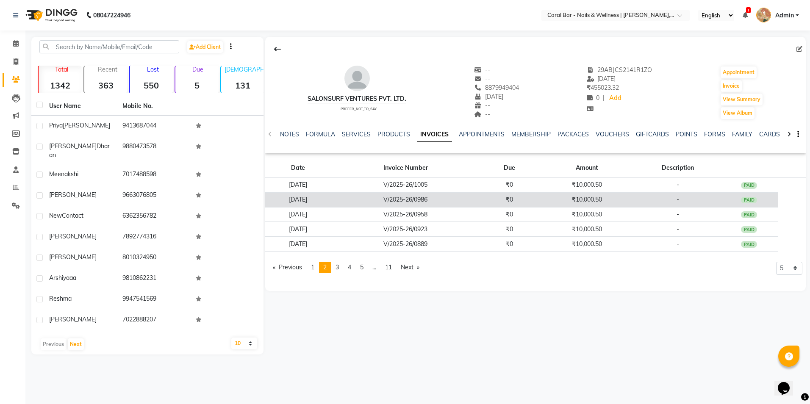
click at [324, 200] on td "[DATE]" at bounding box center [298, 199] width 66 height 15
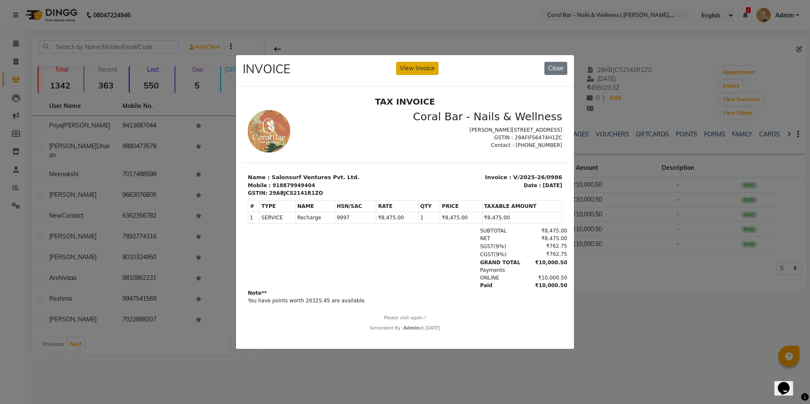
click at [420, 67] on button "View Invoice" at bounding box center [417, 68] width 42 height 13
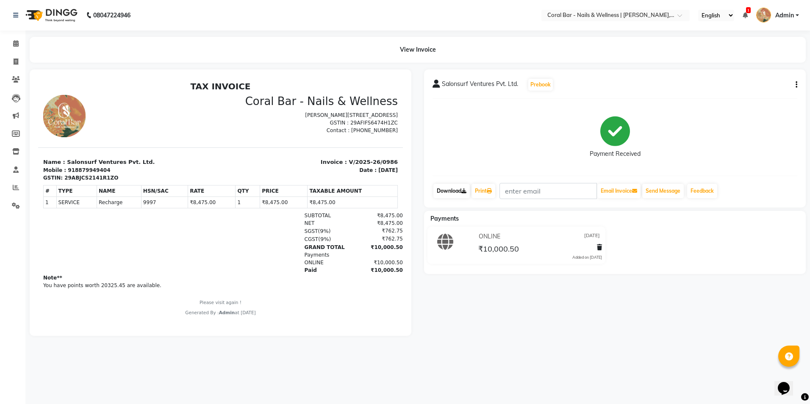
click at [458, 191] on link "Download" at bounding box center [451, 191] width 36 height 14
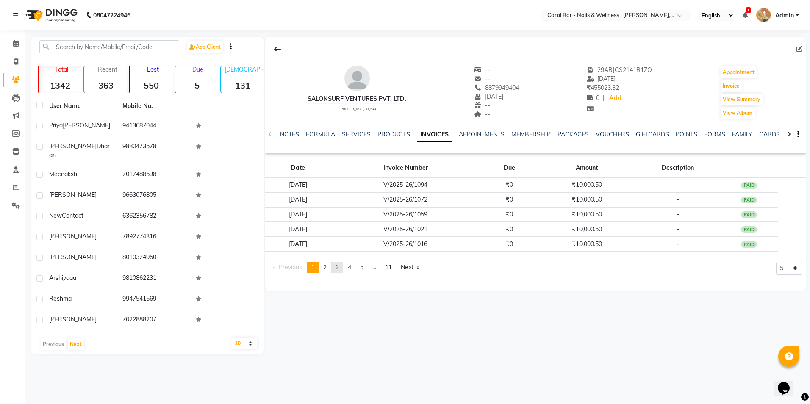
click at [336, 268] on link "page 3" at bounding box center [337, 267] width 12 height 11
click at [321, 270] on link "page 2" at bounding box center [325, 267] width 12 height 11
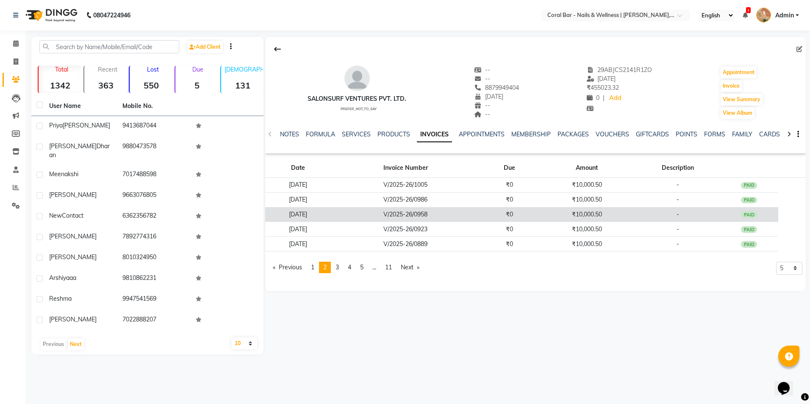
click at [321, 214] on td "[DATE]" at bounding box center [298, 214] width 66 height 15
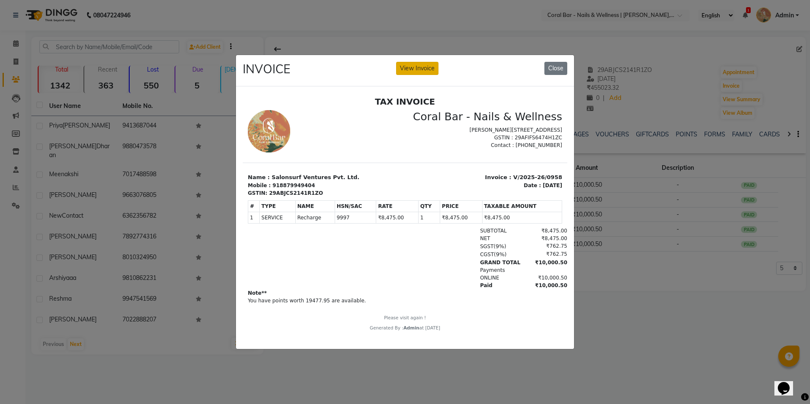
click at [405, 68] on button "View Invoice" at bounding box center [417, 68] width 42 height 13
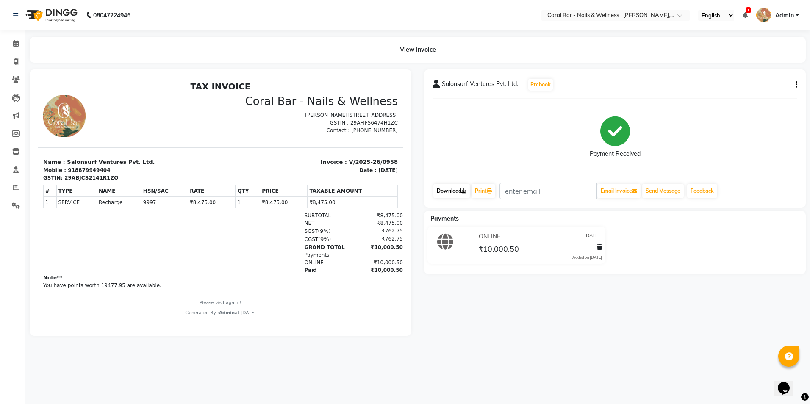
click at [438, 191] on link "Download" at bounding box center [451, 191] width 36 height 14
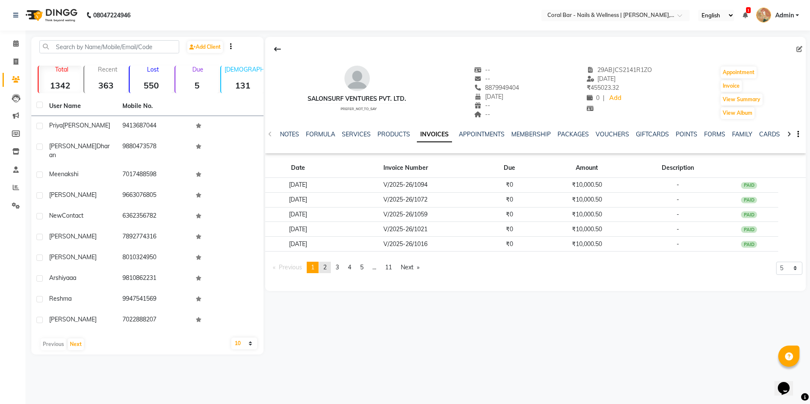
click at [330, 264] on link "page 2" at bounding box center [325, 267] width 12 height 11
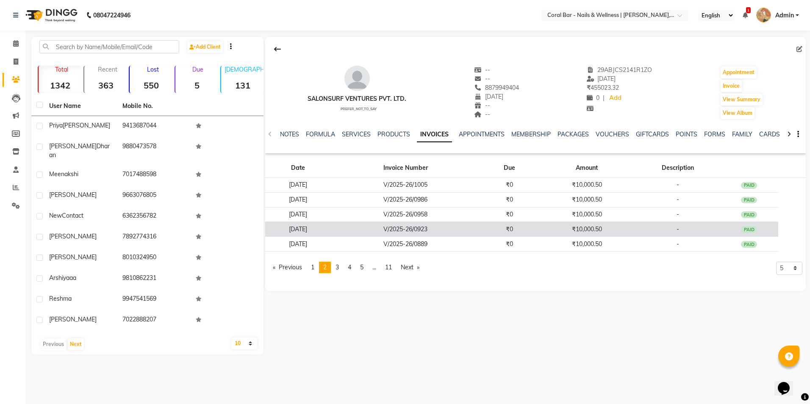
click at [321, 227] on td "[DATE]" at bounding box center [298, 229] width 66 height 15
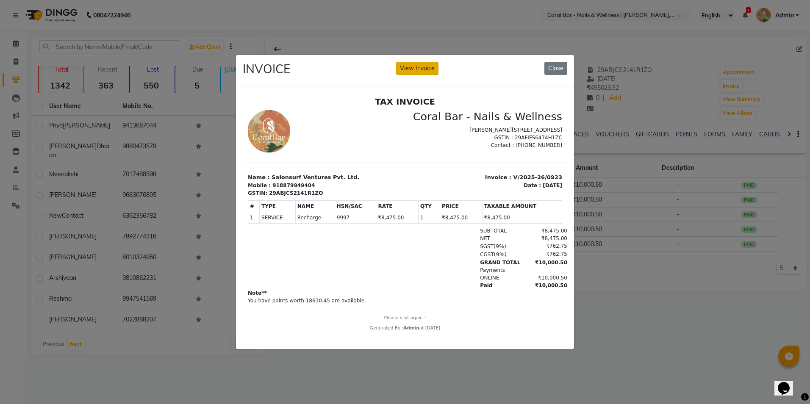
click at [429, 67] on button "View Invoice" at bounding box center [417, 68] width 42 height 13
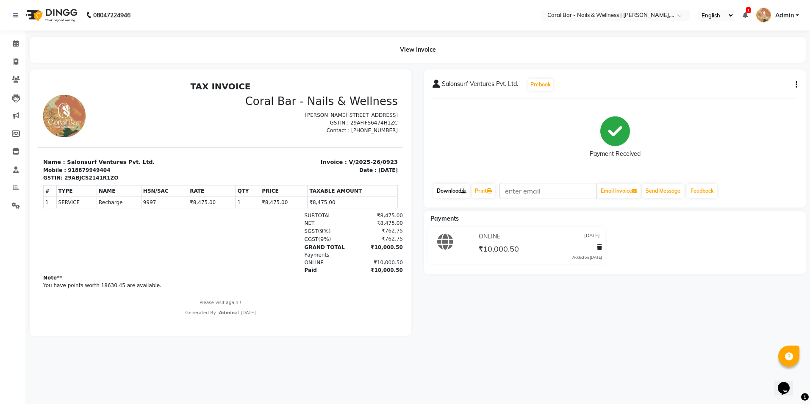
click at [453, 192] on link "Download" at bounding box center [451, 191] width 36 height 14
click at [19, 44] on span at bounding box center [15, 44] width 15 height 10
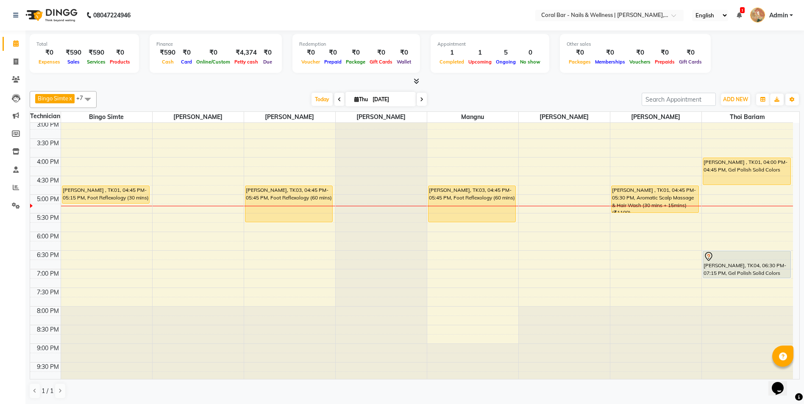
scroll to position [155, 0]
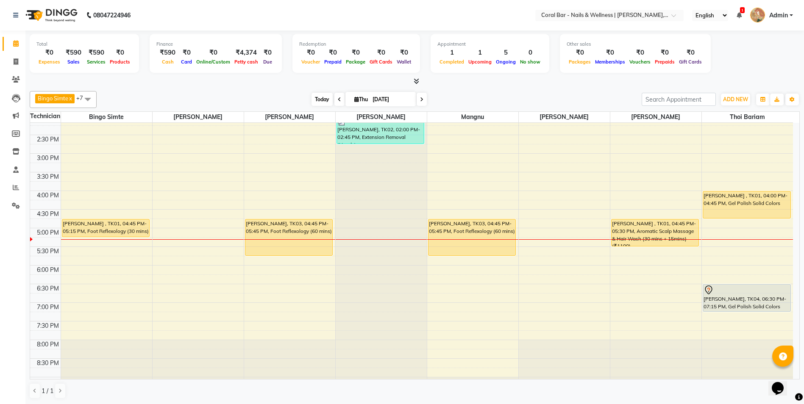
click at [314, 99] on span "Today" at bounding box center [321, 99] width 21 height 13
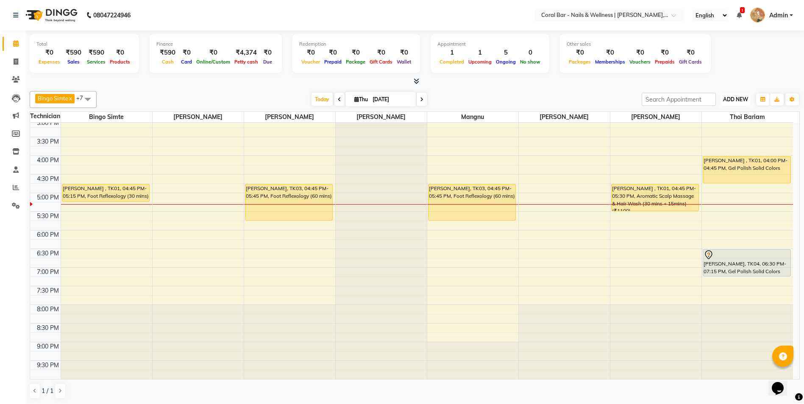
click at [730, 100] on span "ADD NEW" at bounding box center [735, 99] width 25 height 6
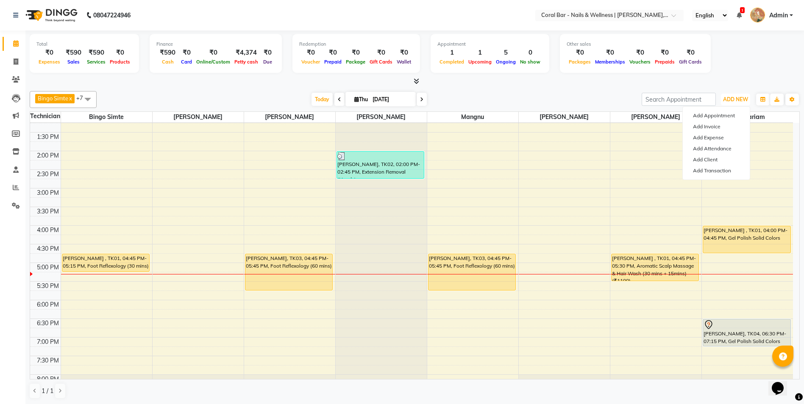
scroll to position [118, 0]
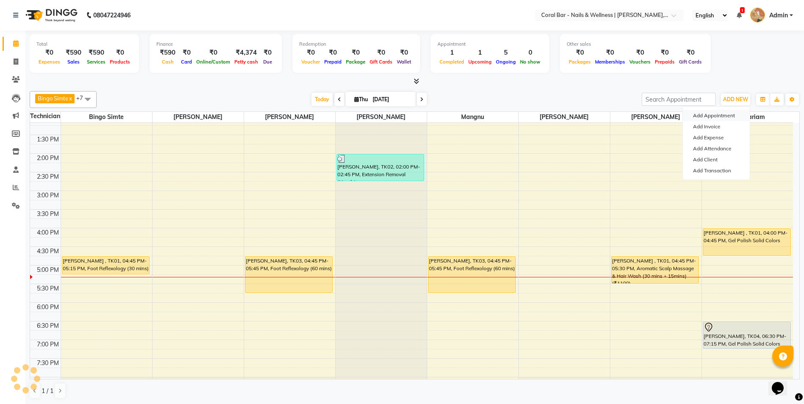
click at [710, 116] on button "Add Appointment" at bounding box center [716, 115] width 67 height 11
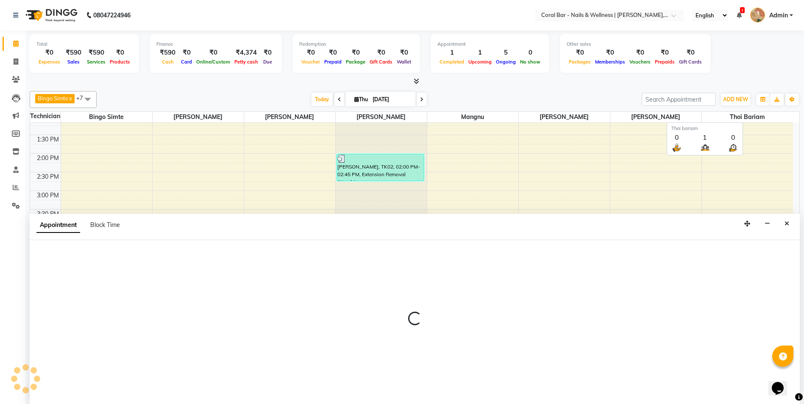
scroll to position [0, 0]
select select "660"
select select "tentative"
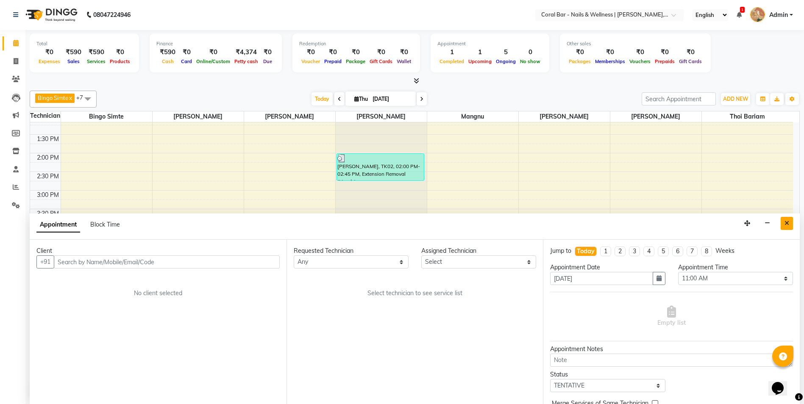
click at [785, 224] on icon "Close" at bounding box center [786, 223] width 5 height 6
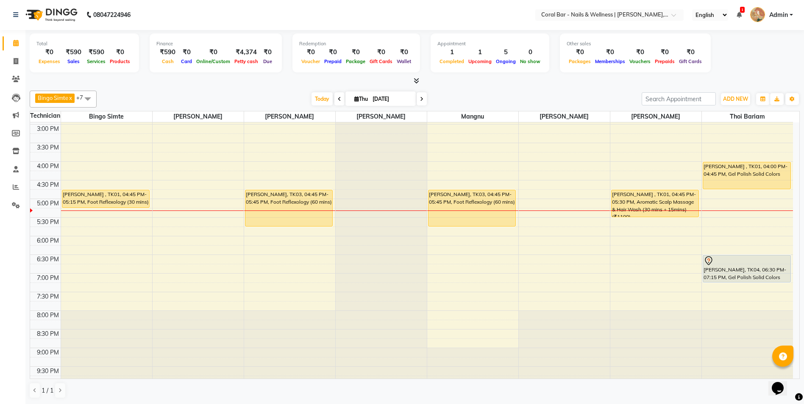
scroll to position [191, 0]
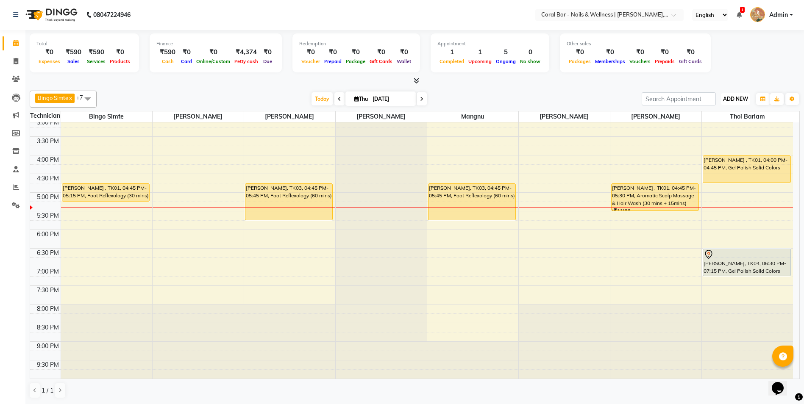
click at [729, 96] on span "ADD NEW" at bounding box center [735, 99] width 25 height 6
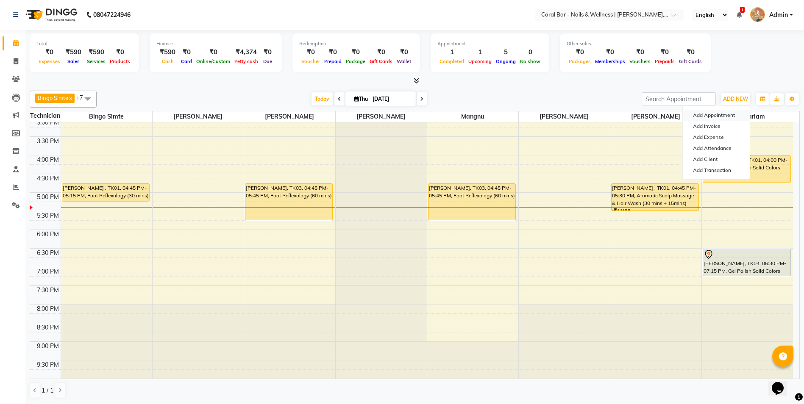
click at [718, 114] on button "Add Appointment" at bounding box center [716, 115] width 67 height 11
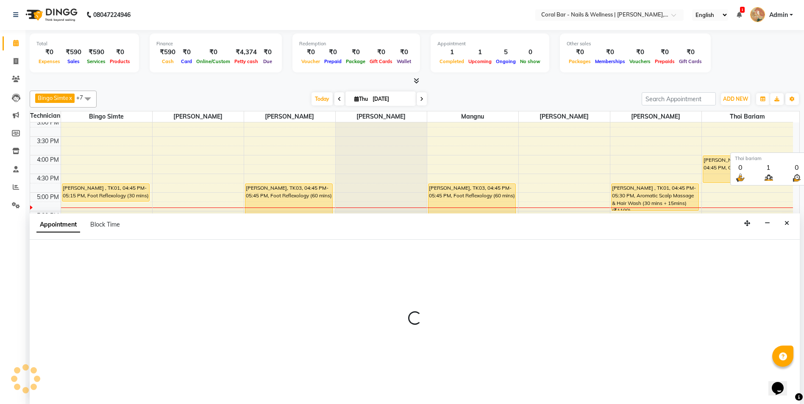
select select "660"
select select "tentative"
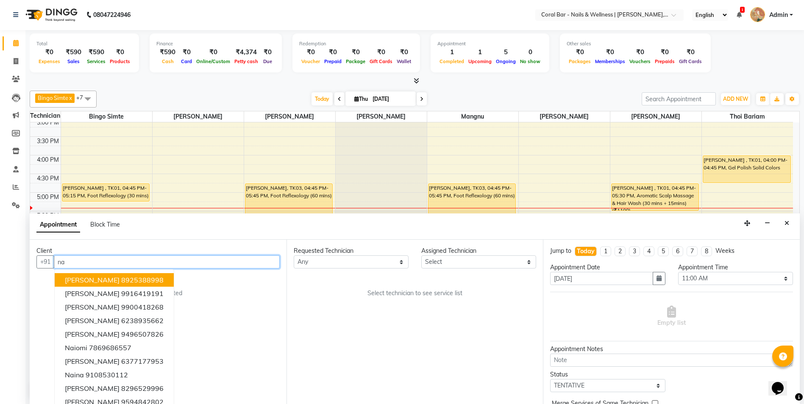
type input "n"
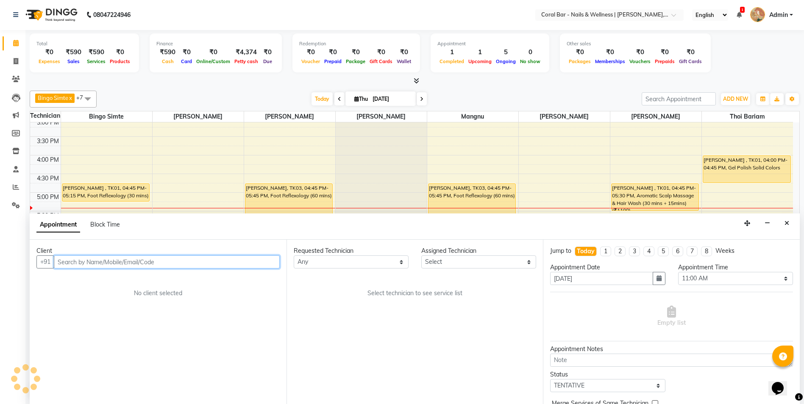
scroll to position [0, 0]
type input "1"
type input "9903557097"
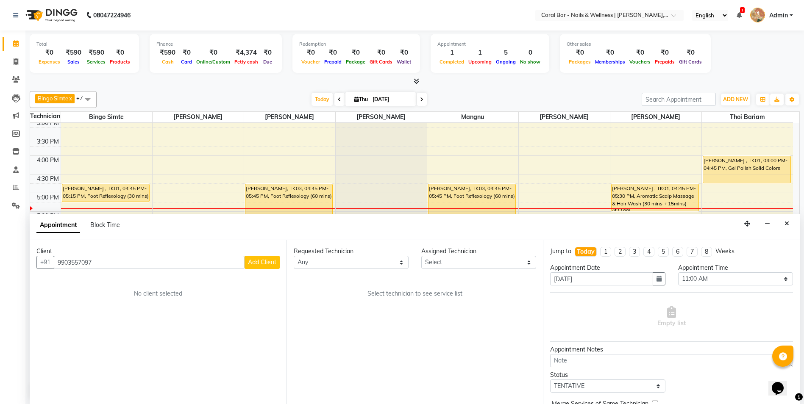
click at [263, 265] on span "Add Client" at bounding box center [262, 262] width 28 height 8
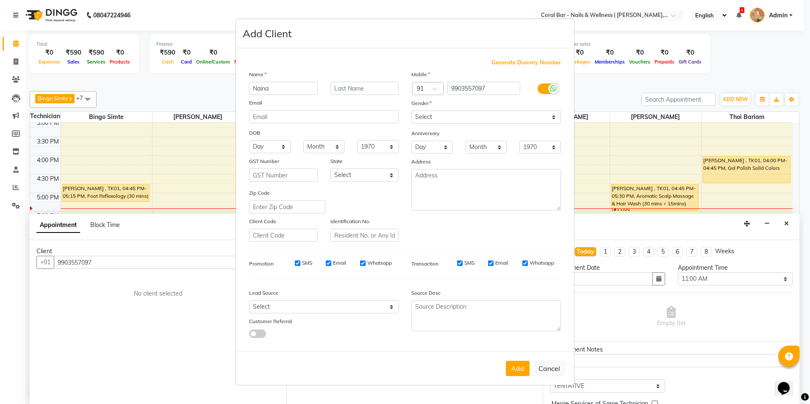
type input "Naina"
click at [505, 122] on select "Select Male Female Other Prefer Not To Say" at bounding box center [486, 117] width 150 height 13
select select "female"
click at [411, 111] on select "Select Male Female Other Prefer Not To Say" at bounding box center [486, 117] width 150 height 13
click at [516, 368] on button "Add" at bounding box center [518, 368] width 24 height 15
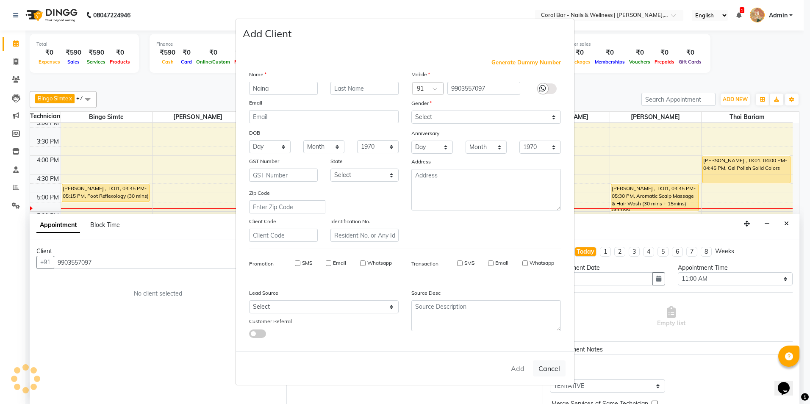
select select
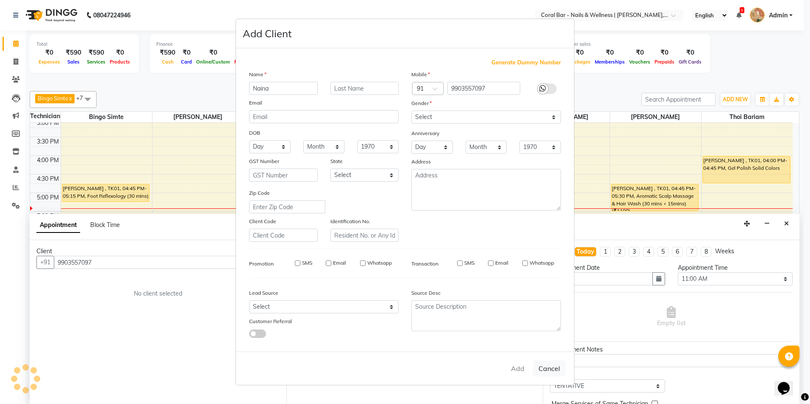
select select
checkbox input "false"
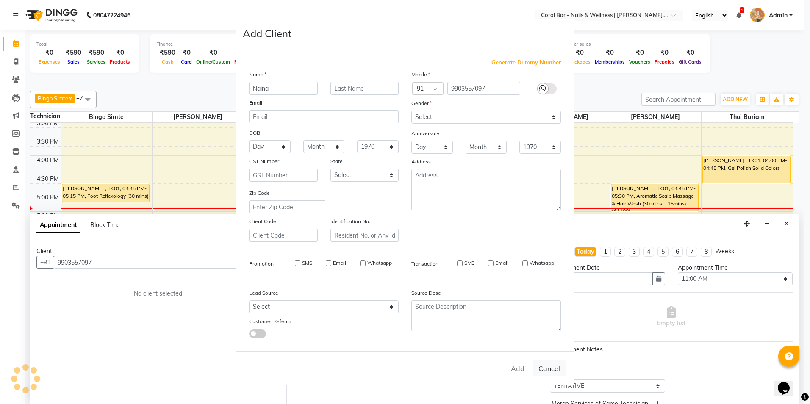
checkbox input "false"
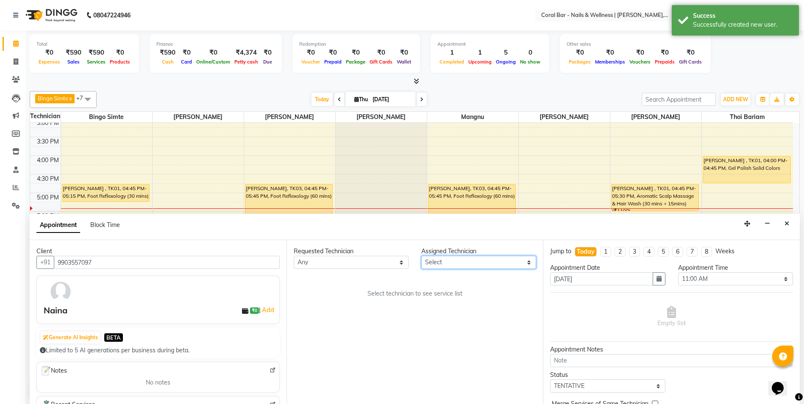
click at [441, 257] on select "Select Bingo Simte Debbie Gery Kimpha kipgen Mangnu Neha Tamang Priya tamang Th…" at bounding box center [478, 262] width 115 height 13
click at [421, 256] on select "Select Bingo Simte Debbie Gery Kimpha kipgen Mangnu Neha Tamang Priya tamang Th…" at bounding box center [478, 262] width 115 height 13
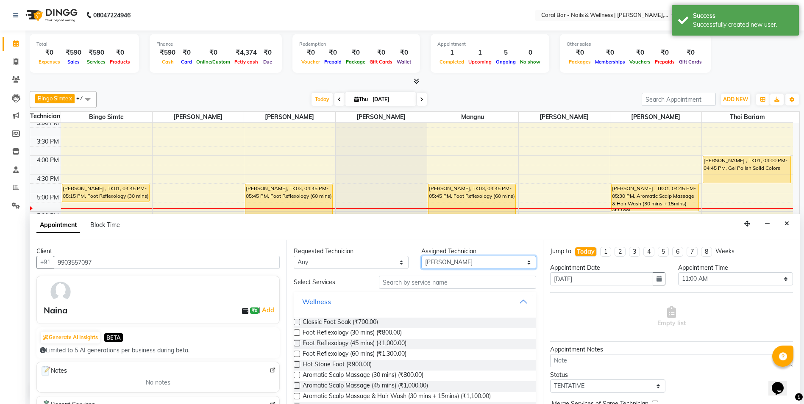
click at [459, 263] on select "Select Bingo Simte Debbie Gery Kimpha kipgen Mangnu Neha Tamang Priya tamang Th…" at bounding box center [478, 262] width 115 height 13
select select "70303"
click at [421, 256] on select "Select Bingo Simte Debbie Gery Kimpha kipgen Mangnu Neha Tamang Priya tamang Th…" at bounding box center [478, 262] width 115 height 13
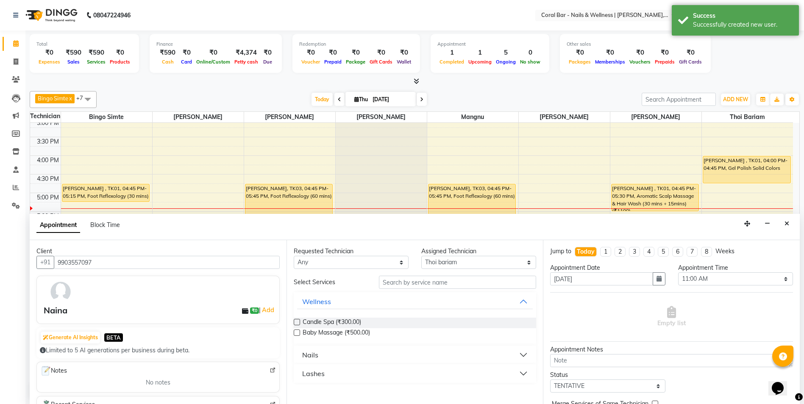
click at [319, 354] on button "Nails" at bounding box center [415, 354] width 236 height 15
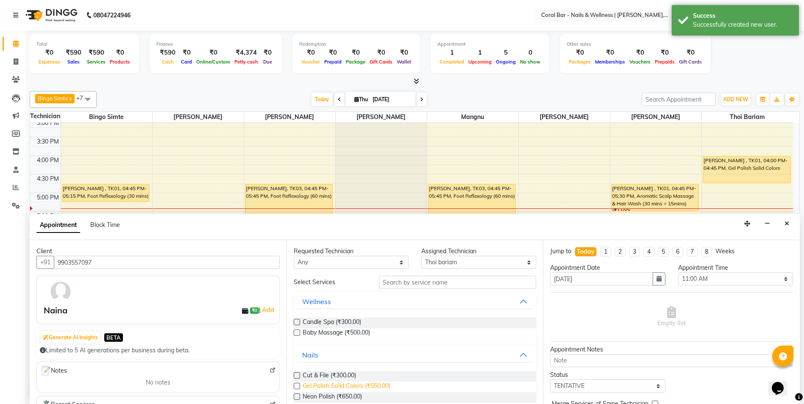
click at [306, 384] on span "Gel Polish Solid Colors (₹550.00)" at bounding box center [346, 387] width 88 height 11
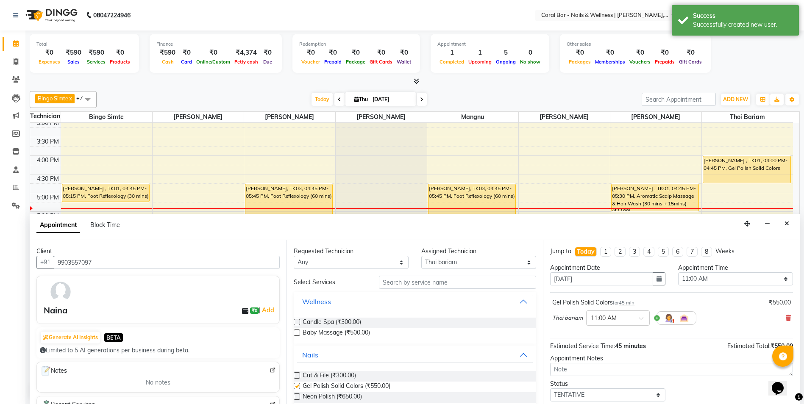
checkbox input "false"
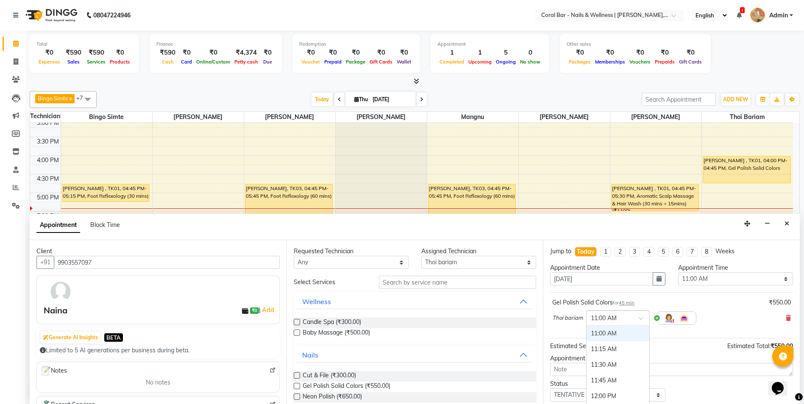
drag, startPoint x: 608, startPoint y: 314, endPoint x: 608, endPoint y: 319, distance: 5.1
click at [608, 315] on input "text" at bounding box center [609, 317] width 37 height 9
click at [604, 366] on div "05:30 PM" at bounding box center [617, 363] width 63 height 16
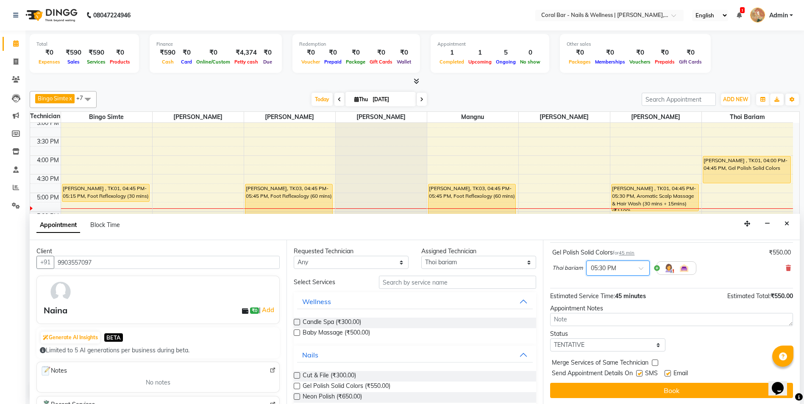
scroll to position [50, 0]
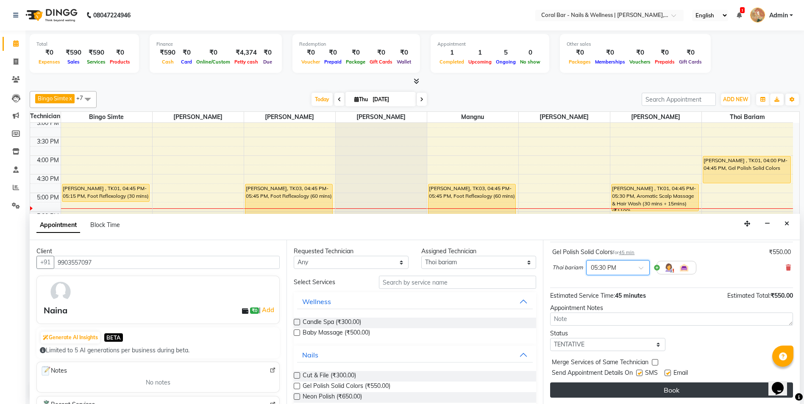
click at [623, 391] on button "Book" at bounding box center [671, 390] width 243 height 15
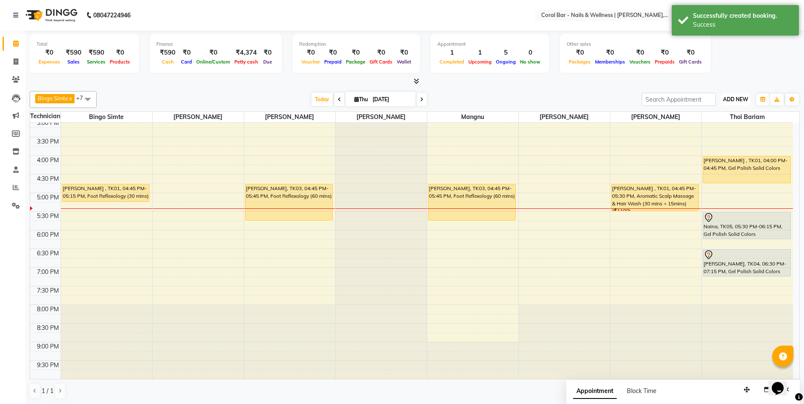
click at [735, 103] on button "ADD NEW Toggle Dropdown" at bounding box center [735, 100] width 29 height 12
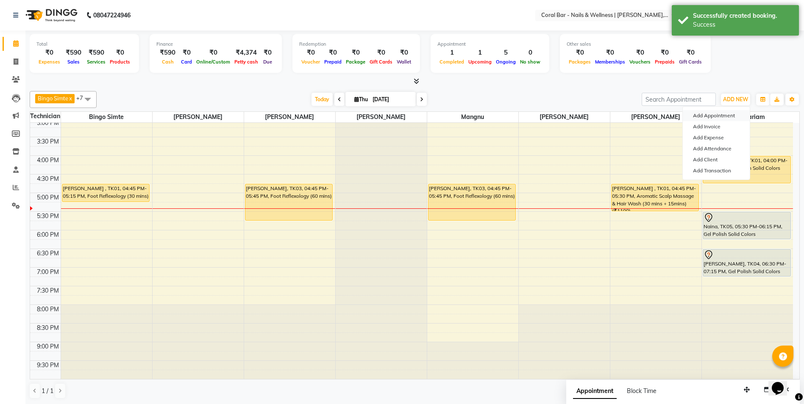
click at [734, 119] on button "Add Appointment" at bounding box center [716, 115] width 67 height 11
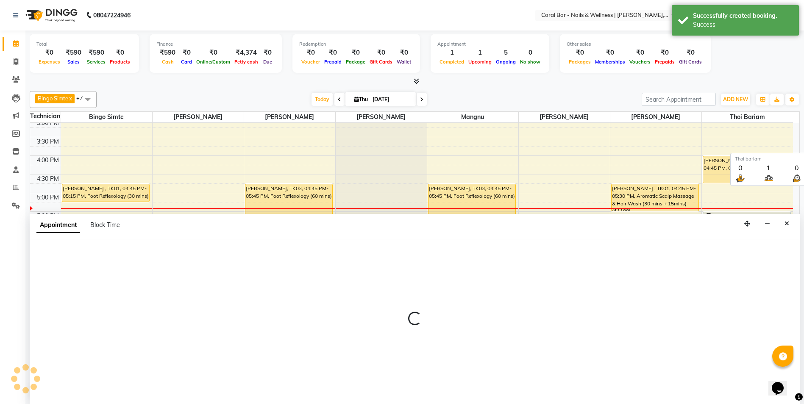
scroll to position [0, 0]
select select "660"
select select "tentative"
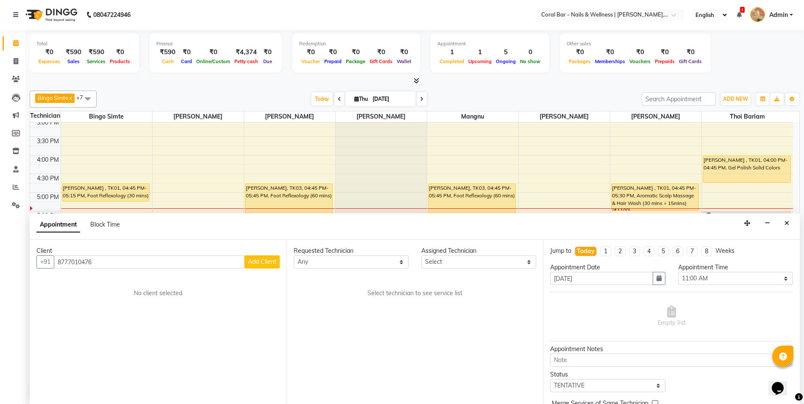
type input "8777010476"
click at [254, 264] on span "Add Client" at bounding box center [262, 262] width 28 height 8
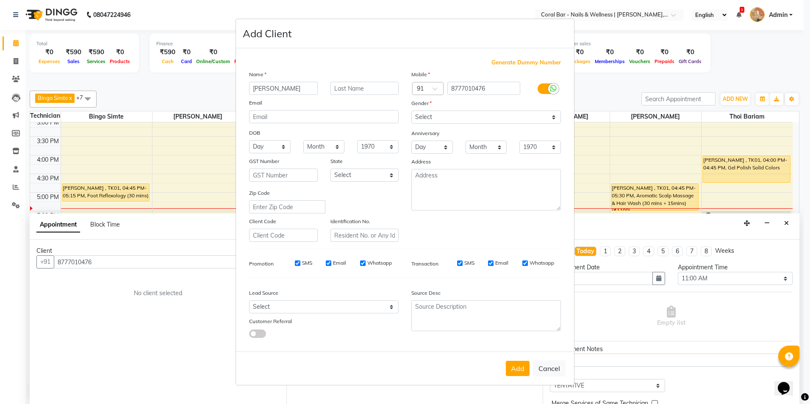
type input "Soumi"
click at [463, 114] on select "Select Male Female Other Prefer Not To Say" at bounding box center [486, 117] width 150 height 13
select select "female"
click at [411, 111] on select "Select Male Female Other Prefer Not To Say" at bounding box center [486, 117] width 150 height 13
click at [514, 369] on button "Add" at bounding box center [518, 368] width 24 height 15
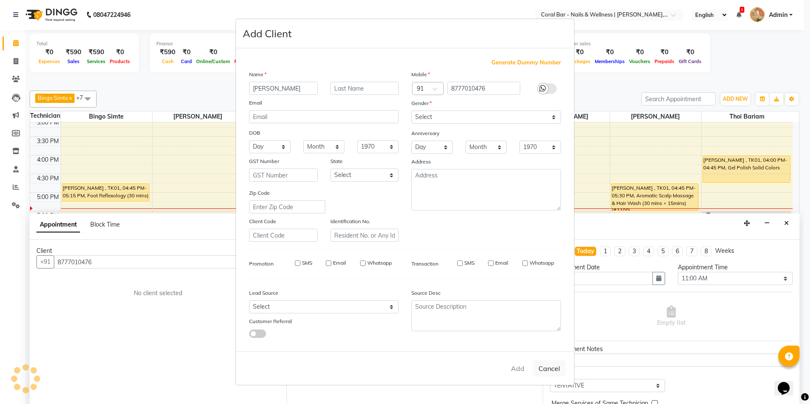
select select
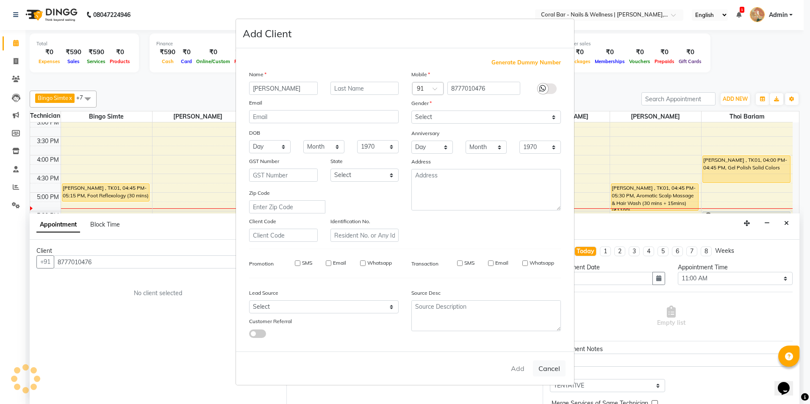
select select
checkbox input "false"
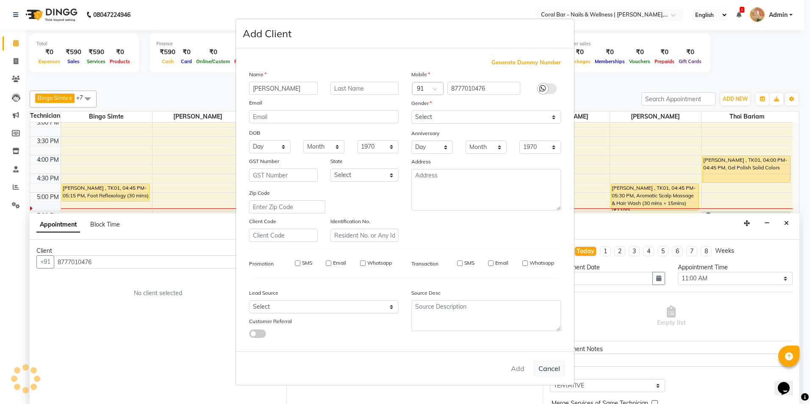
checkbox input "false"
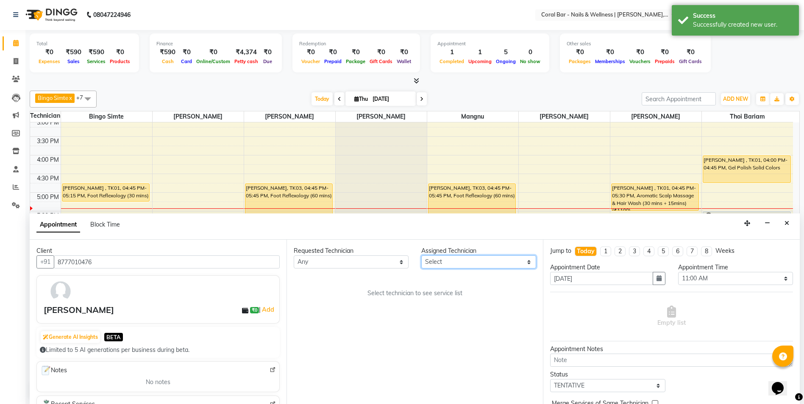
click at [428, 257] on select "Select Bingo Simte Debbie Gery Kimpha kipgen Mangnu Neha Tamang Priya tamang Th…" at bounding box center [478, 261] width 115 height 13
select select "69266"
click at [421, 255] on select "Select Bingo Simte Debbie Gery Kimpha kipgen Mangnu Neha Tamang Priya tamang Th…" at bounding box center [478, 261] width 115 height 13
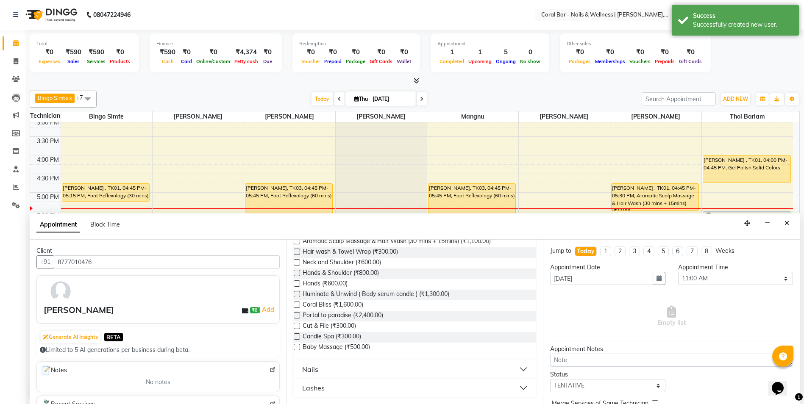
click at [316, 372] on div "Nails" at bounding box center [310, 369] width 16 height 10
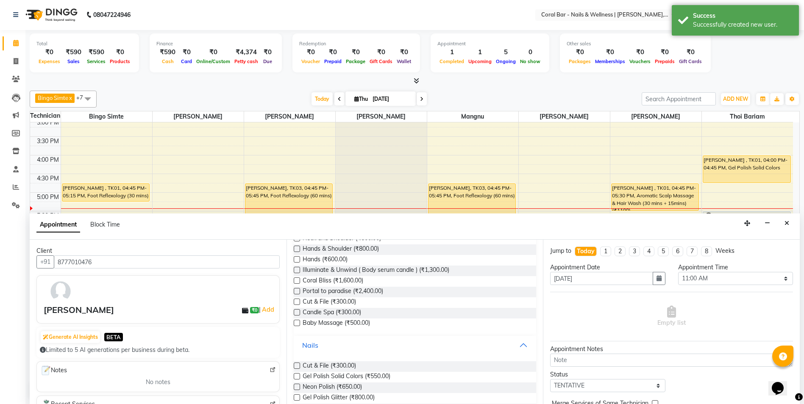
scroll to position [197, 0]
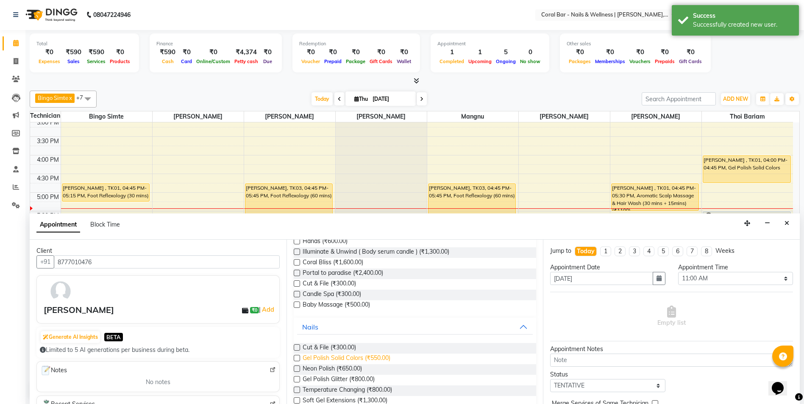
drag, startPoint x: 318, startPoint y: 360, endPoint x: 325, endPoint y: 359, distance: 7.6
click at [320, 359] on span "Gel Polish Solid Colors (₹550.00)" at bounding box center [346, 359] width 88 height 11
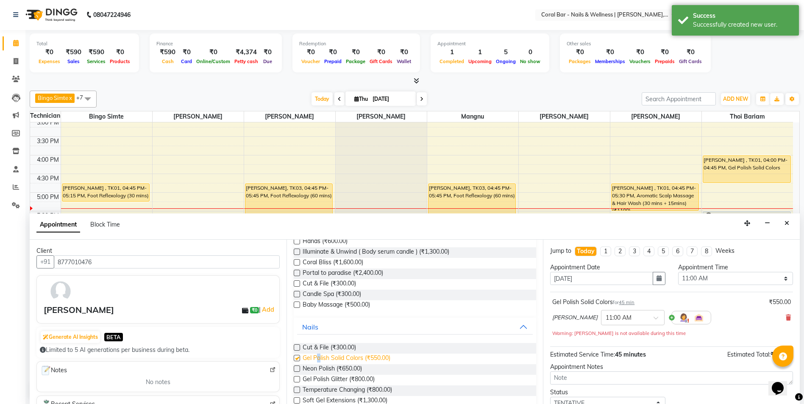
checkbox input "false"
click at [621, 319] on input "text" at bounding box center [623, 317] width 37 height 9
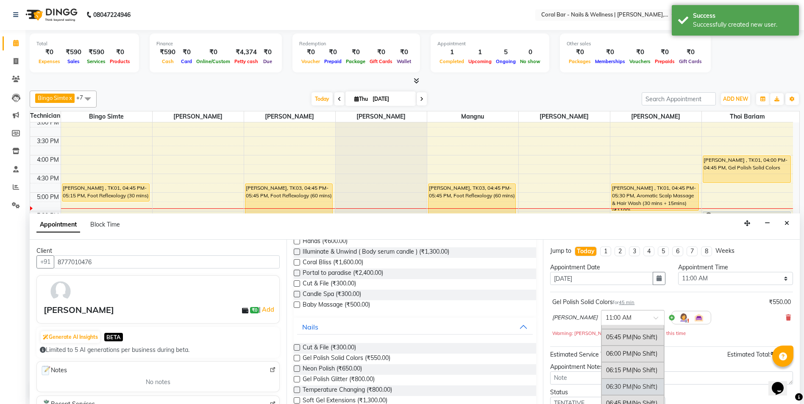
scroll to position [424, 0]
click at [613, 339] on div "05:30 PM (No Shift)" at bounding box center [632, 339] width 63 height 17
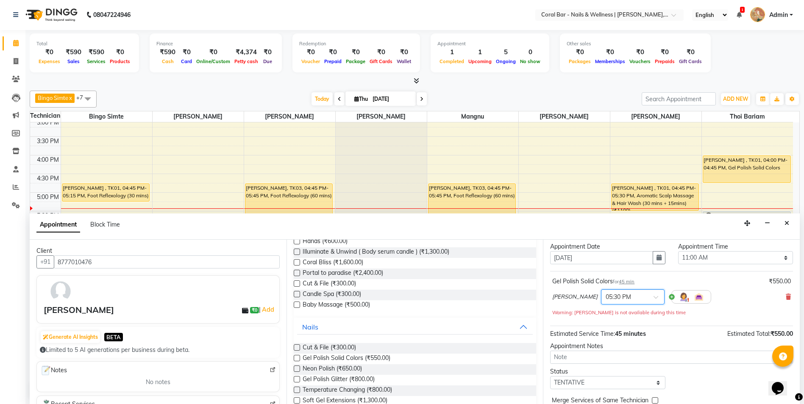
scroll to position [59, 0]
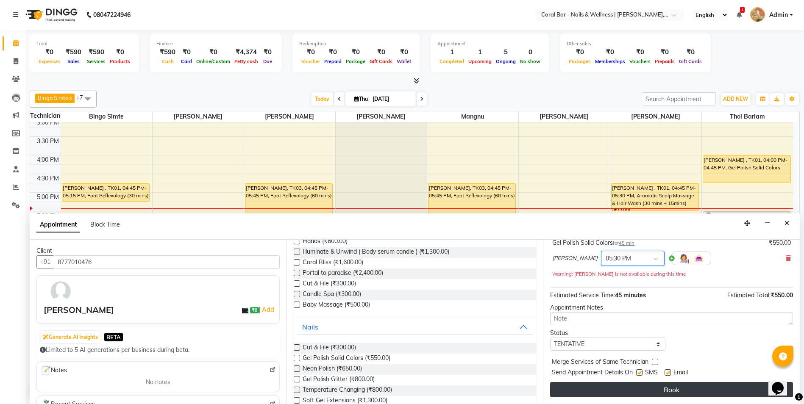
click at [630, 392] on button "Book" at bounding box center [671, 389] width 243 height 15
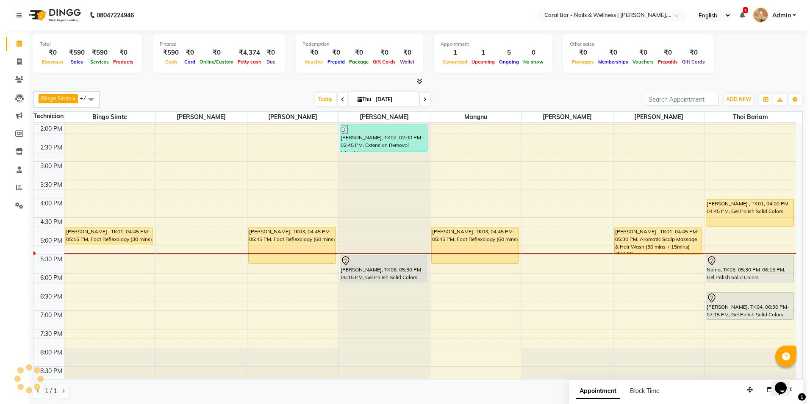
scroll to position [147, 0]
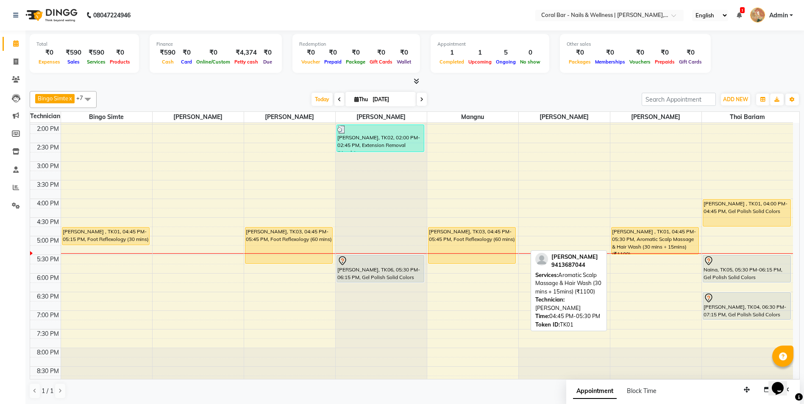
click at [619, 237] on div "[PERSON_NAME] , TK01, 04:45 PM-05:30 PM, Aromatic Scalp Massage & Hair Wash (30…" at bounding box center [654, 241] width 87 height 27
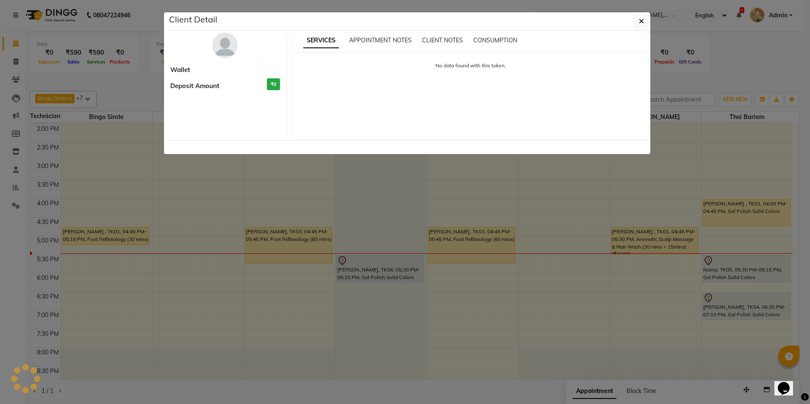
select select "1"
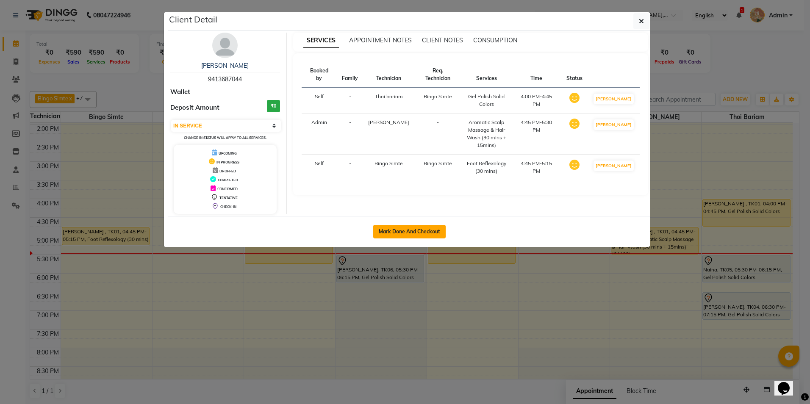
click at [406, 229] on button "Mark Done And Checkout" at bounding box center [409, 232] width 72 height 14
select select "service"
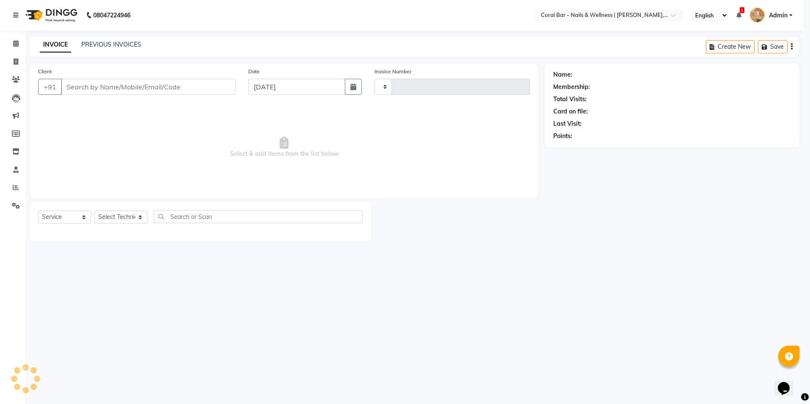
type input "1104"
select select "7157"
type input "9413687044"
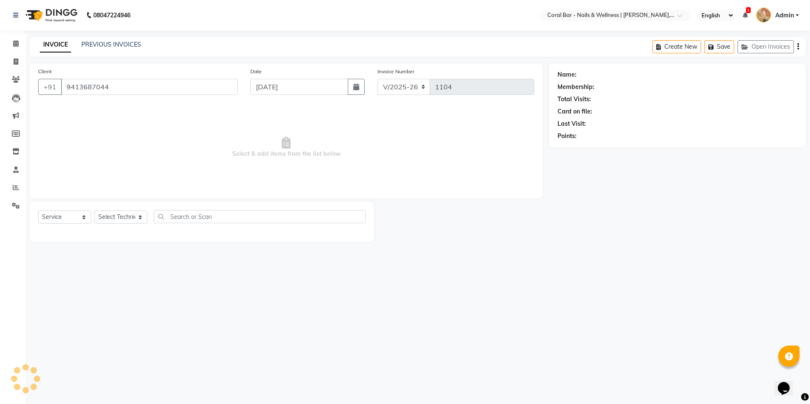
select select "67233"
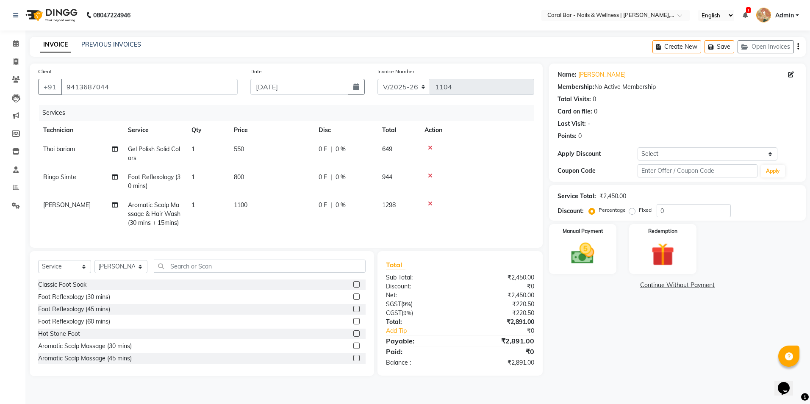
click at [431, 204] on icon at bounding box center [430, 204] width 5 height 6
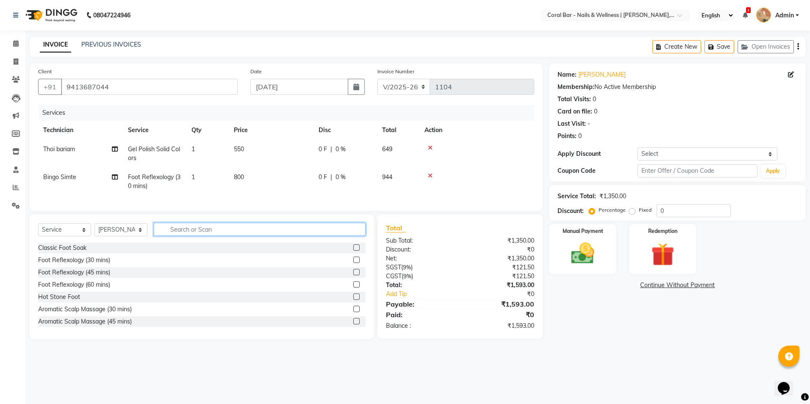
click at [230, 236] on input "text" at bounding box center [260, 229] width 212 height 13
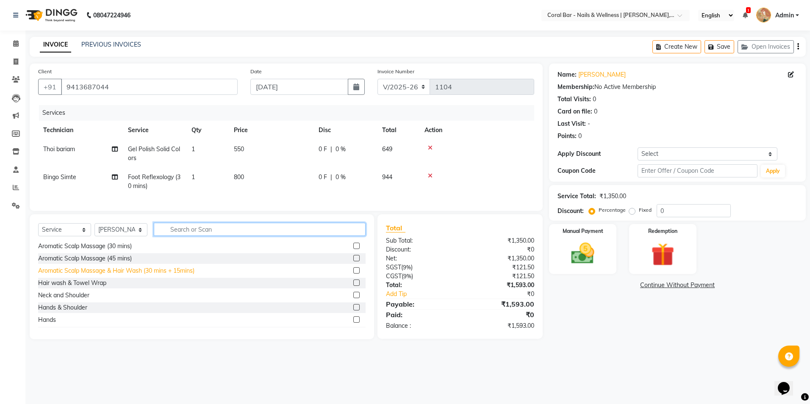
scroll to position [42, 0]
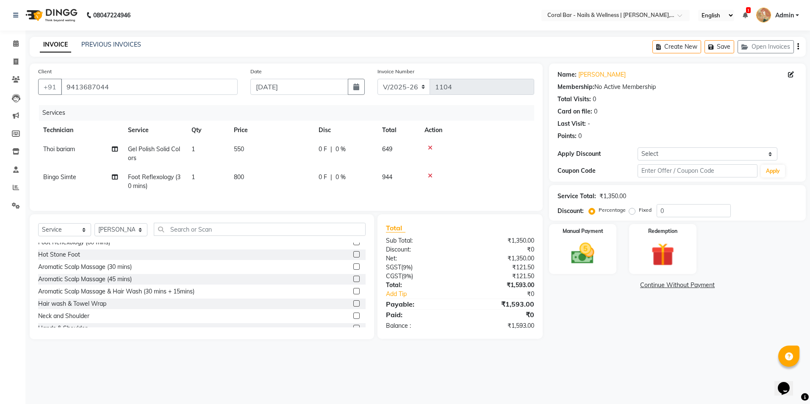
click at [353, 270] on label at bounding box center [356, 267] width 6 height 6
click at [353, 270] on input "checkbox" at bounding box center [356, 267] width 6 height 6
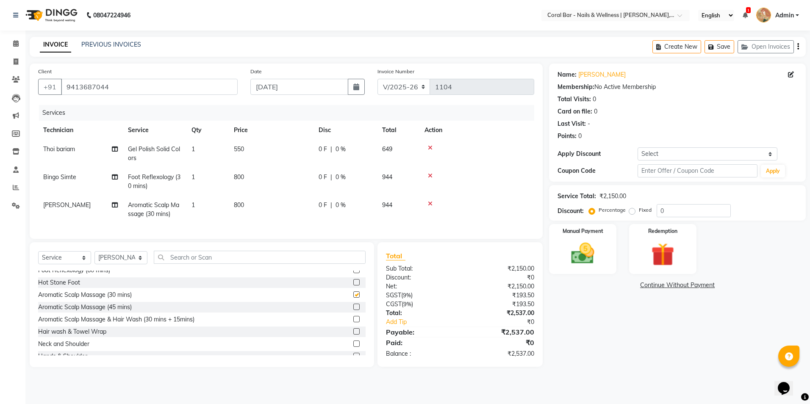
checkbox input "false"
click at [587, 239] on div "Manual Payment" at bounding box center [583, 249] width 70 height 52
click at [669, 286] on span "GPay" at bounding box center [666, 286] width 17 height 10
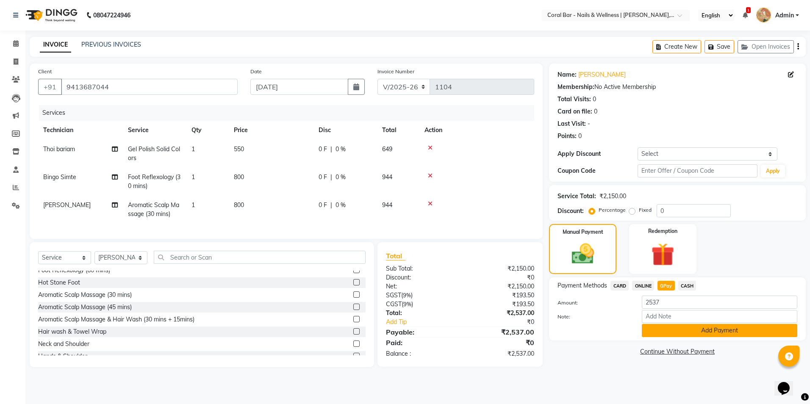
click at [662, 328] on button "Add Payment" at bounding box center [719, 330] width 155 height 13
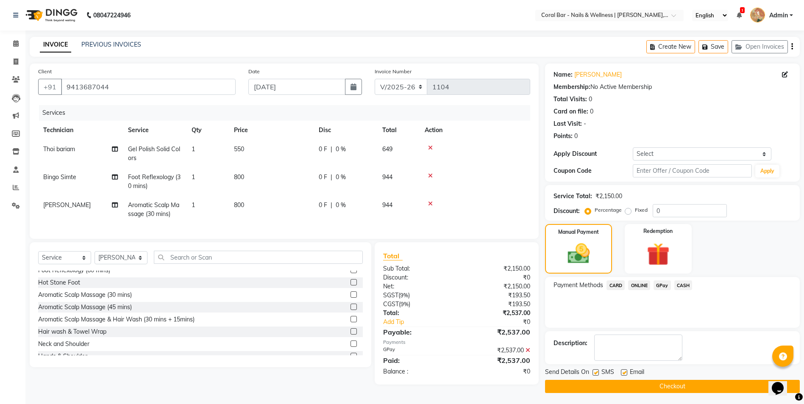
click at [632, 388] on button "Checkout" at bounding box center [672, 386] width 255 height 13
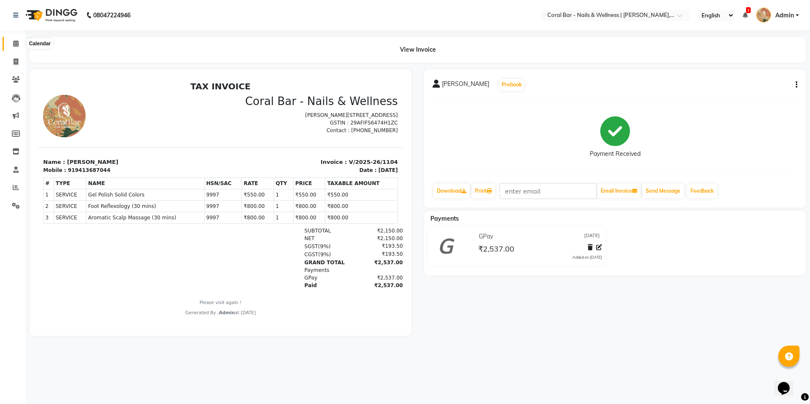
click at [19, 43] on icon at bounding box center [16, 43] width 6 height 6
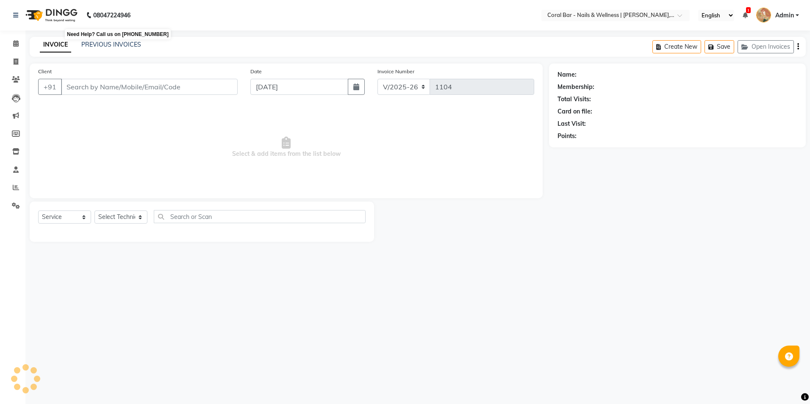
select select "7157"
select select "service"
click at [19, 42] on icon at bounding box center [16, 43] width 6 height 6
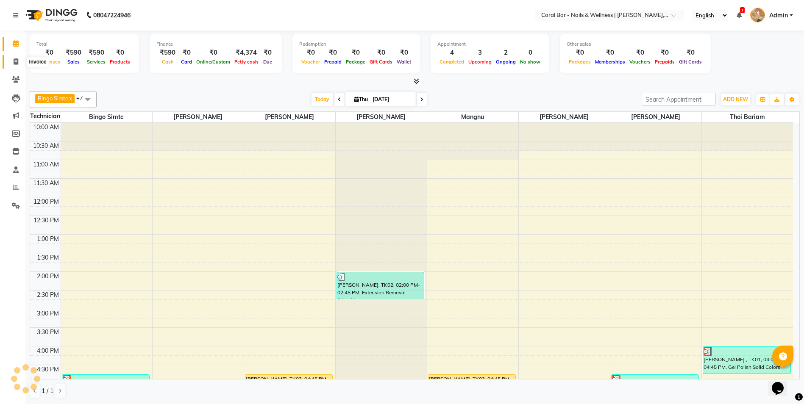
click at [18, 63] on icon at bounding box center [16, 61] width 5 height 6
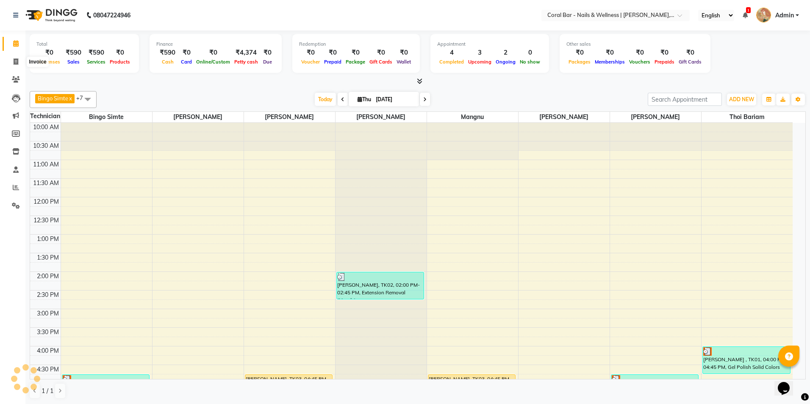
select select "7157"
select select "service"
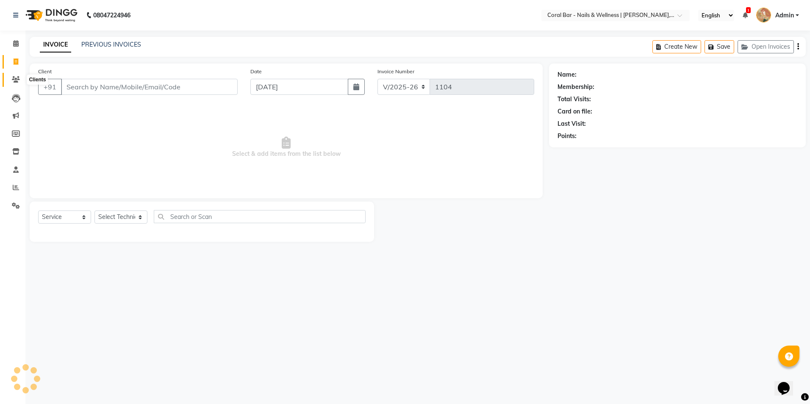
click at [18, 76] on icon at bounding box center [16, 79] width 8 height 6
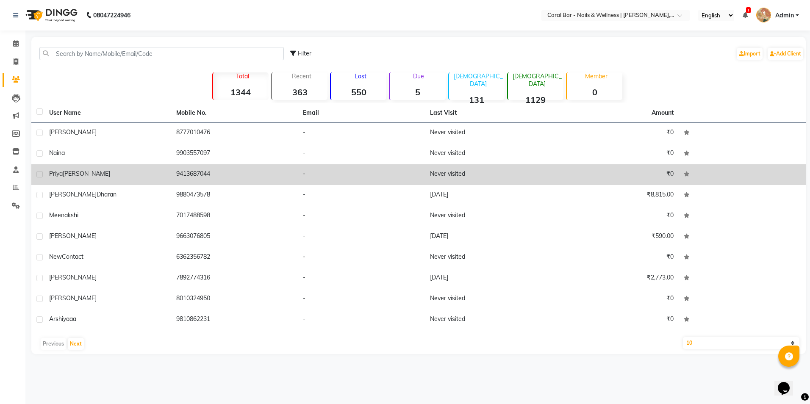
click at [102, 178] on div "[PERSON_NAME]" at bounding box center [107, 173] width 117 height 9
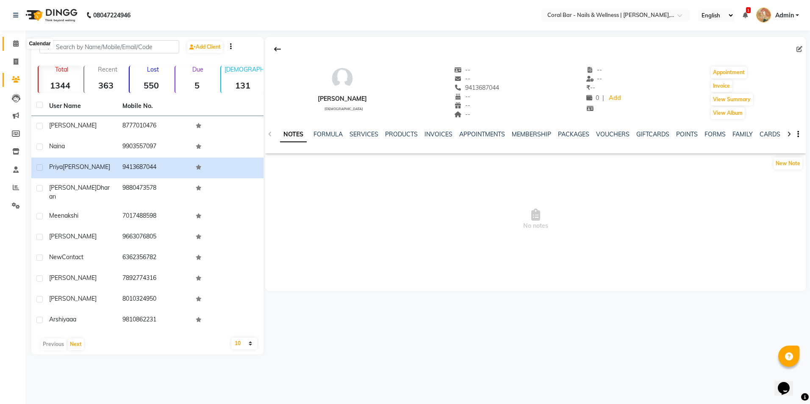
click at [14, 43] on icon at bounding box center [16, 43] width 6 height 6
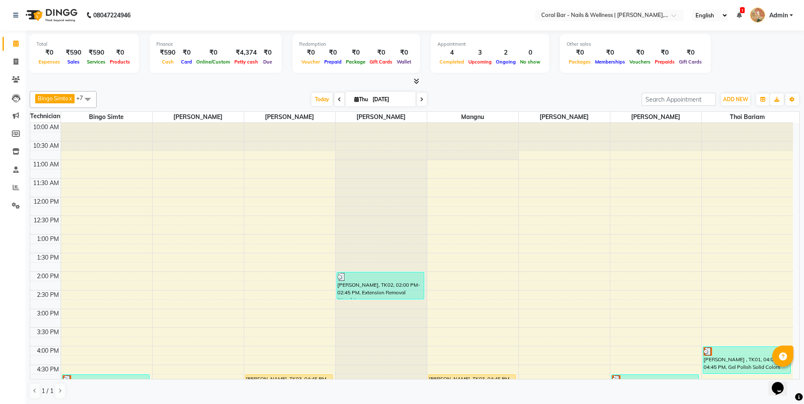
click at [738, 14] on icon at bounding box center [738, 15] width 5 height 6
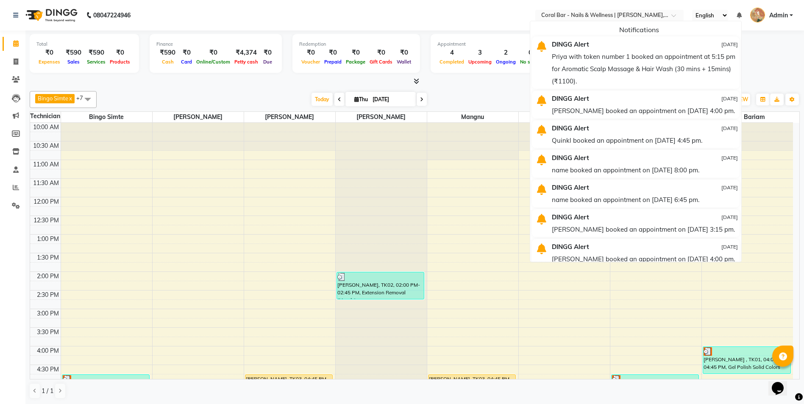
click at [645, 73] on div "Priya with token number 1 booked an appointment at 5:15 pm for Aromatic Scalp M…" at bounding box center [645, 68] width 186 height 37
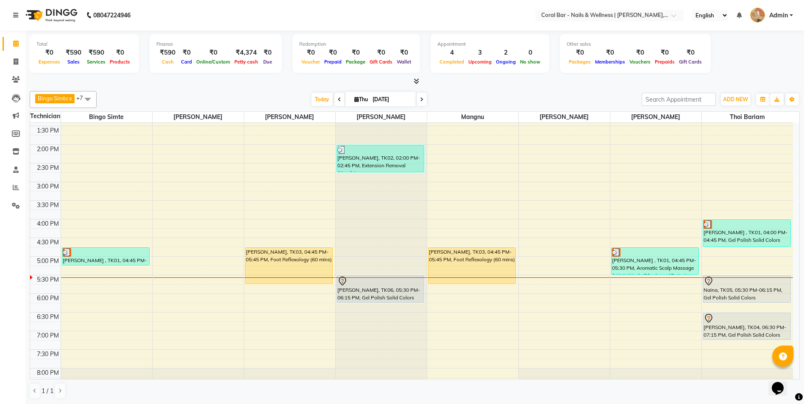
scroll to position [169, 0]
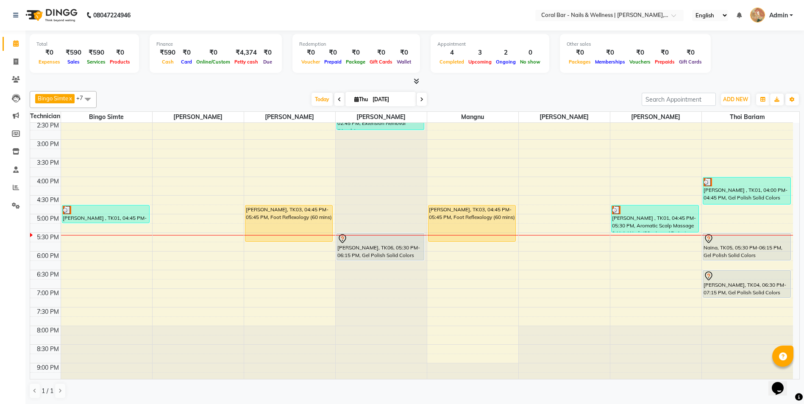
click at [742, 15] on ul "English ENGLISH Español العربية मराठी हिंदी ગુજરાતી தமிழ் 中文 Notifications DING…" at bounding box center [742, 15] width 109 height 14
click at [742, 14] on ul "English ENGLISH Español العربية मराठी हिंदी ગુજરાતી தமிழ் 中文 Notifications DING…" at bounding box center [742, 15] width 109 height 14
click at [738, 19] on li "Notifications DINGG Alert 04-09-2025 Priya with token number 1 booked an appoin…" at bounding box center [738, 15] width 5 height 9
click at [738, 17] on icon at bounding box center [738, 15] width 5 height 6
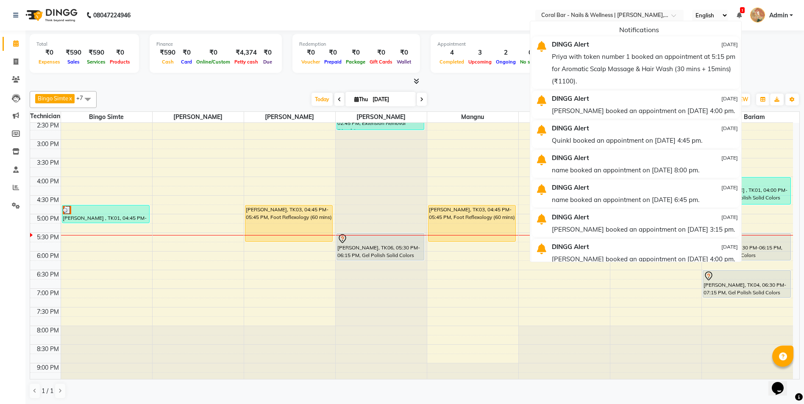
click at [550, 306] on div "10:00 AM 10:30 AM 11:00 AM 11:30 AM 12:00 PM 12:30 PM 1:00 PM 1:30 PM 2:00 PM 2…" at bounding box center [411, 176] width 763 height 447
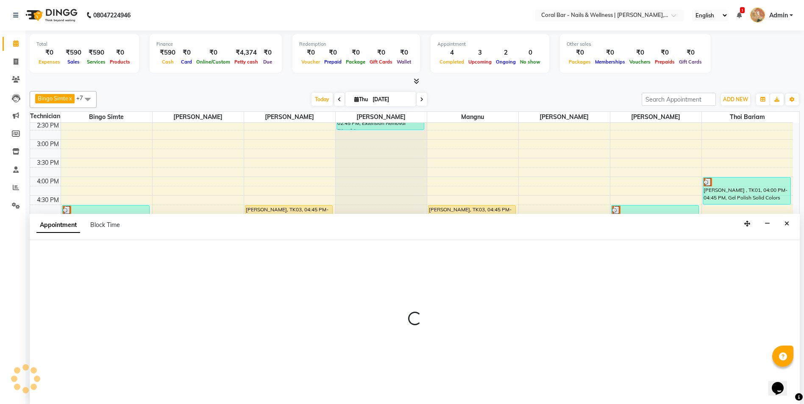
scroll to position [0, 0]
select select "66409"
select select "1155"
select select "tentative"
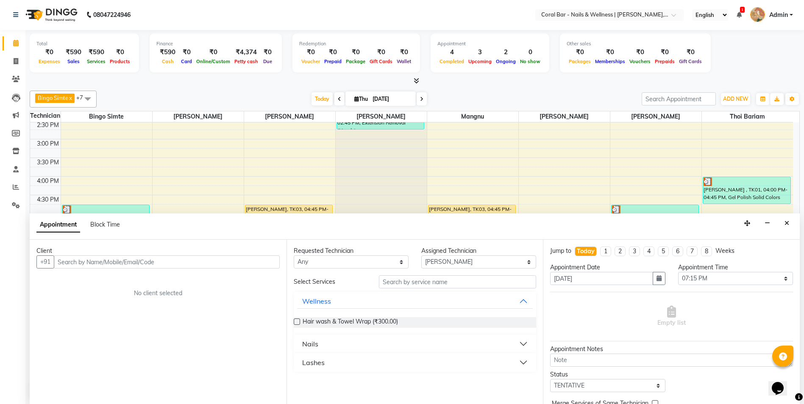
click at [789, 224] on button "Close" at bounding box center [786, 223] width 12 height 13
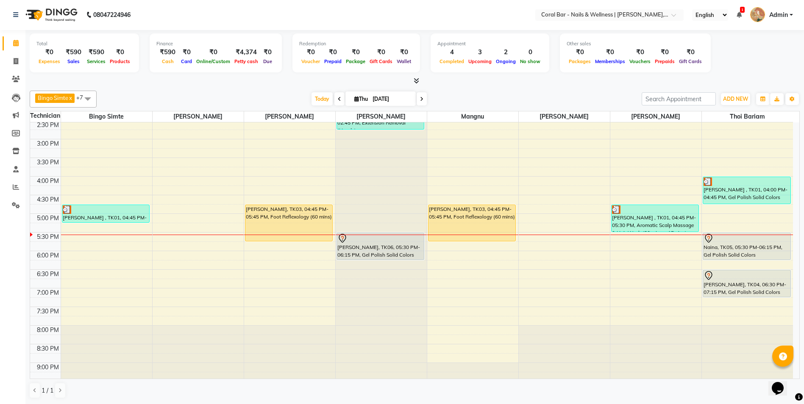
click at [420, 97] on icon at bounding box center [421, 99] width 3 height 5
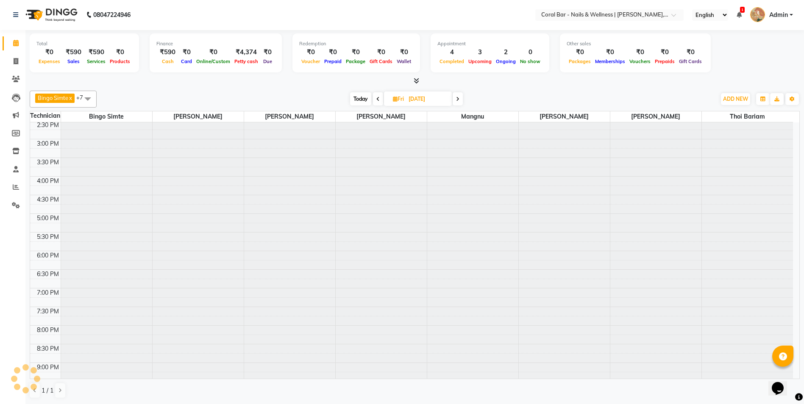
scroll to position [191, 0]
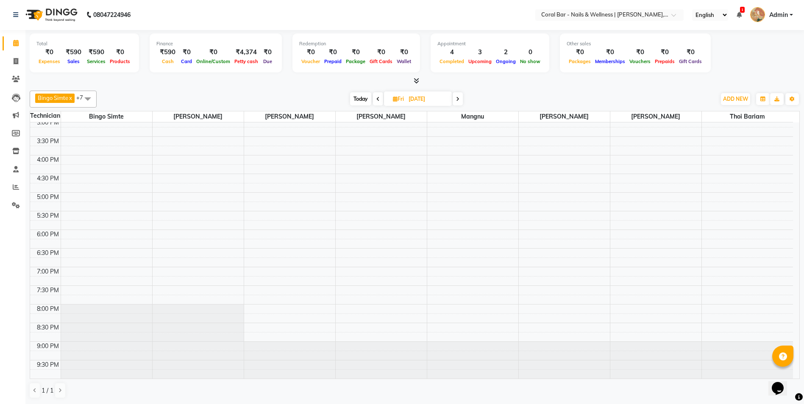
click at [363, 99] on span "Today" at bounding box center [360, 98] width 21 height 13
type input "[DATE]"
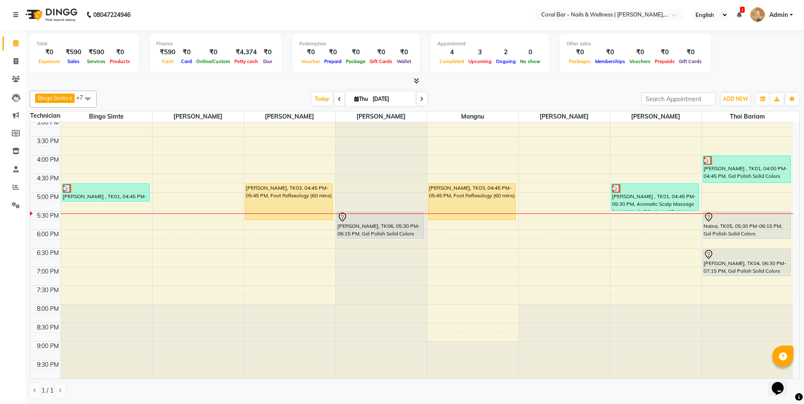
click at [415, 79] on icon at bounding box center [416, 81] width 6 height 6
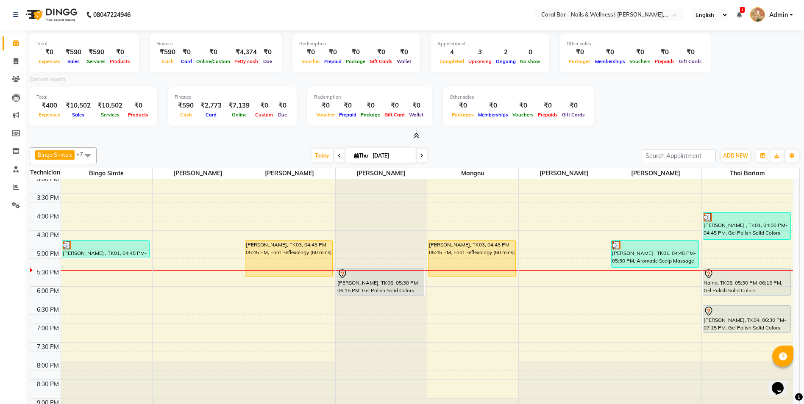
click at [415, 138] on span at bounding box center [414, 136] width 9 height 9
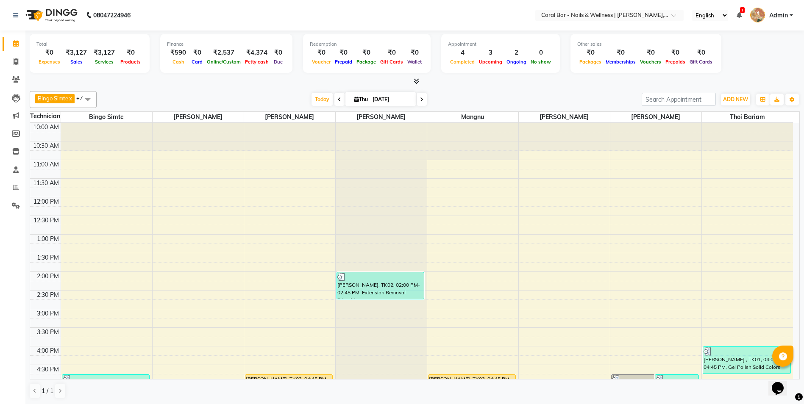
click at [415, 84] on span at bounding box center [414, 81] width 9 height 9
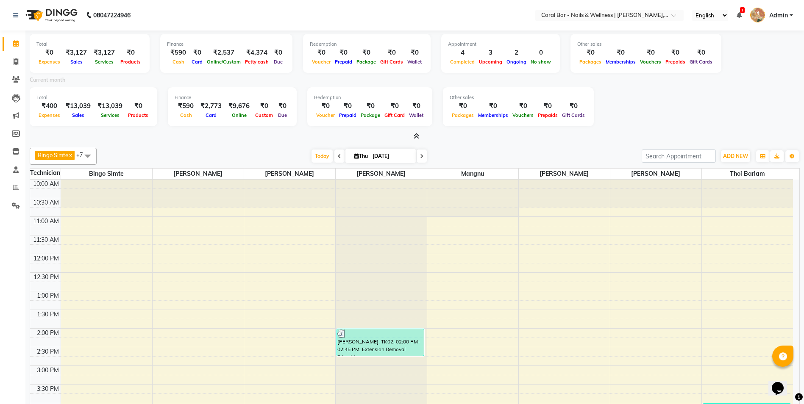
click at [418, 139] on icon at bounding box center [416, 136] width 6 height 6
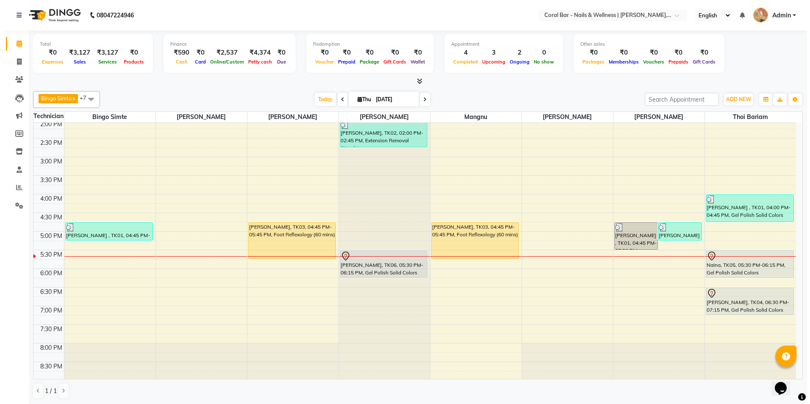
scroll to position [153, 0]
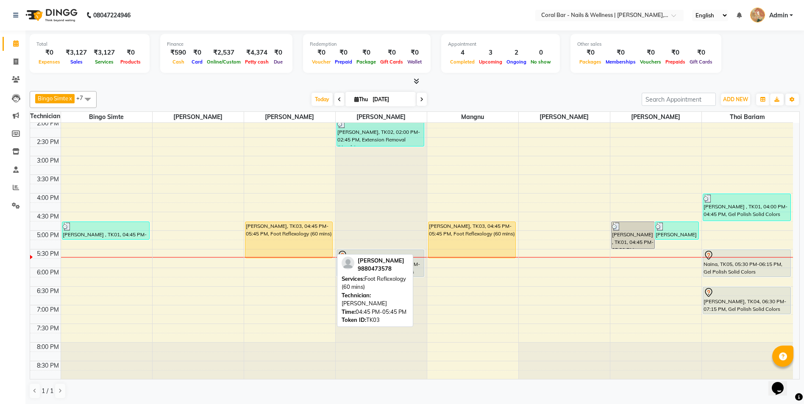
click at [301, 228] on div "[PERSON_NAME], TK03, 04:45 PM-05:45 PM, Foot Reflexology (60 mins)" at bounding box center [288, 240] width 87 height 36
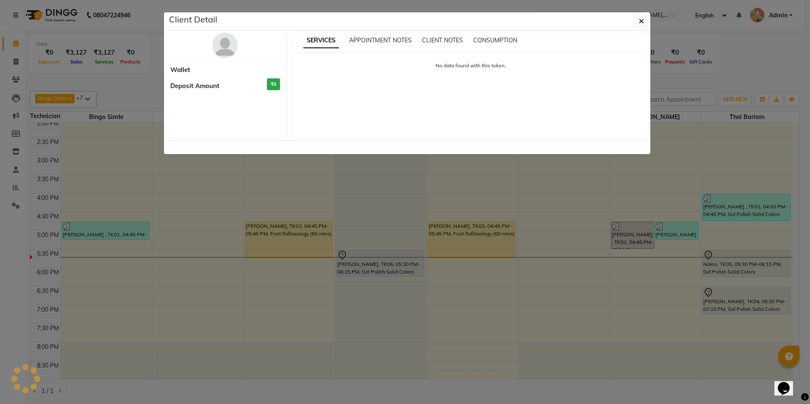
select select "1"
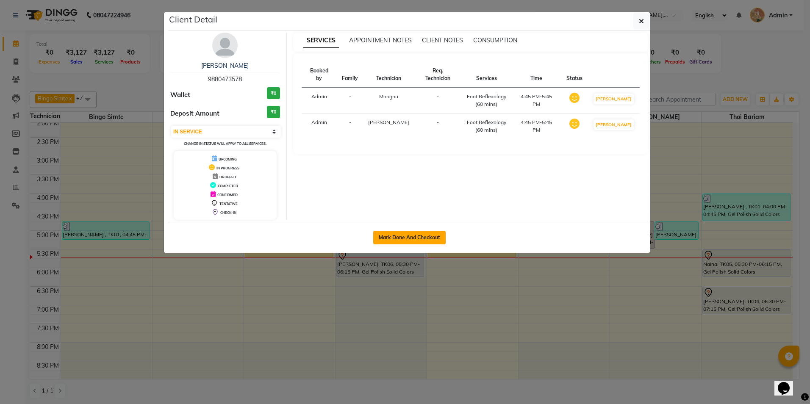
click at [421, 236] on button "Mark Done And Checkout" at bounding box center [409, 238] width 72 height 14
select select "service"
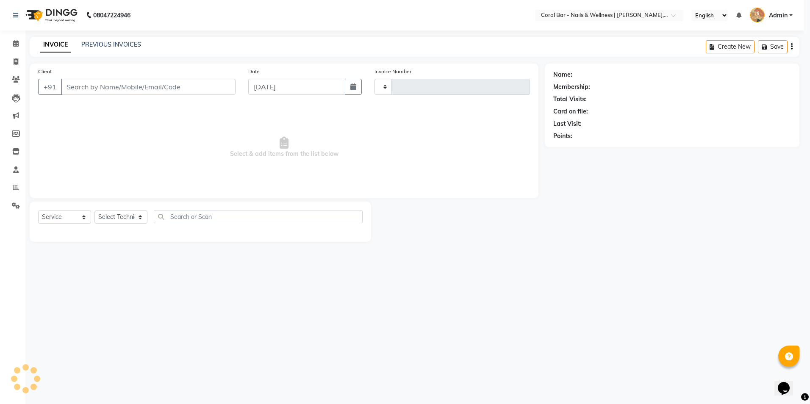
type input "1105"
select select "7157"
type input "9880473578"
select select "77161"
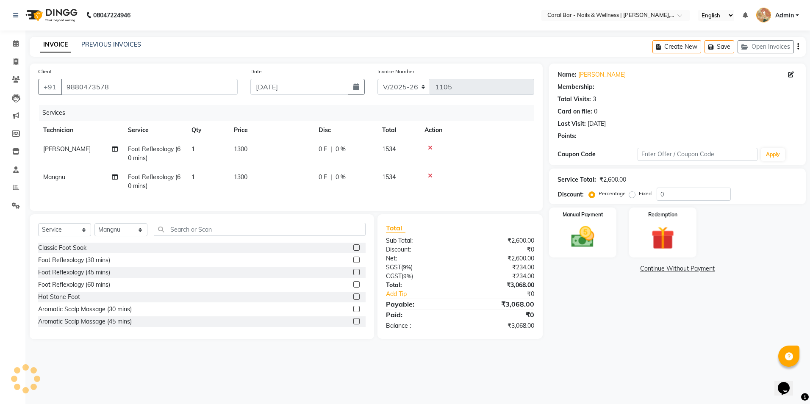
select select "1: Object"
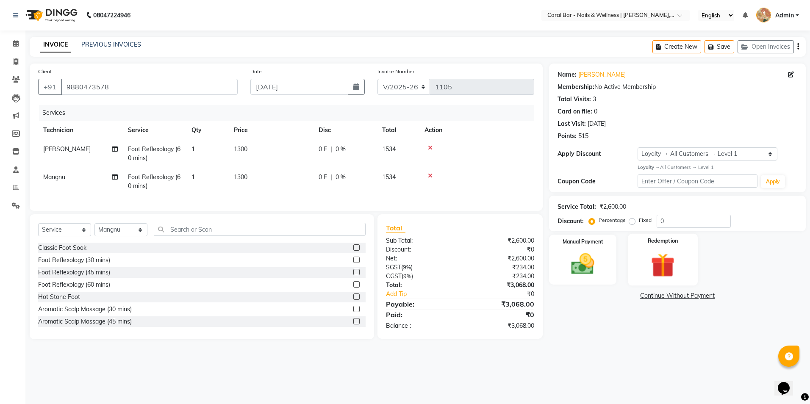
click at [659, 273] on img at bounding box center [662, 265] width 39 height 30
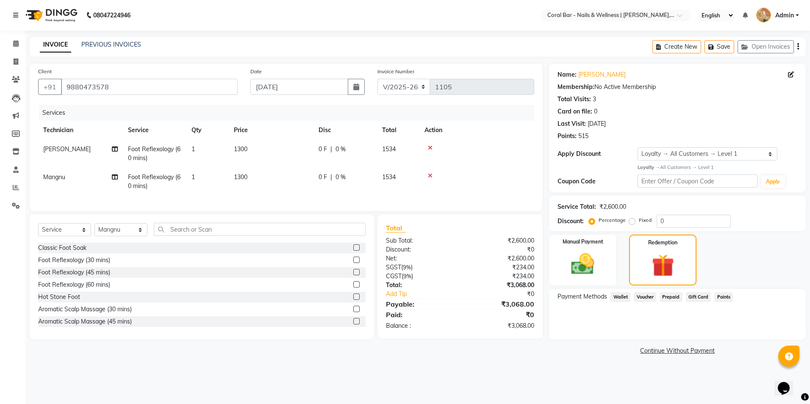
click at [720, 297] on span "Points" at bounding box center [723, 297] width 19 height 10
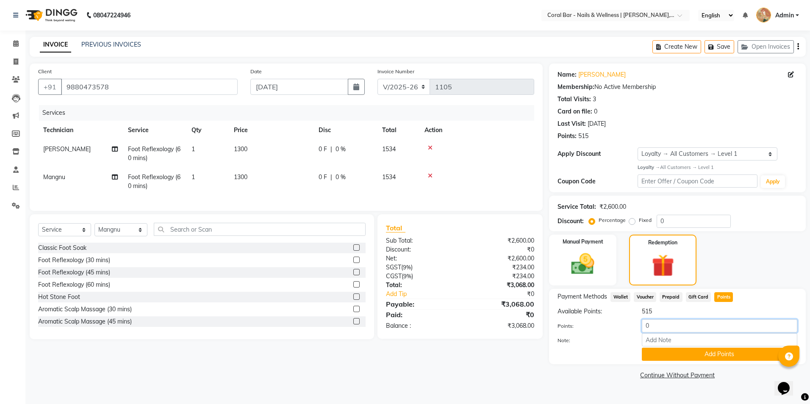
click at [668, 323] on input "0" at bounding box center [719, 325] width 155 height 13
type input "500"
click at [717, 357] on button "Add Points" at bounding box center [719, 354] width 155 height 13
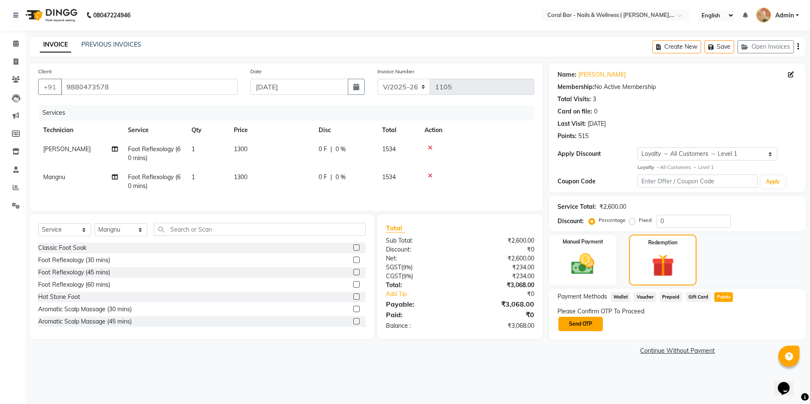
click at [582, 327] on button "Send OTP" at bounding box center [580, 324] width 44 height 14
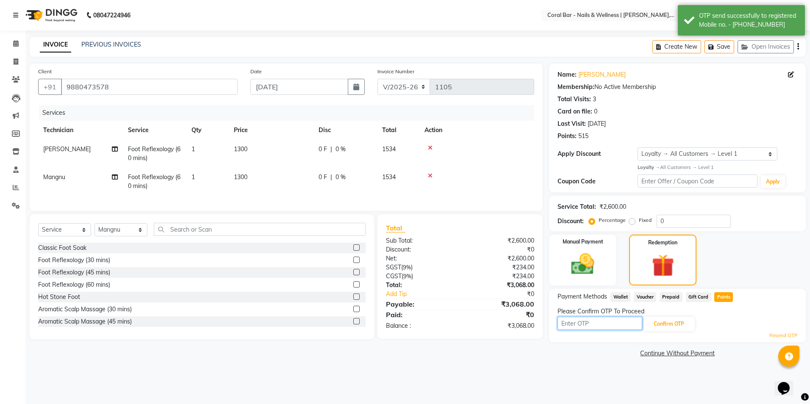
click at [591, 326] on input "text" at bounding box center [600, 323] width 85 height 13
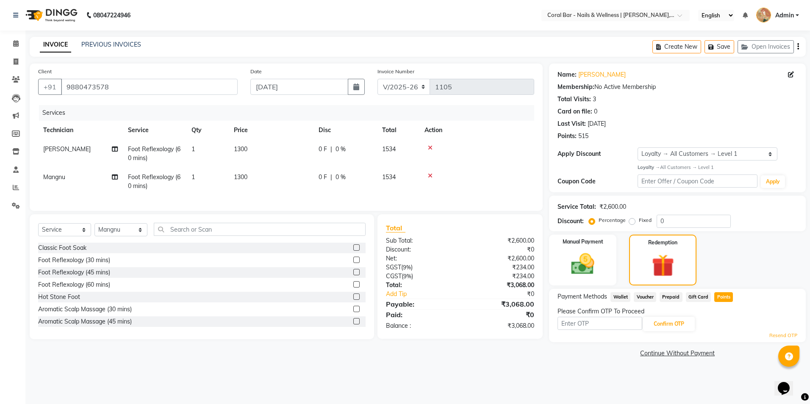
click at [625, 382] on div "08047224946 Select Location × Coral Bar - Nails & Wellness | Samatha Leisure, H…" at bounding box center [405, 202] width 810 height 404
click at [781, 335] on link "Resend OTP" at bounding box center [783, 335] width 28 height 7
click at [776, 339] on div "Payment Methods Wallet Voucher Prepaid Gift Card Points Please Confirm OTP To P…" at bounding box center [677, 316] width 257 height 54
click at [777, 336] on link "Resend OTP" at bounding box center [783, 335] width 28 height 7
click at [595, 260] on img at bounding box center [582, 264] width 39 height 28
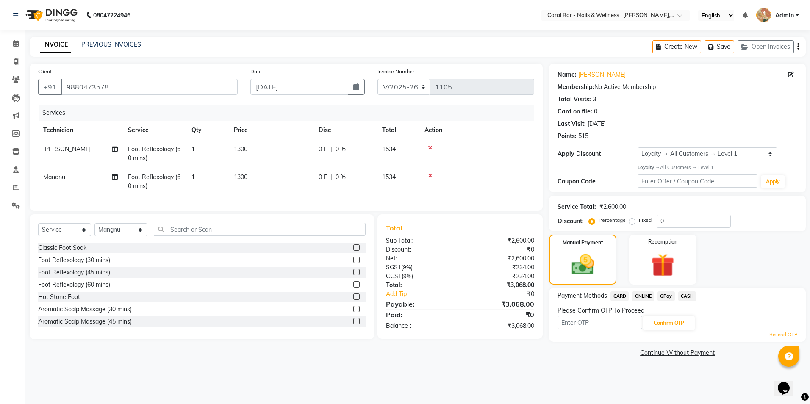
click at [618, 297] on span "CARD" at bounding box center [619, 296] width 18 height 10
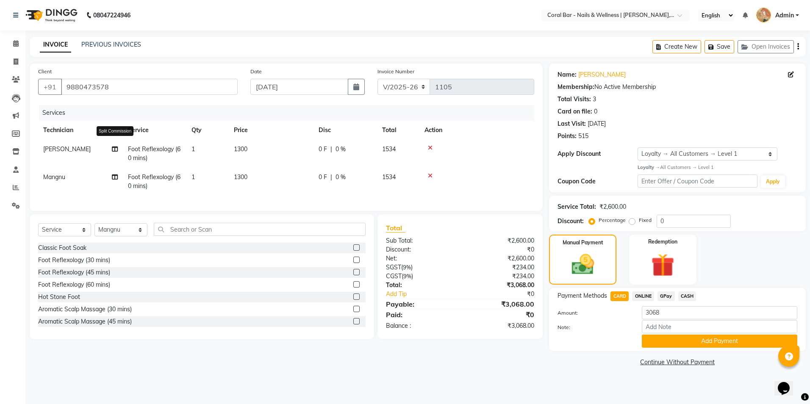
click at [116, 148] on icon at bounding box center [115, 149] width 6 height 6
select select "69128"
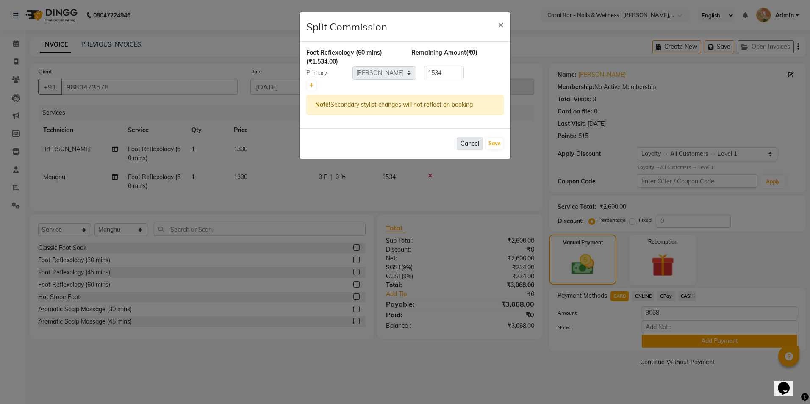
click at [479, 143] on button "Cancel" at bounding box center [470, 143] width 26 height 13
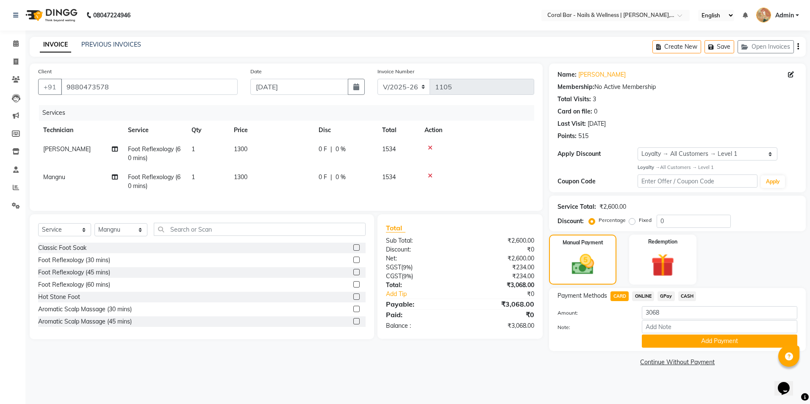
click at [429, 147] on icon at bounding box center [430, 148] width 5 height 6
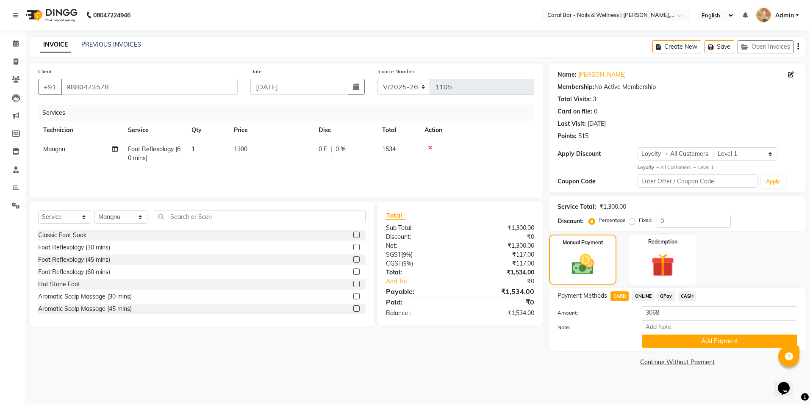
click at [429, 147] on icon at bounding box center [430, 148] width 5 height 6
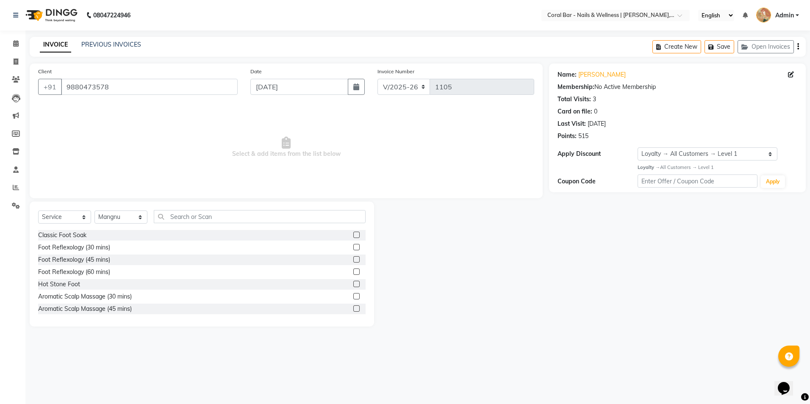
click at [353, 260] on label at bounding box center [356, 259] width 6 height 6
click at [353, 260] on input "checkbox" at bounding box center [356, 260] width 6 height 6
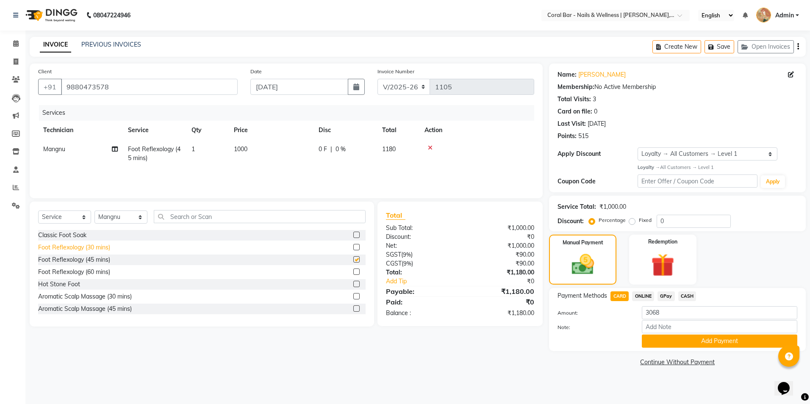
checkbox input "false"
click at [110, 219] on select "Select Technician Bhavani CA Bingo Simte Debbie Gery Govind Thappa Kimpha kipge…" at bounding box center [120, 217] width 53 height 13
select select "69128"
click at [94, 211] on select "Select Technician Bhavani CA Bingo Simte Debbie Gery Govind Thappa Kimpha kipge…" at bounding box center [120, 217] width 53 height 13
click at [353, 260] on label at bounding box center [356, 259] width 6 height 6
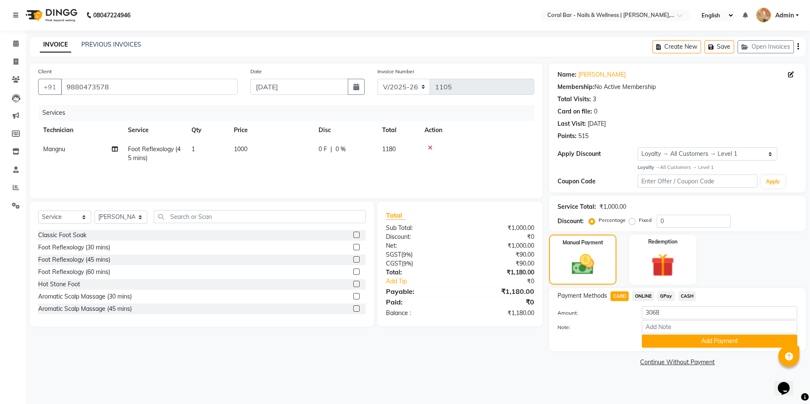
click at [353, 260] on input "checkbox" at bounding box center [356, 260] width 6 height 6
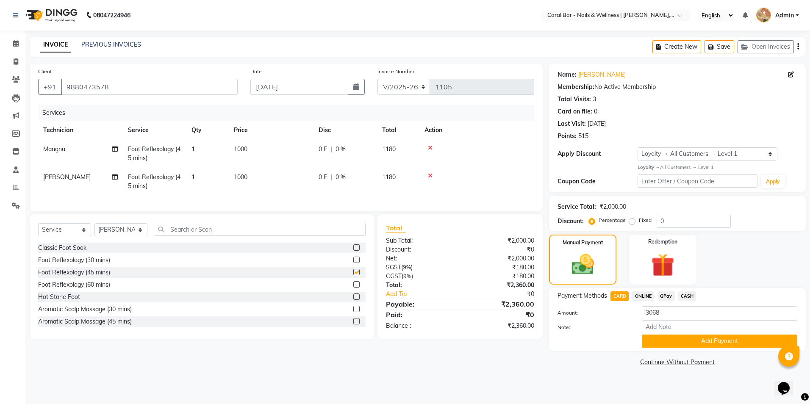
checkbox input "false"
click at [640, 295] on span "ONLINE" at bounding box center [643, 296] width 22 height 10
type input "2360"
click at [619, 300] on span "CARD" at bounding box center [619, 296] width 18 height 10
click at [656, 344] on button "Add Payment" at bounding box center [719, 341] width 155 height 13
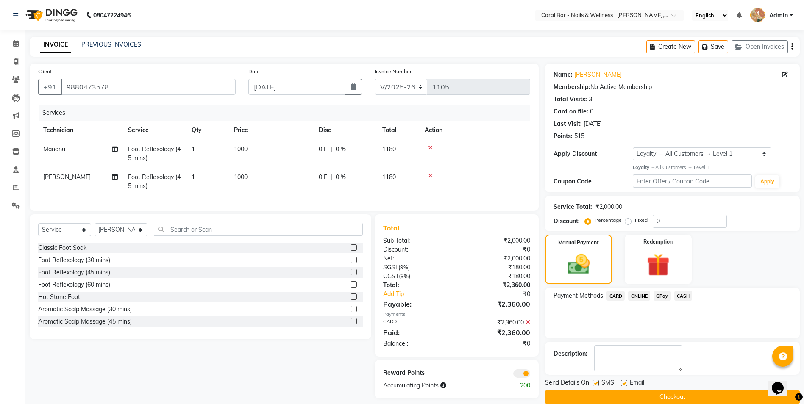
click at [586, 393] on button "Checkout" at bounding box center [672, 397] width 255 height 13
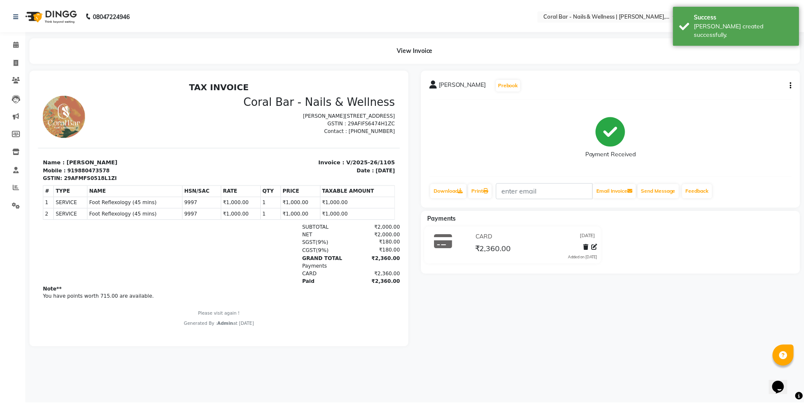
scroll to position [7, 0]
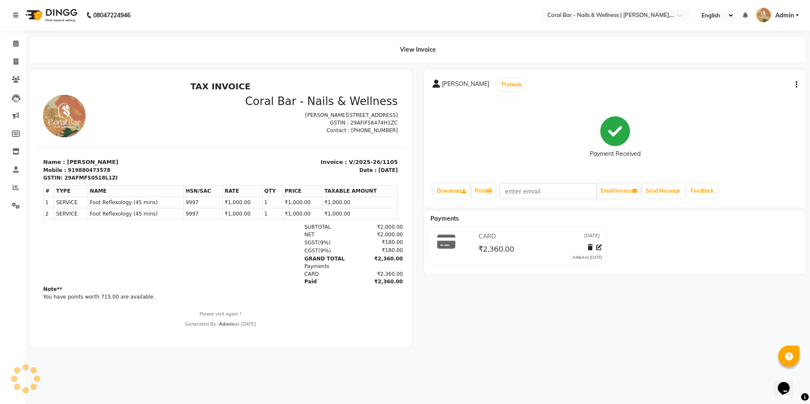
drag, startPoint x: 397, startPoint y: 265, endPoint x: 358, endPoint y: 190, distance: 84.3
click at [21, 46] on span at bounding box center [15, 44] width 15 height 10
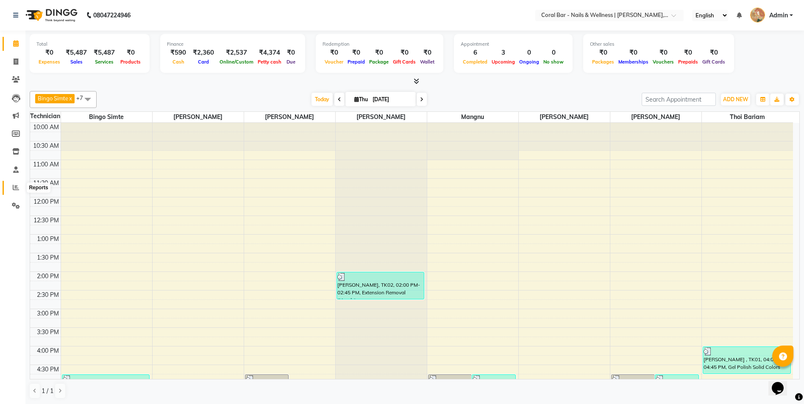
click at [18, 191] on span at bounding box center [15, 188] width 15 height 10
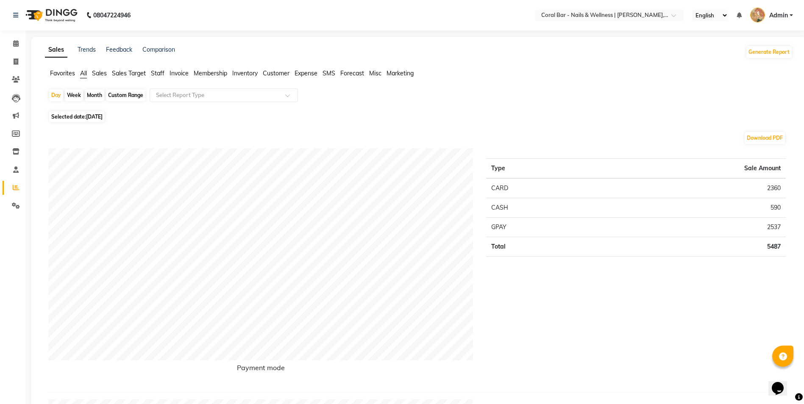
click at [99, 94] on div "Month" at bounding box center [94, 95] width 19 height 12
select select "9"
select select "2025"
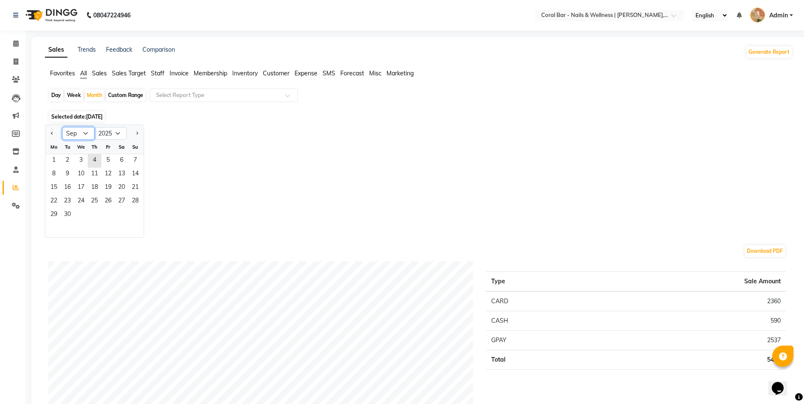
click at [90, 135] on select "Jan Feb Mar Apr May Jun Jul Aug Sep Oct Nov Dec" at bounding box center [78, 133] width 32 height 13
select select "8"
click at [62, 127] on select "Jan Feb Mar Apr May Jun Jul Aug Sep Oct Nov Dec" at bounding box center [78, 133] width 32 height 13
click at [109, 157] on span "1" at bounding box center [108, 161] width 14 height 14
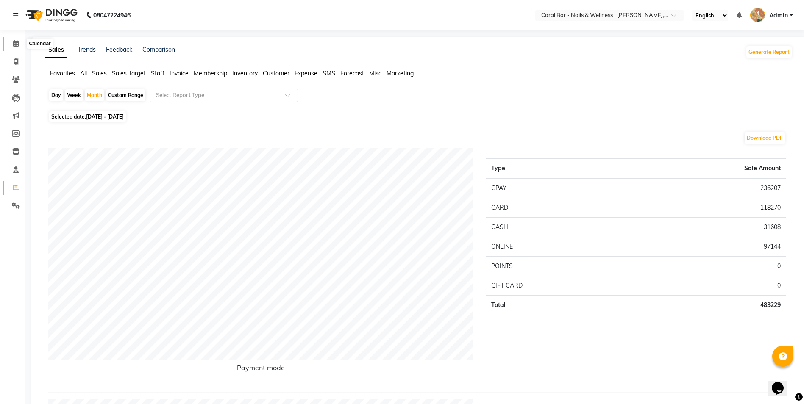
click at [22, 40] on span at bounding box center [15, 44] width 15 height 10
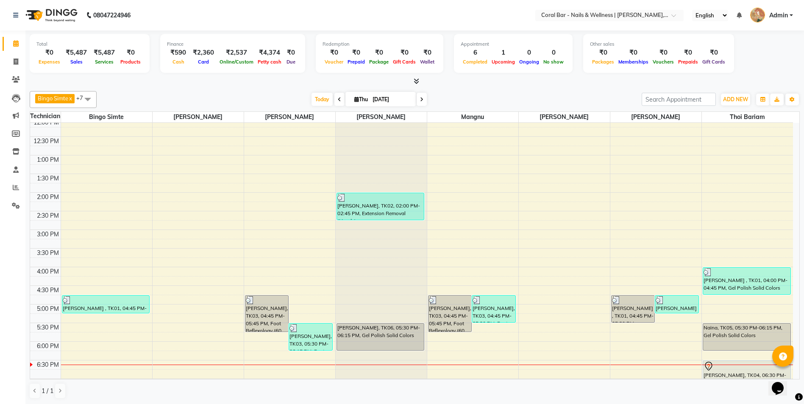
scroll to position [191, 0]
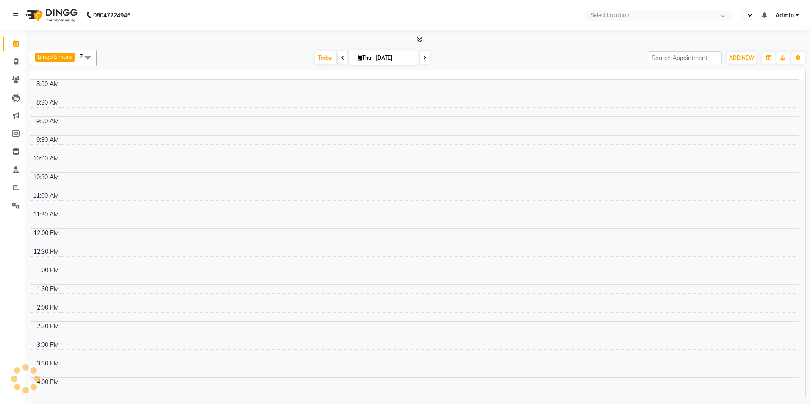
select select "en"
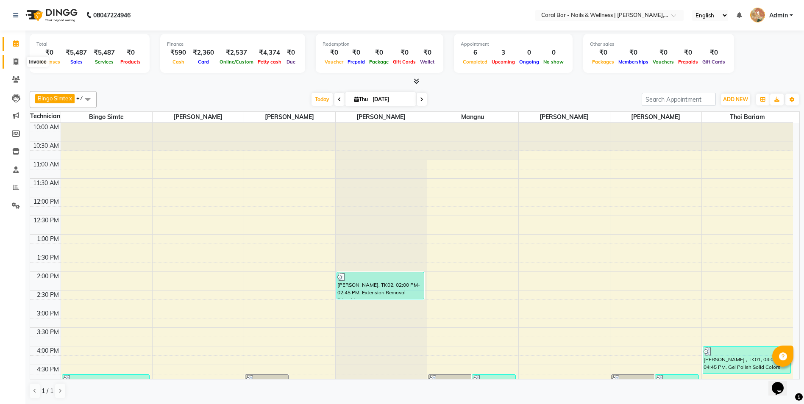
click at [17, 63] on icon at bounding box center [16, 61] width 5 height 6
select select "service"
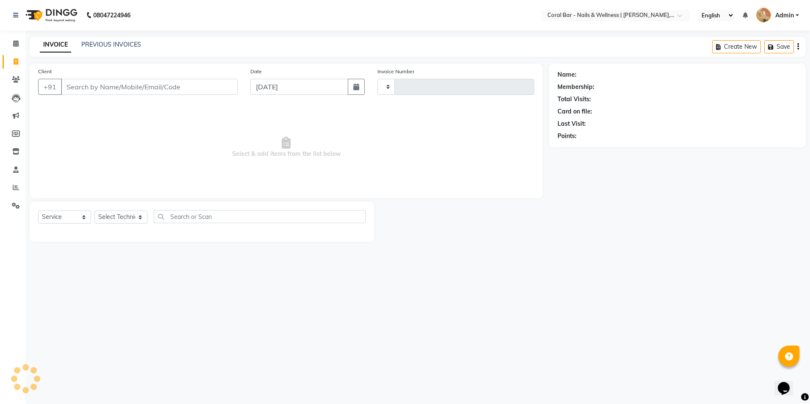
type input "1106"
select select "7157"
click at [119, 36] on div "08047224946 Select Location × Coral Bar - Nails & Wellness | [PERSON_NAME] Leis…" at bounding box center [405, 202] width 810 height 404
click at [118, 41] on link "PREVIOUS INVOICES" at bounding box center [111, 45] width 60 height 8
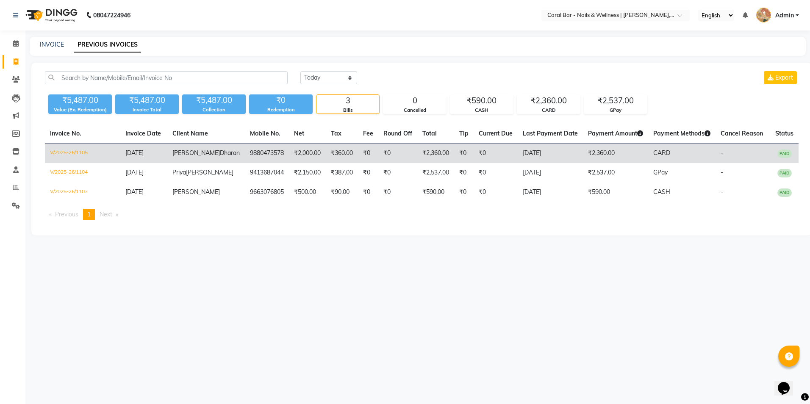
click at [63, 149] on td "V/2025-26/1105" at bounding box center [82, 154] width 75 height 20
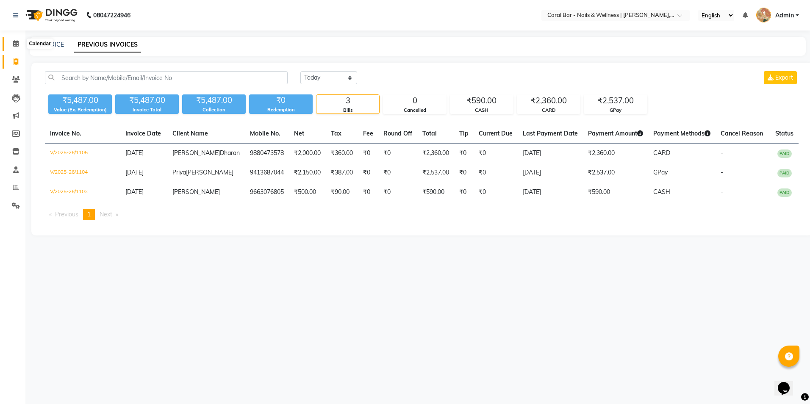
click at [11, 42] on span at bounding box center [15, 44] width 15 height 10
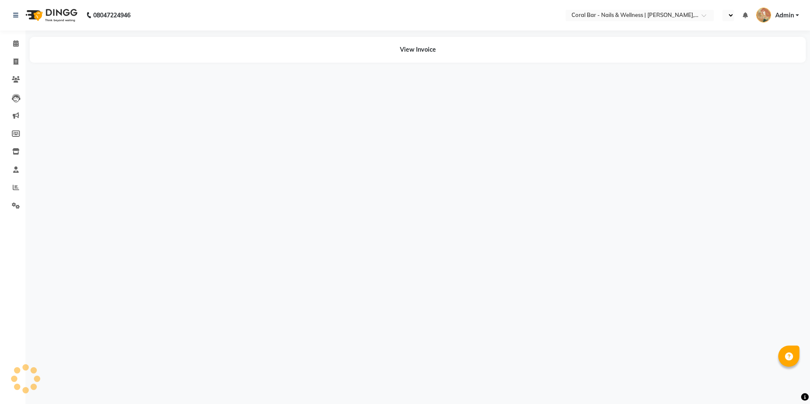
select select "en"
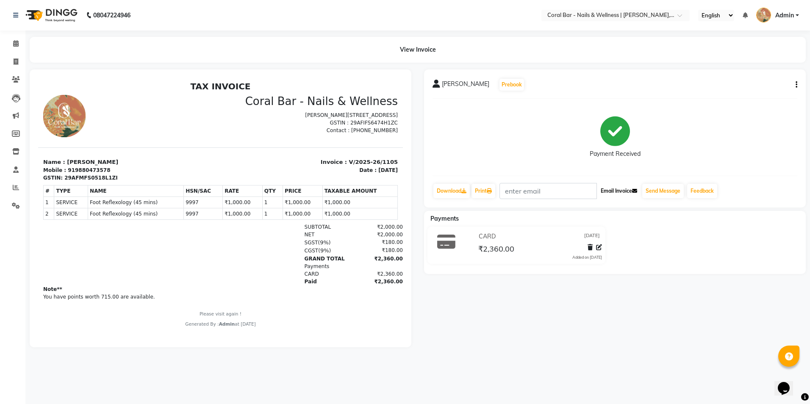
click at [641, 189] on button "Email Invoice" at bounding box center [618, 191] width 43 height 14
click at [658, 190] on button "Send Message" at bounding box center [663, 191] width 42 height 14
click at [12, 38] on link "Calendar" at bounding box center [13, 44] width 20 height 14
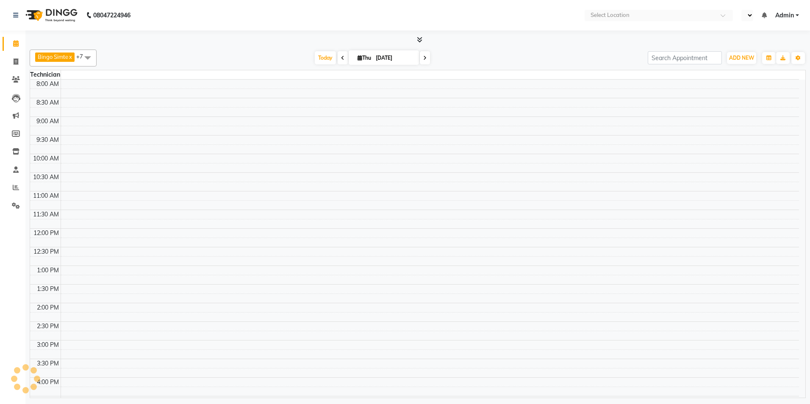
select select "en"
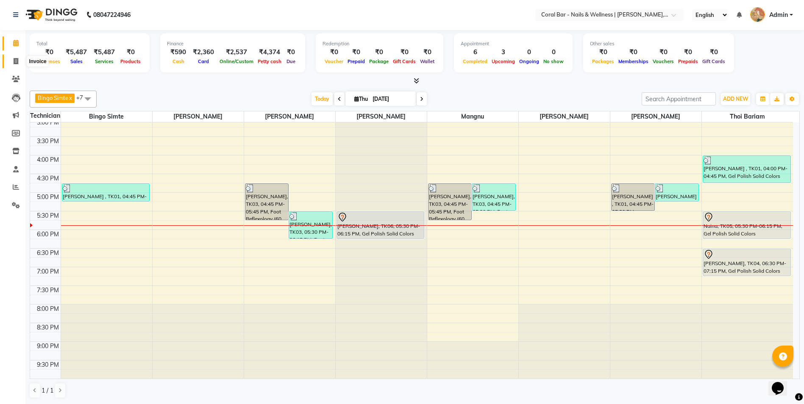
click at [17, 59] on icon at bounding box center [16, 61] width 5 height 6
select select "service"
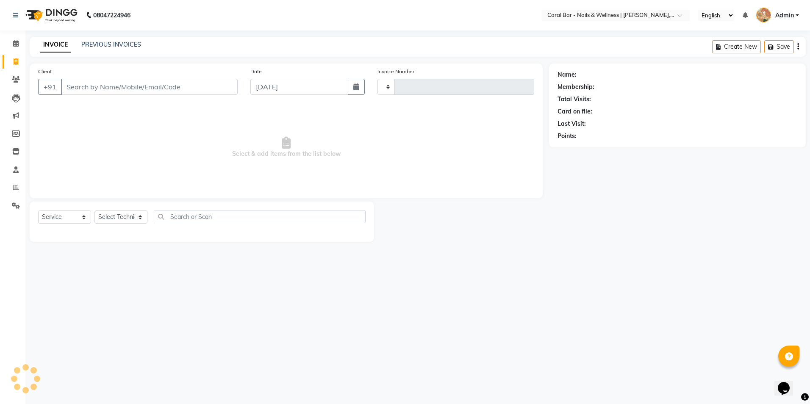
type input "1106"
select select "7157"
click at [16, 41] on icon at bounding box center [16, 43] width 6 height 6
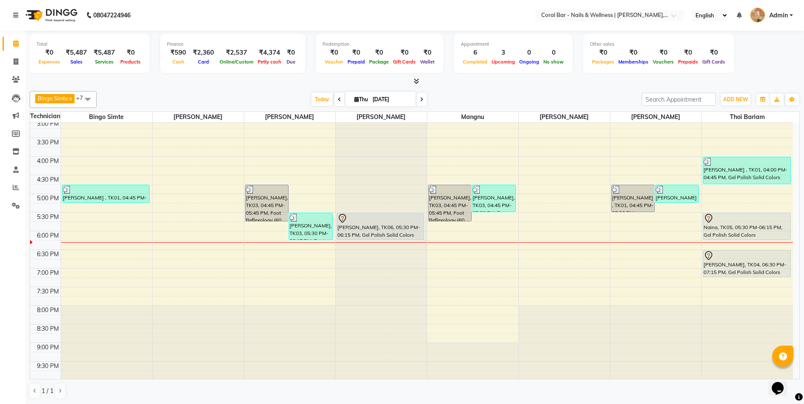
scroll to position [191, 0]
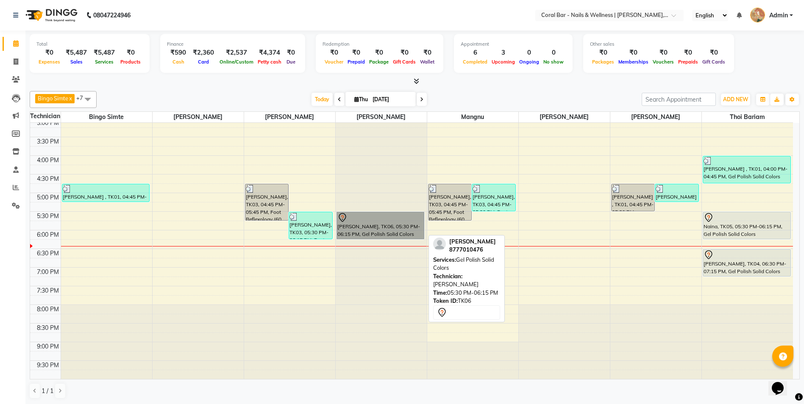
drag, startPoint x: 352, startPoint y: 225, endPoint x: 355, endPoint y: 221, distance: 4.5
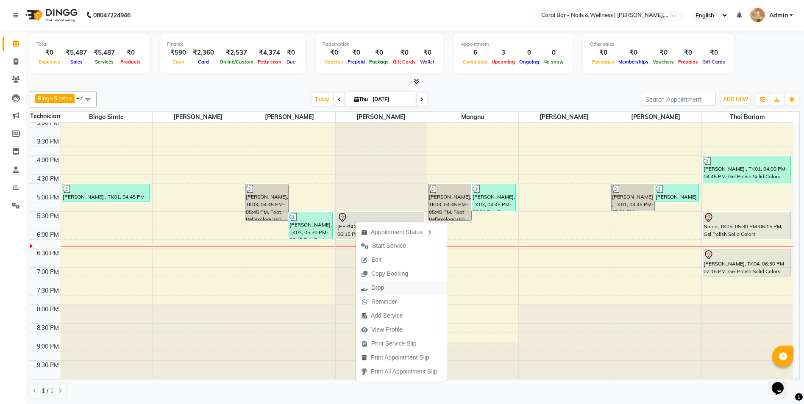
click at [403, 291] on button "Drop" at bounding box center [401, 288] width 91 height 14
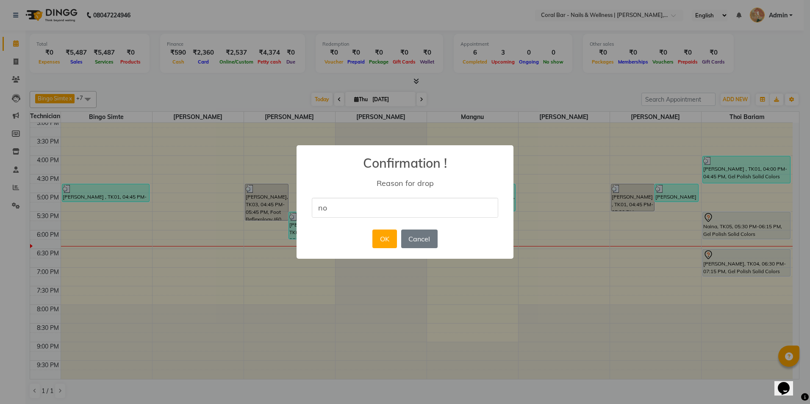
type input "NO Show"
click at [381, 236] on button "OK" at bounding box center [384, 239] width 24 height 19
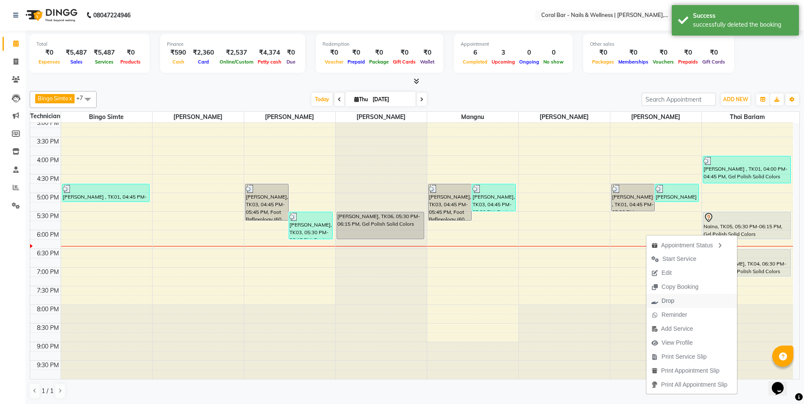
click at [661, 298] on span "Drop" at bounding box center [667, 301] width 13 height 9
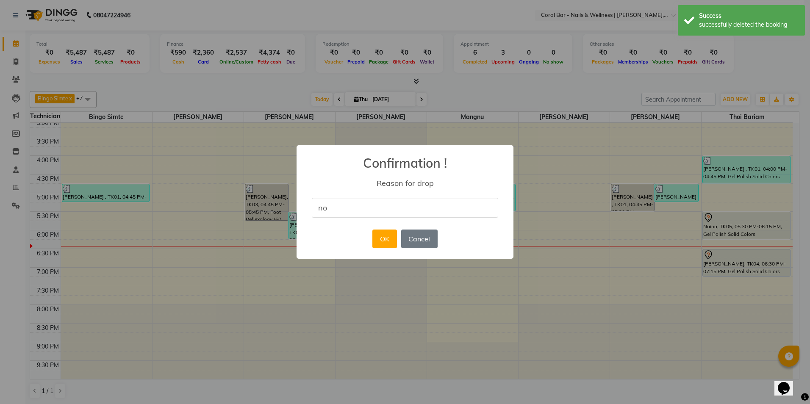
type input "NO Show"
click at [378, 240] on button "OK" at bounding box center [384, 239] width 24 height 19
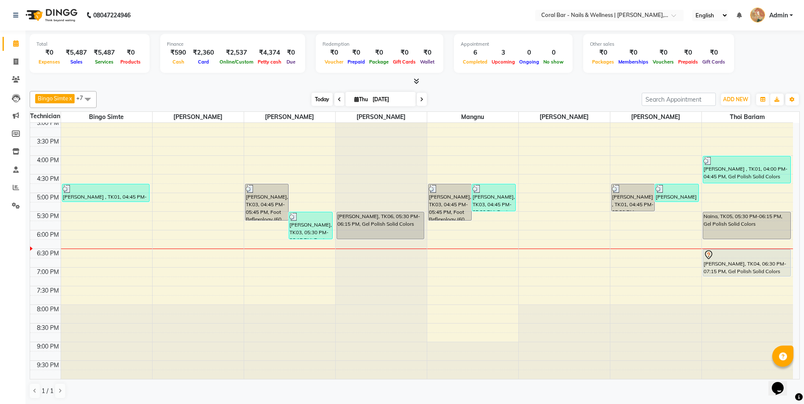
click at [327, 98] on span "Today" at bounding box center [321, 99] width 21 height 13
click at [326, 104] on span "Today" at bounding box center [321, 99] width 21 height 13
click at [334, 102] on span at bounding box center [339, 99] width 10 height 13
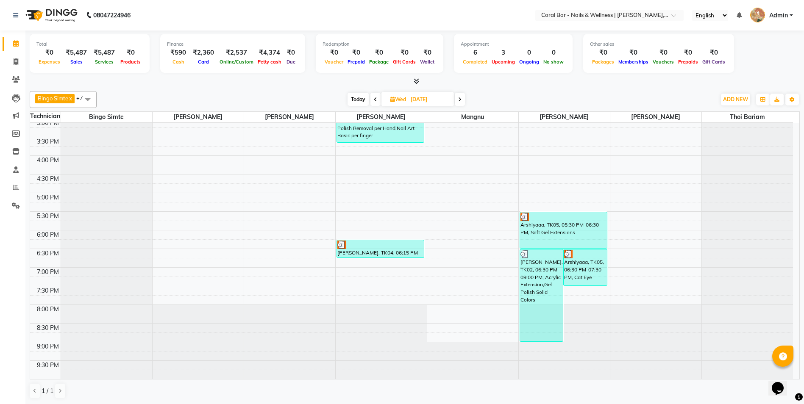
click at [364, 98] on span "Today" at bounding box center [357, 99] width 21 height 13
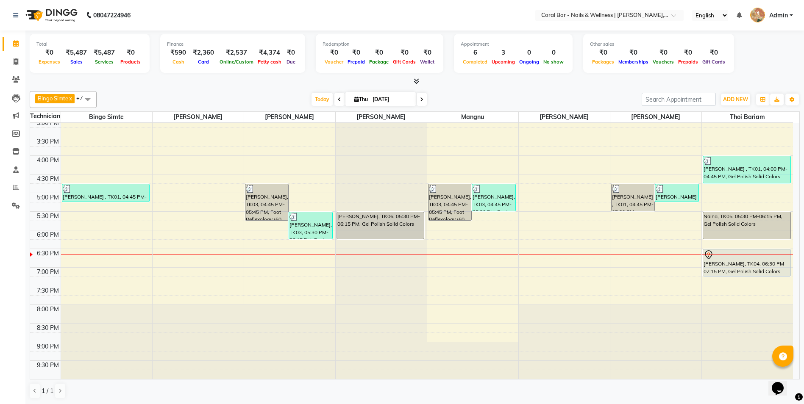
click at [423, 100] on span at bounding box center [421, 99] width 10 height 13
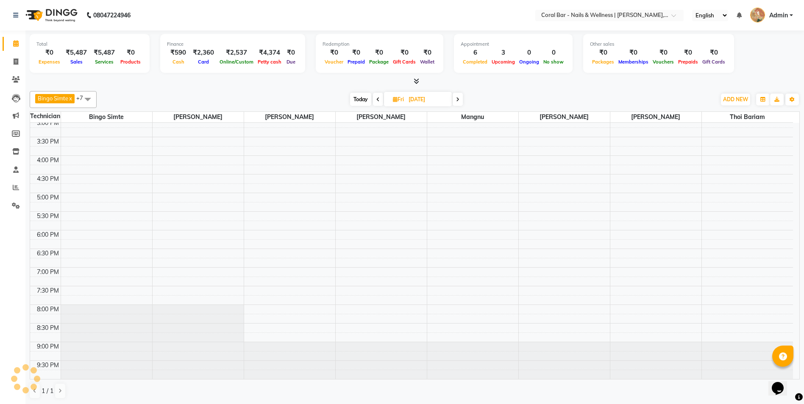
click at [378, 105] on span at bounding box center [378, 99] width 10 height 13
type input "[DATE]"
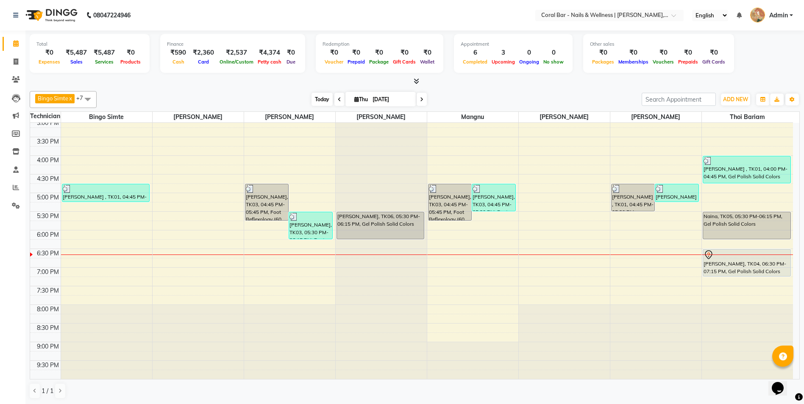
click at [324, 97] on span "Today" at bounding box center [321, 99] width 21 height 13
click at [419, 81] on div at bounding box center [415, 81] width 770 height 9
click at [416, 82] on icon at bounding box center [416, 81] width 6 height 6
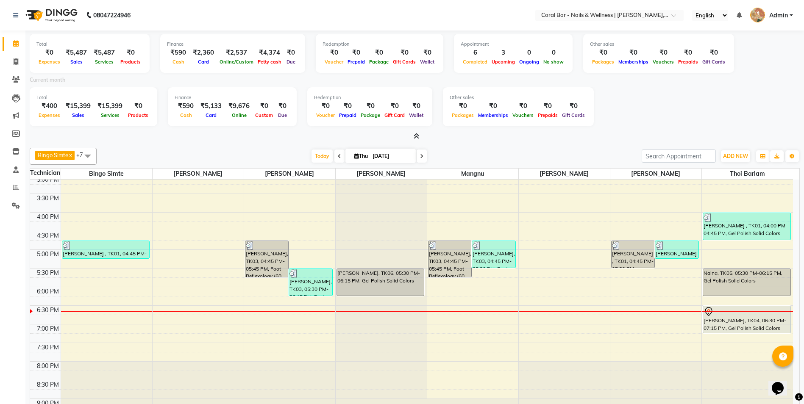
click at [417, 137] on icon at bounding box center [416, 136] width 6 height 6
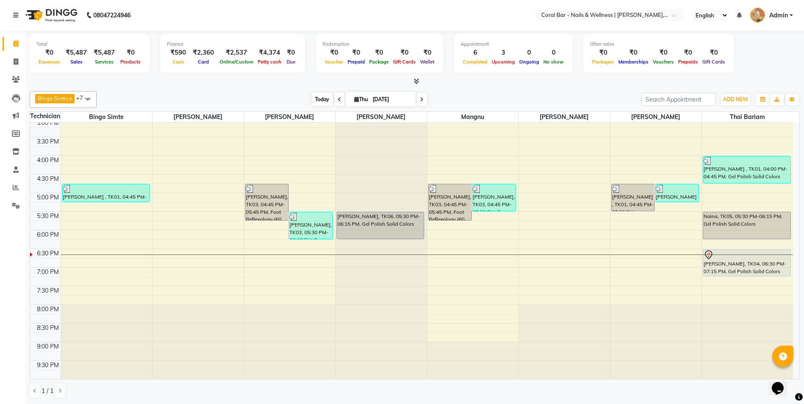
click at [321, 105] on span "Today" at bounding box center [321, 99] width 21 height 13
click at [17, 83] on span at bounding box center [15, 80] width 15 height 10
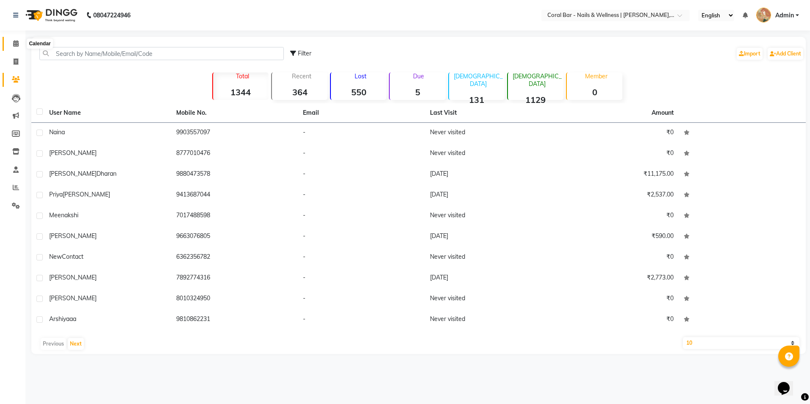
click at [17, 43] on icon at bounding box center [16, 43] width 6 height 6
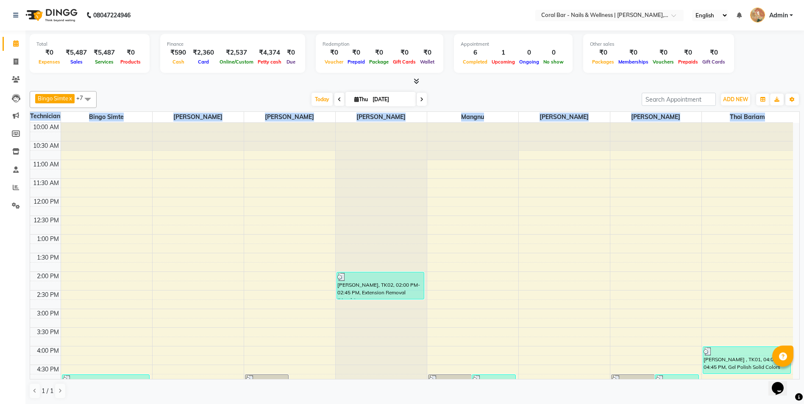
drag, startPoint x: 799, startPoint y: 170, endPoint x: 800, endPoint y: 215, distance: 44.5
click at [800, 215] on div "Total ₹0 Expenses ₹5,487 Sales ₹5,487 Services ₹0 Products Finance ₹590 Cash ₹2…" at bounding box center [414, 218] width 778 height 374
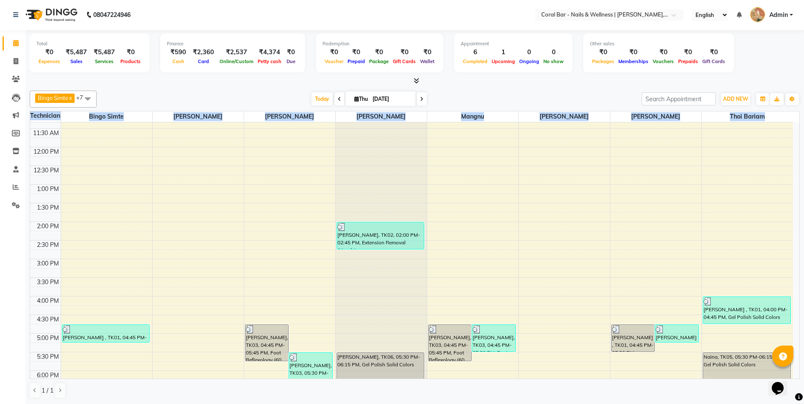
scroll to position [46, 0]
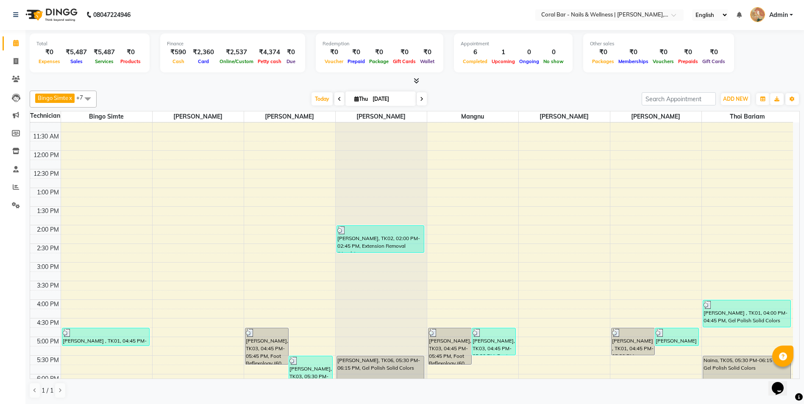
click at [776, 17] on span "Admin" at bounding box center [778, 15] width 19 height 9
click at [754, 60] on link "Sign out" at bounding box center [749, 60] width 78 height 13
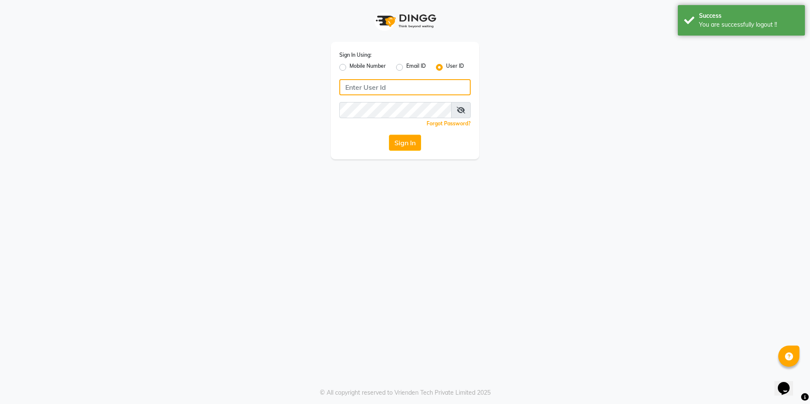
type input "8073656451"
click at [371, 63] on label "Mobile Number" at bounding box center [368, 67] width 36 height 10
click at [355, 63] on input "Mobile Number" at bounding box center [353, 65] width 6 height 6
radio input "true"
radio input "false"
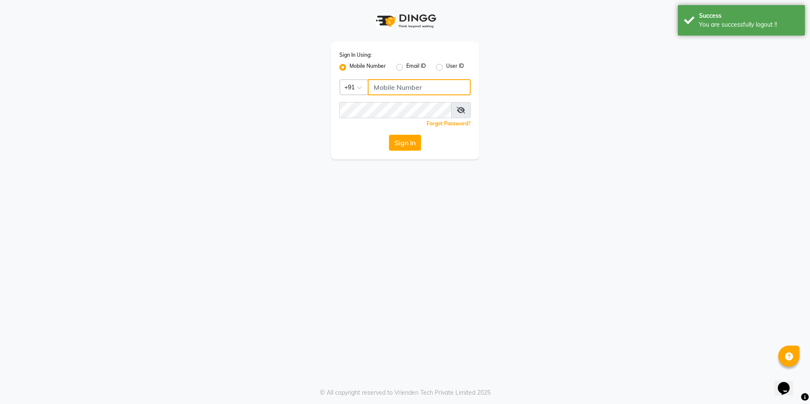
click at [402, 82] on input "Username" at bounding box center [419, 87] width 103 height 16
type input "8073656451"
click at [402, 134] on div "Sign In Using: Mobile Number Email ID User ID Country Code × +91 8073656451 Rem…" at bounding box center [405, 100] width 148 height 117
click at [399, 145] on button "Sign In" at bounding box center [405, 143] width 32 height 16
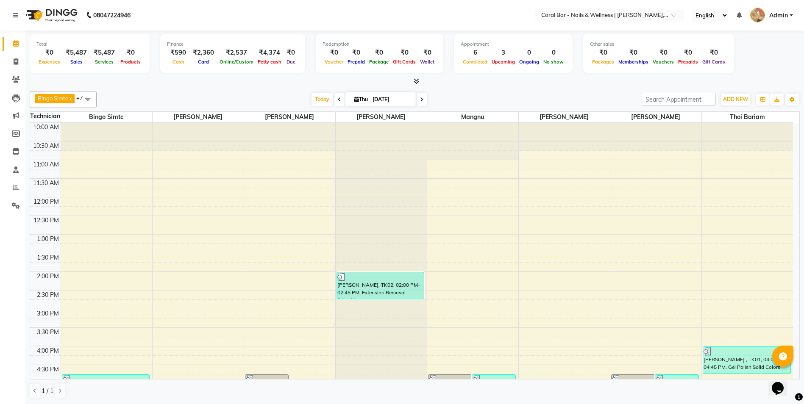
scroll to position [175, 0]
